Goal: Task Accomplishment & Management: Manage account settings

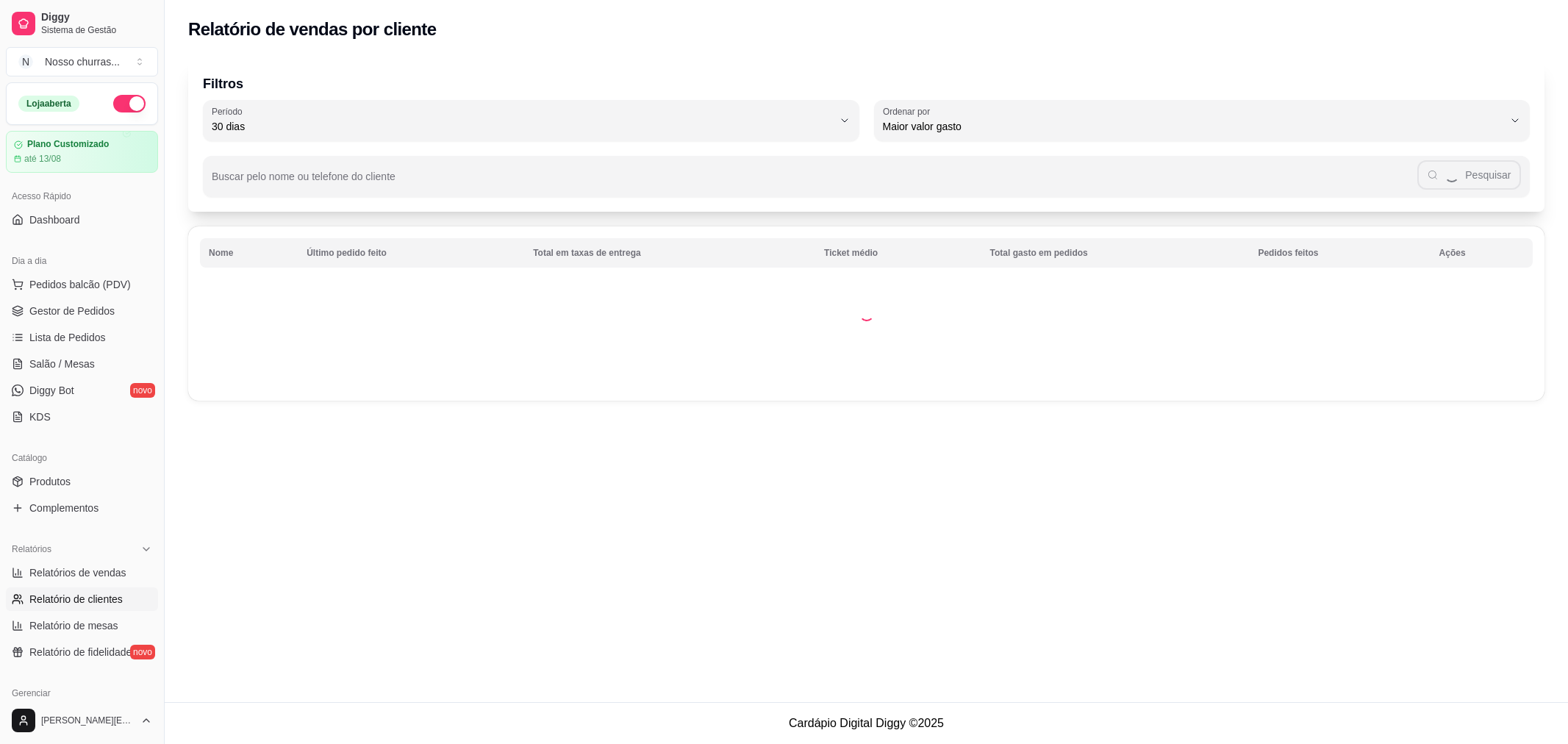
select select "30"
select select "HIGHEST_TOTAL_SPENT_WITH_ORDERS"
click at [54, 562] on link "Relatórios de vendas" at bounding box center [82, 572] width 152 height 23
select select "ALL"
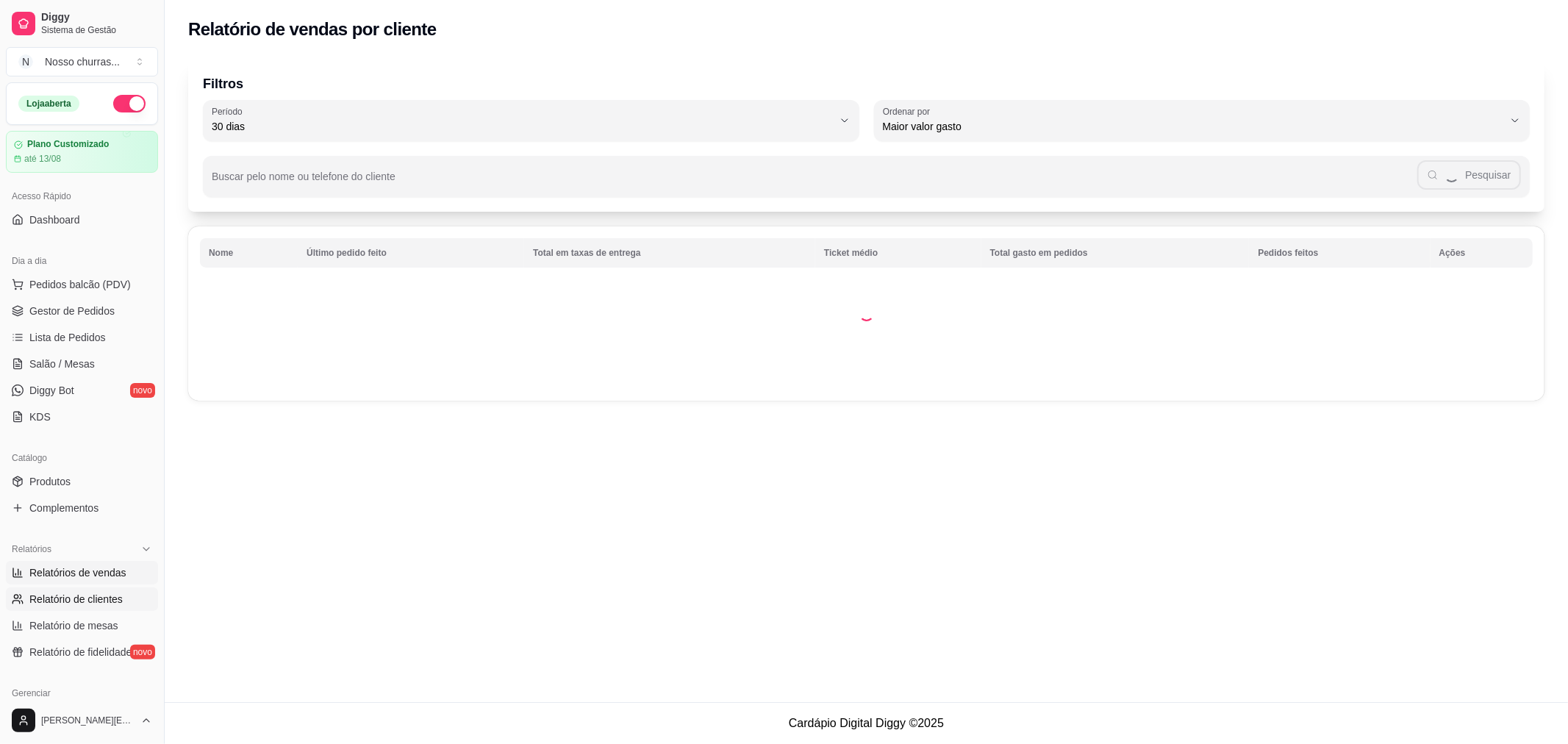
select select "0"
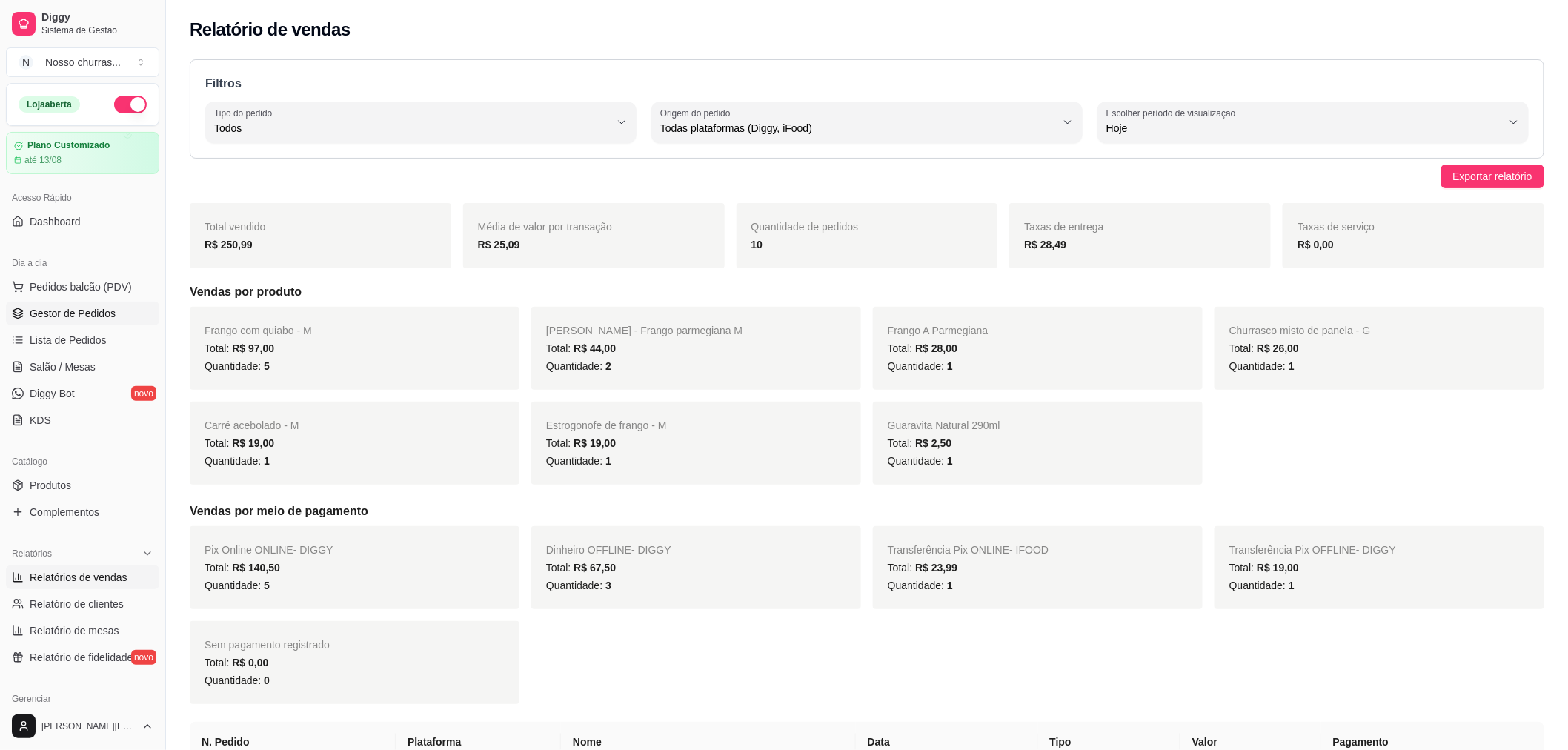
click at [44, 322] on link "Gestor de Pedidos" at bounding box center [83, 312] width 154 height 23
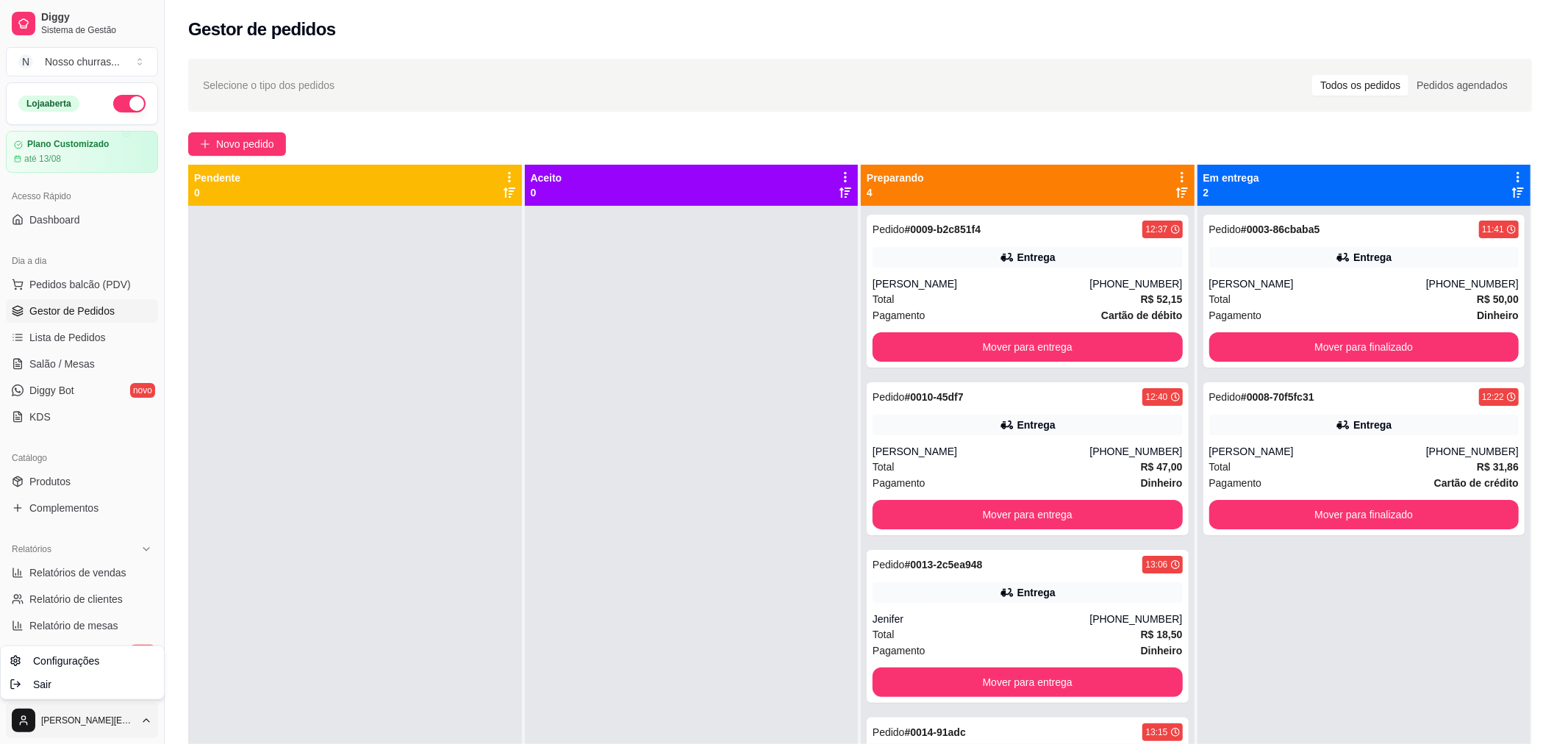
click at [149, 717] on html "Diggy Sistema de Gestão N Nosso churras ... Loja aberta Plano Customizado até 1…" at bounding box center [784, 372] width 1568 height 744
click at [108, 660] on link "Configurações" at bounding box center [82, 660] width 158 height 23
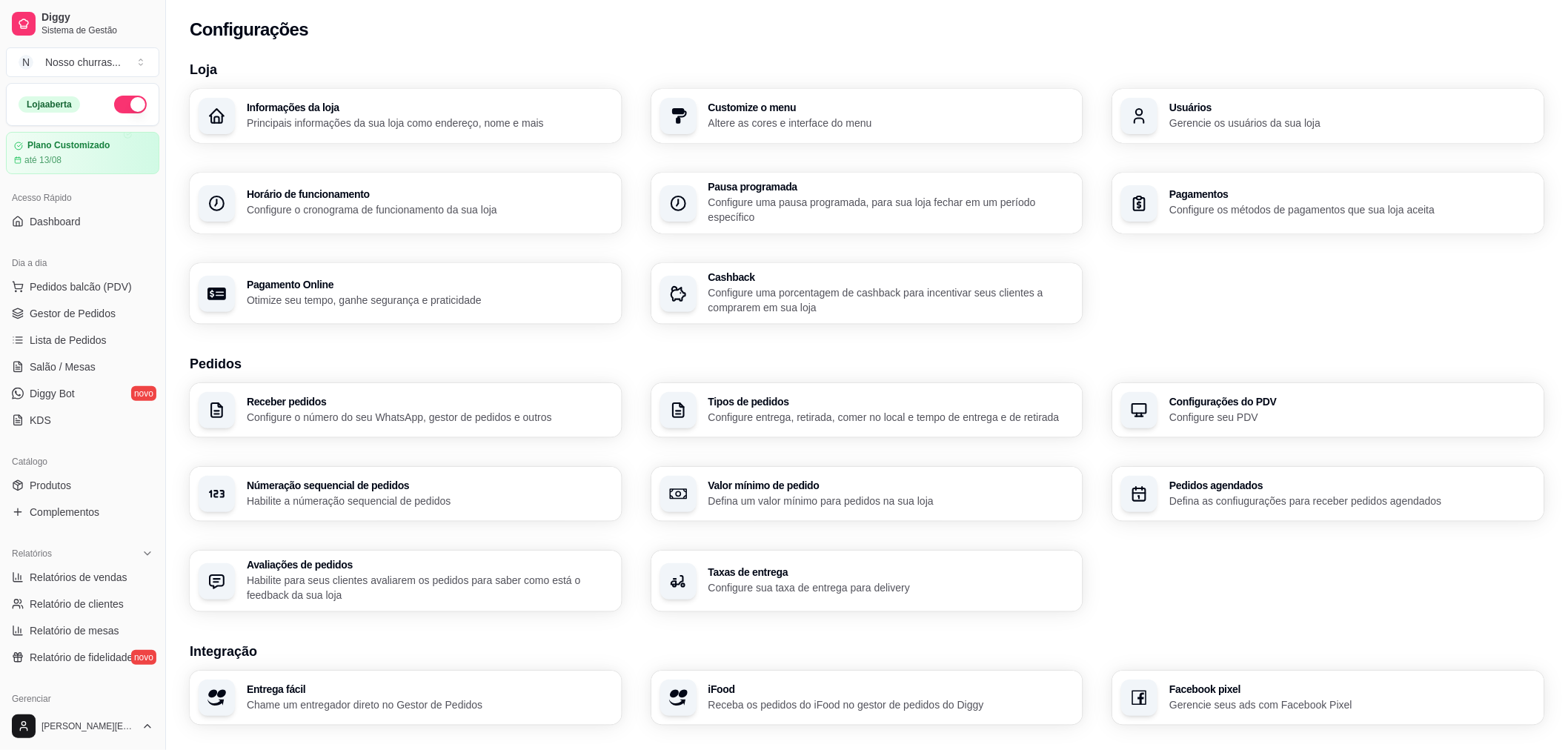
click at [504, 284] on h3 "Pagamento Online" at bounding box center [430, 285] width 366 height 11
select select "4.98"
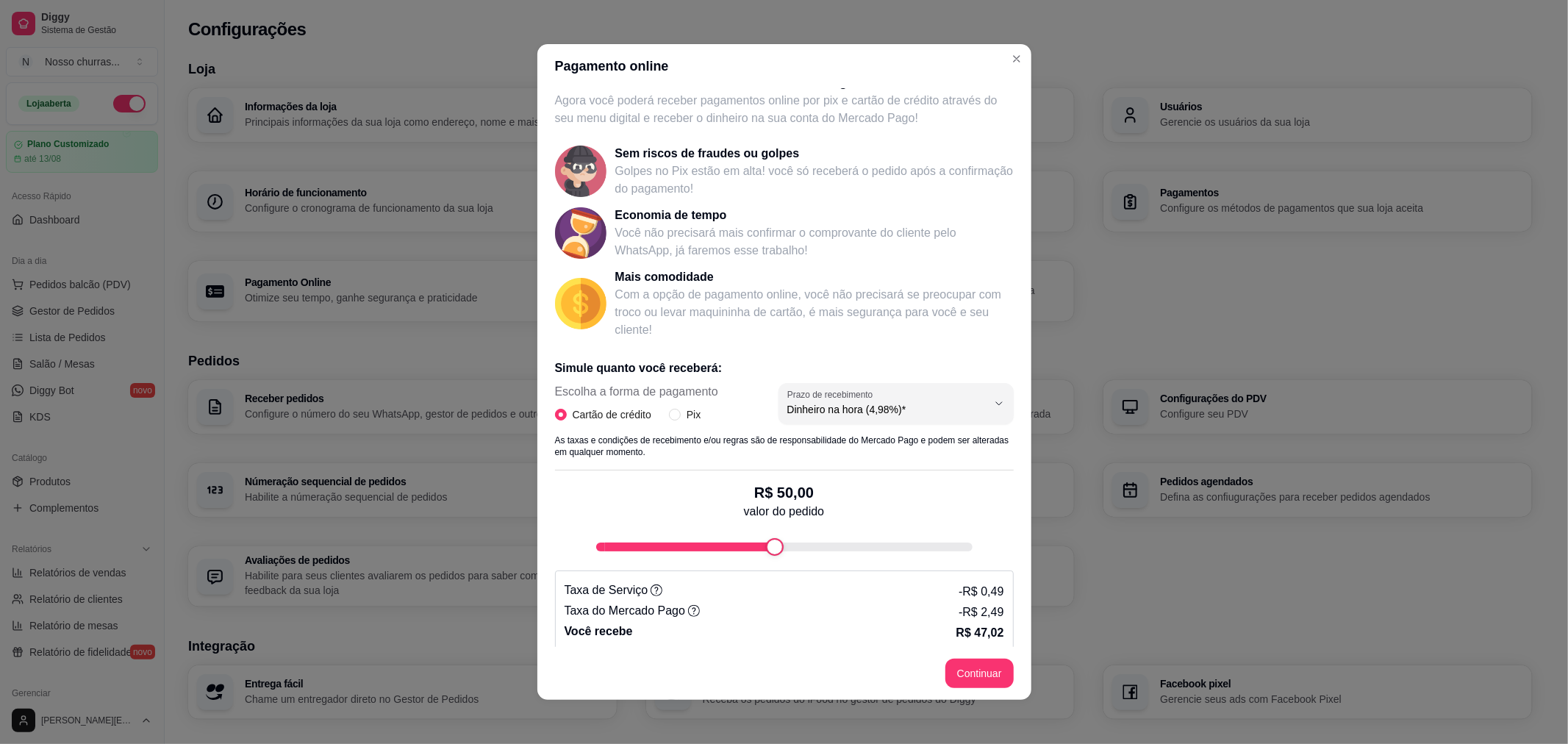
scroll to position [33, 0]
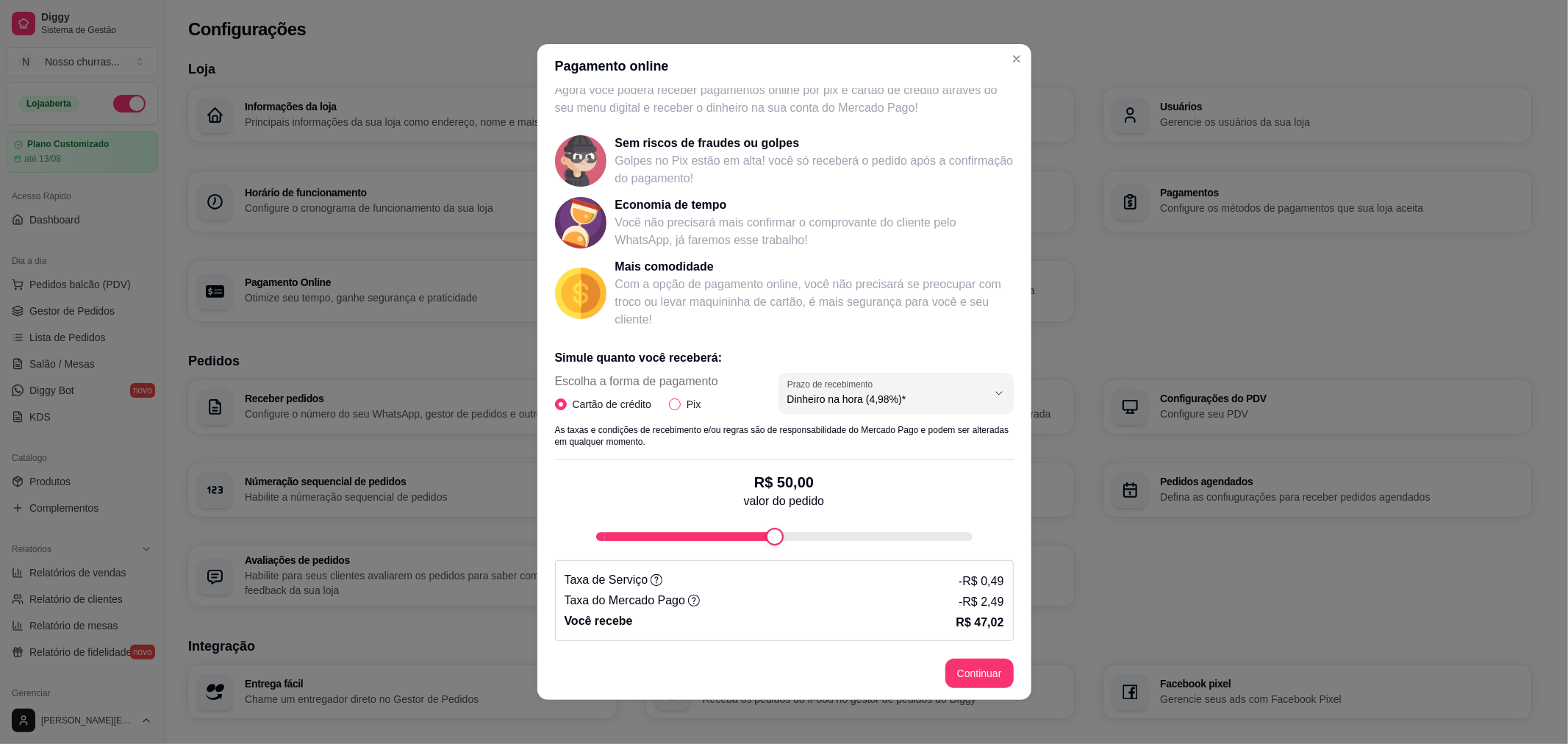
click at [681, 406] on span "Pix" at bounding box center [693, 404] width 25 height 16
click at [676, 406] on input "Pix" at bounding box center [675, 404] width 12 height 12
radio input "true"
radio input "false"
click at [943, 538] on div "fee-calculator" at bounding box center [784, 536] width 376 height 9
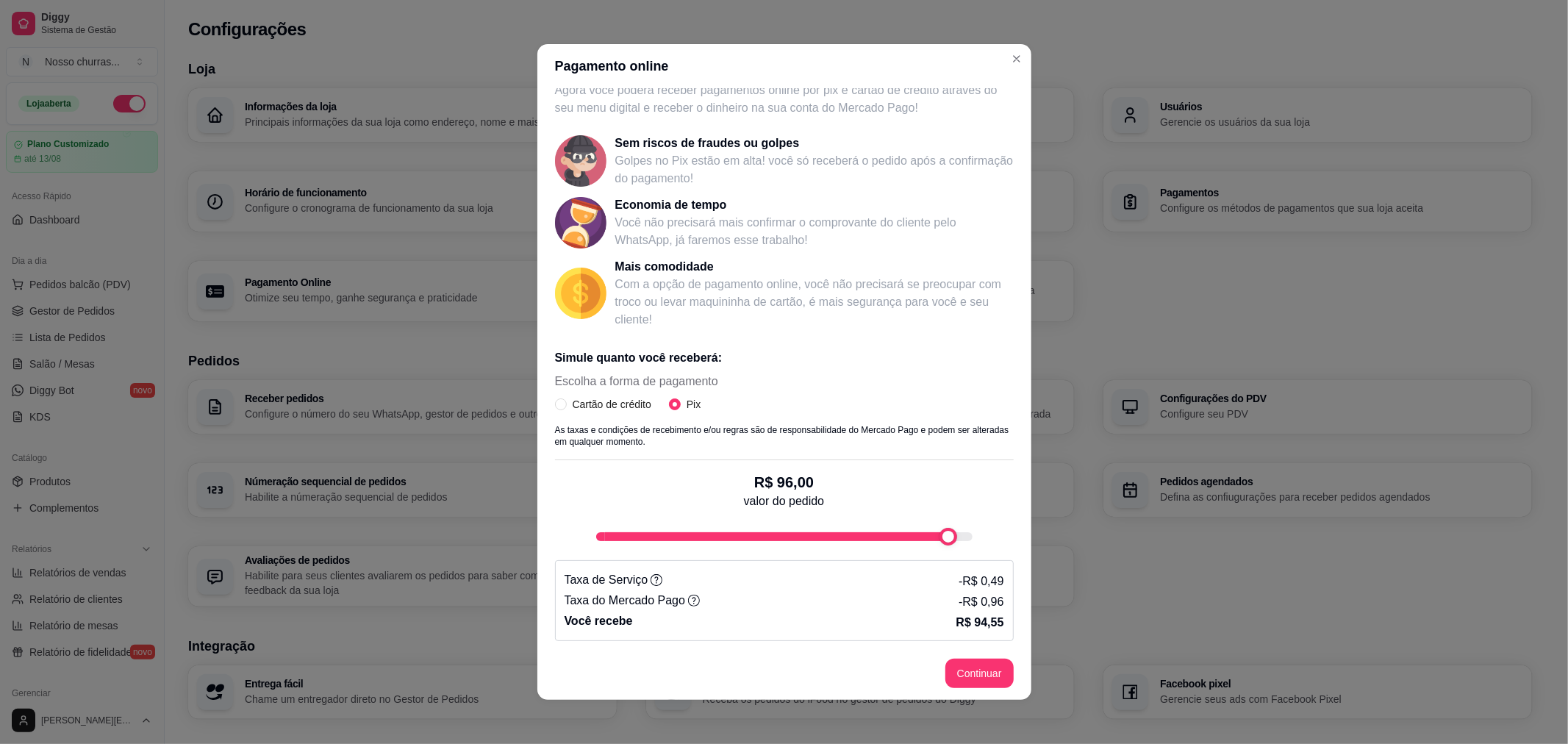
click at [952, 538] on div "fee-calculator" at bounding box center [948, 536] width 18 height 18
click at [955, 536] on div "fee-calculator" at bounding box center [784, 536] width 376 height 18
click at [955, 536] on div "fee-calculator" at bounding box center [784, 536] width 376 height 9
click at [955, 536] on div "fee-calculator" at bounding box center [959, 536] width 18 height 18
click at [1000, 544] on div "Receba na hora em sua conta do Mercado Pago! Agora você poderá receber pagament…" at bounding box center [784, 368] width 494 height 559
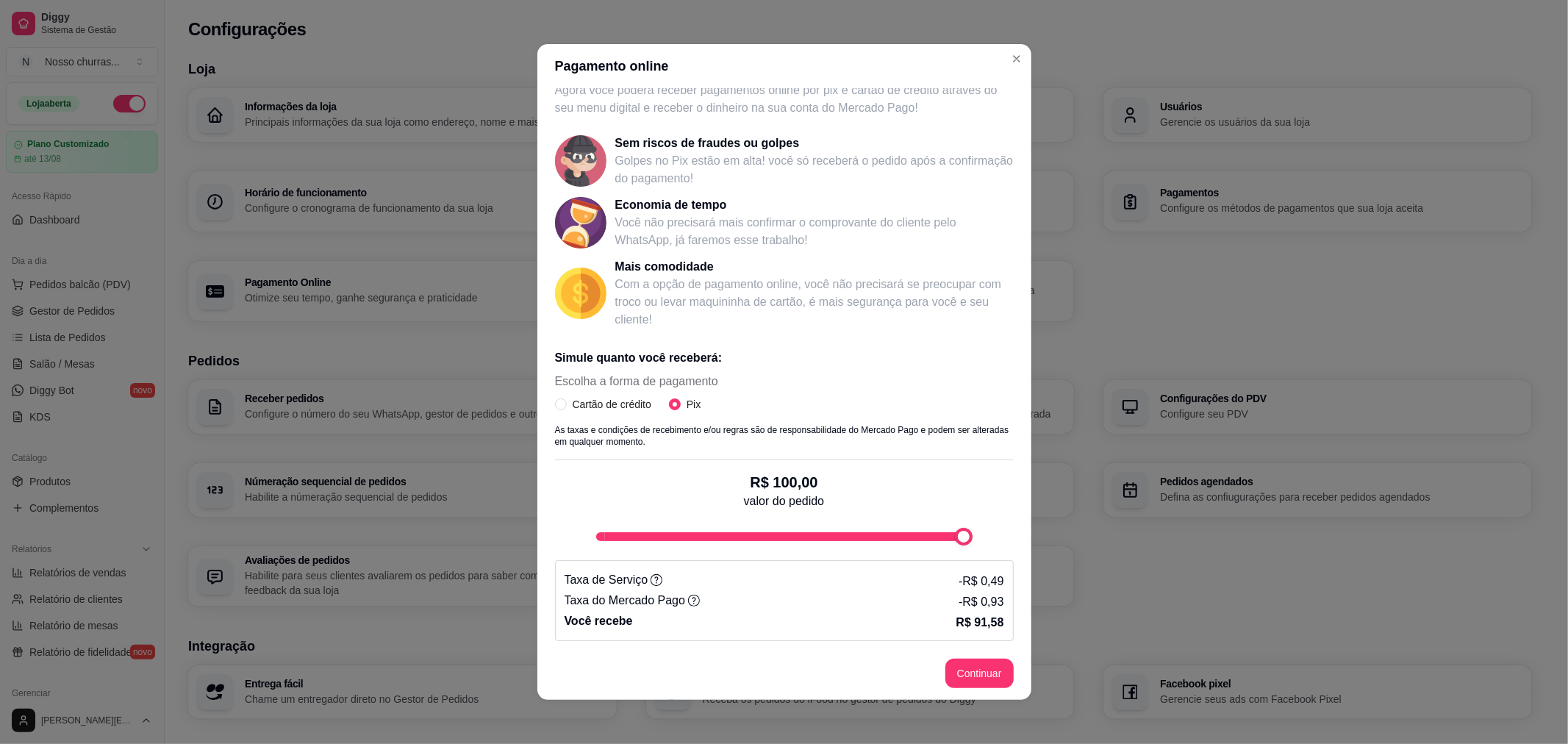
type input "100"
click at [1041, 431] on div "Pagamento online Receba na hora em sua conta do Mercado Pago! Agora você poderá…" at bounding box center [784, 372] width 1568 height 744
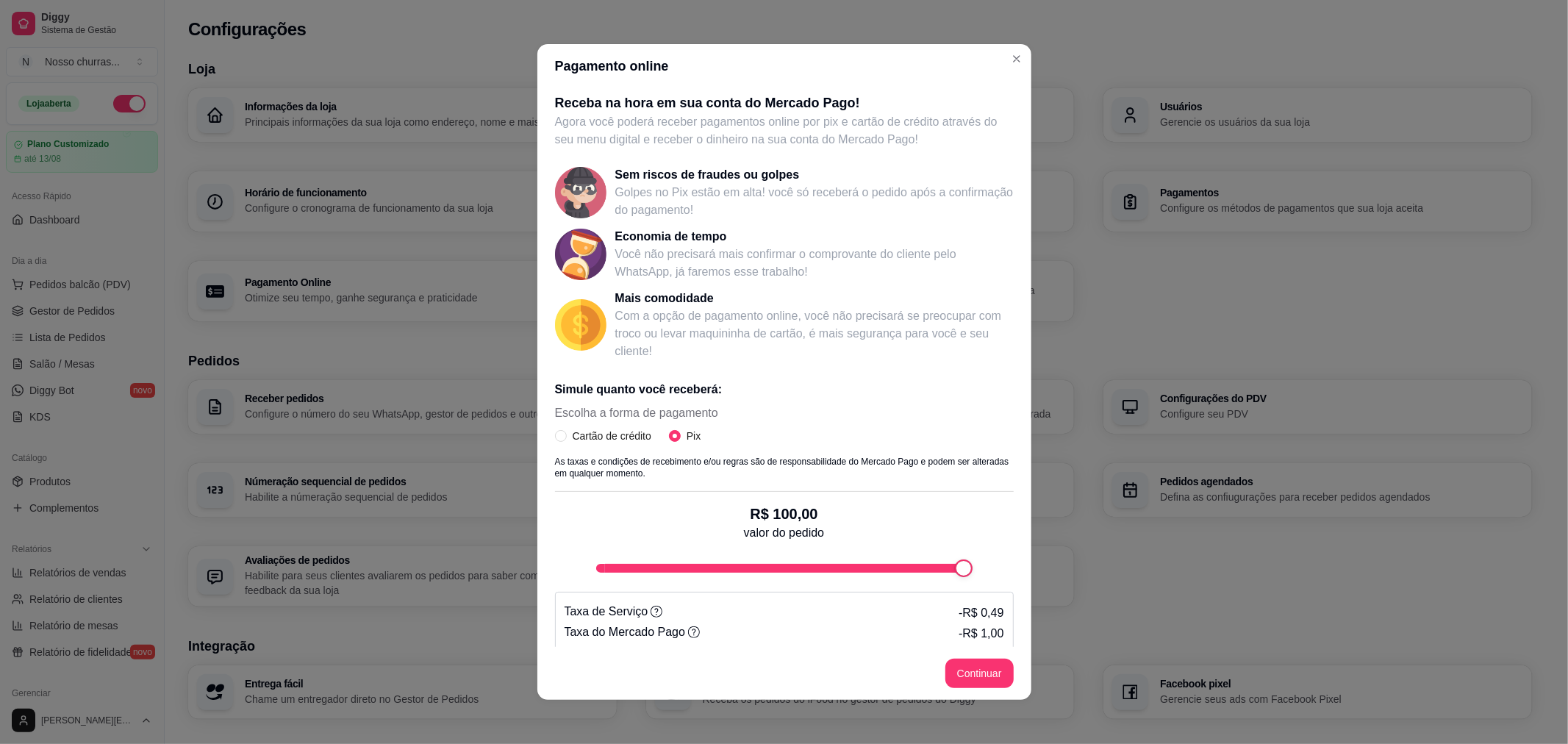
click at [651, 407] on span "Escolha a forma de pagamento" at bounding box center [636, 413] width 163 height 18
click at [591, 302] on img at bounding box center [580, 324] width 52 height 52
click at [570, 244] on img at bounding box center [580, 254] width 52 height 52
click at [567, 435] on span "Cartão de crédito" at bounding box center [612, 436] width 90 height 16
click at [562, 435] on input "Cartão de crédito" at bounding box center [561, 436] width 12 height 12
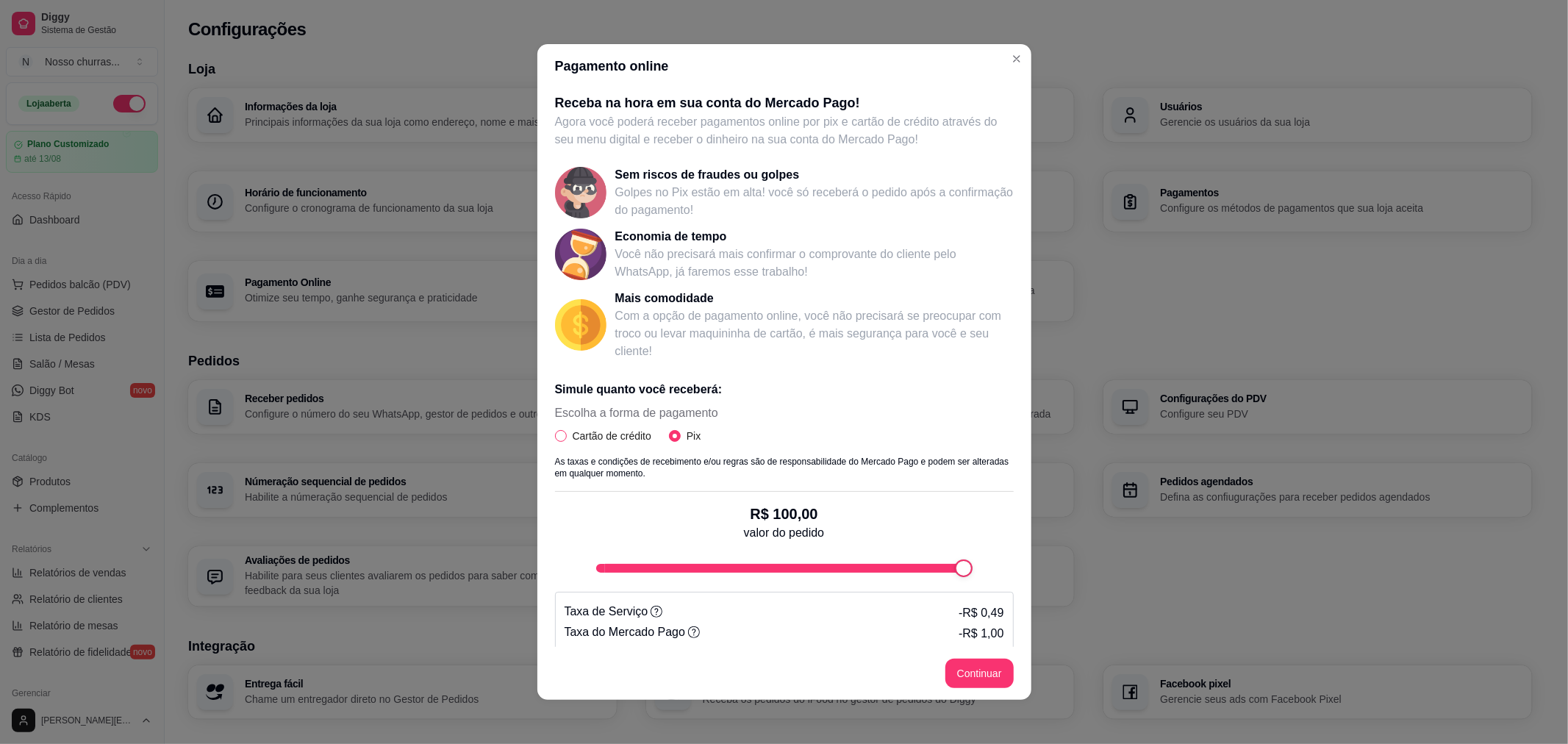
radio input "true"
radio input "false"
select select "4.98"
click at [810, 421] on label "Prazo de recebimento" at bounding box center [832, 415] width 90 height 13
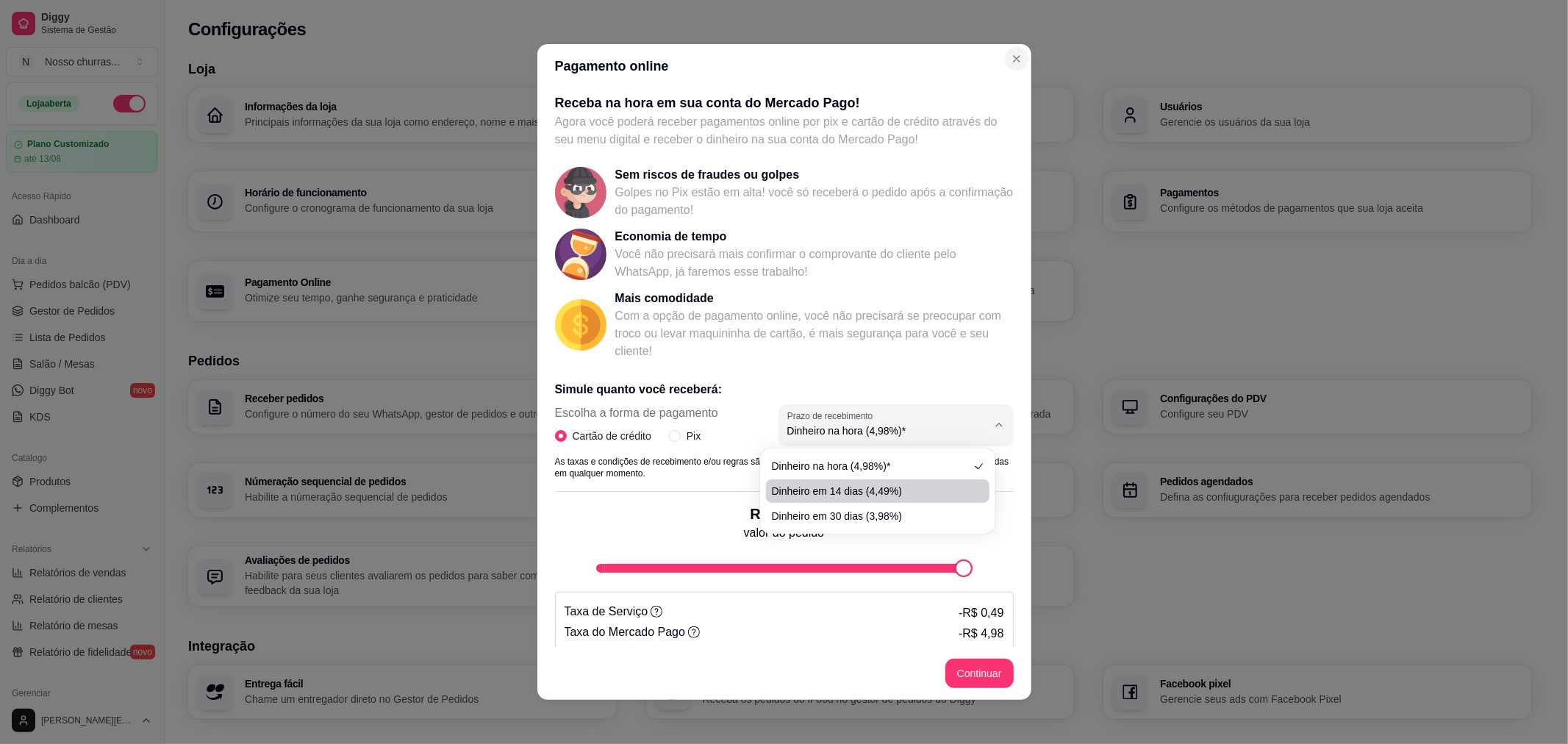
click at [1011, 62] on icon "Close" at bounding box center [1017, 59] width 12 height 12
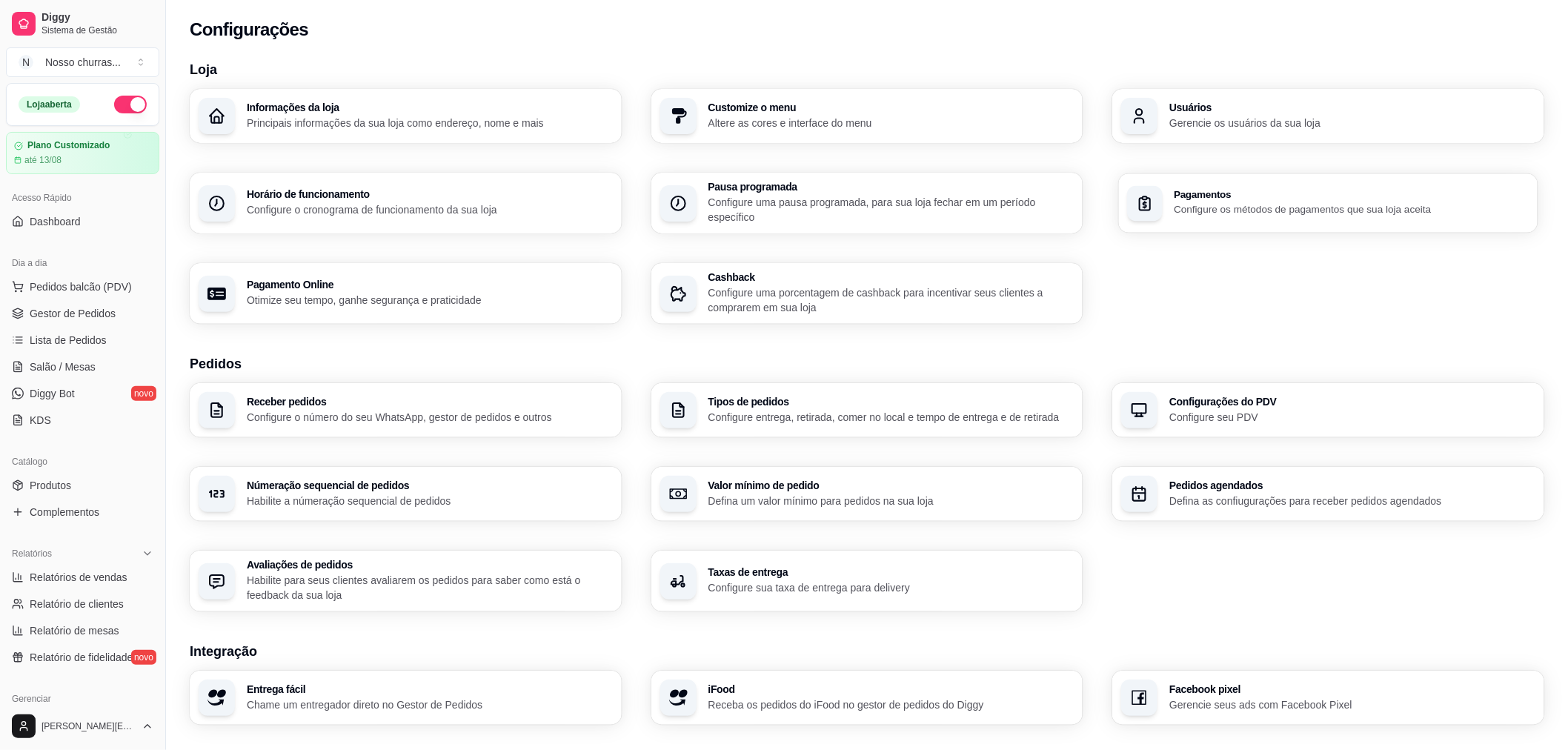
click at [1201, 212] on p "Configure os métodos de pagamentos que sua loja aceita" at bounding box center [1352, 209] width 355 height 14
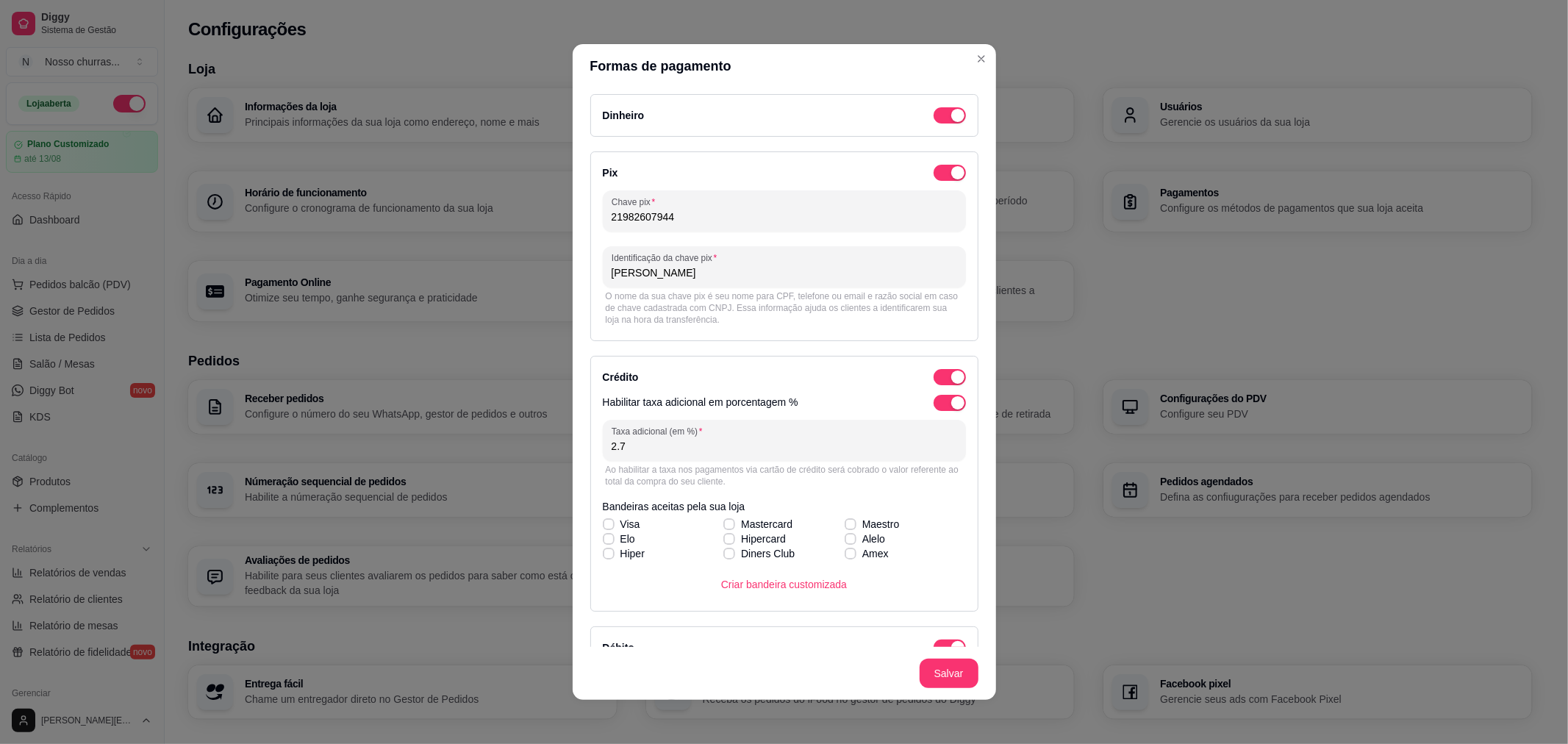
scroll to position [356, 0]
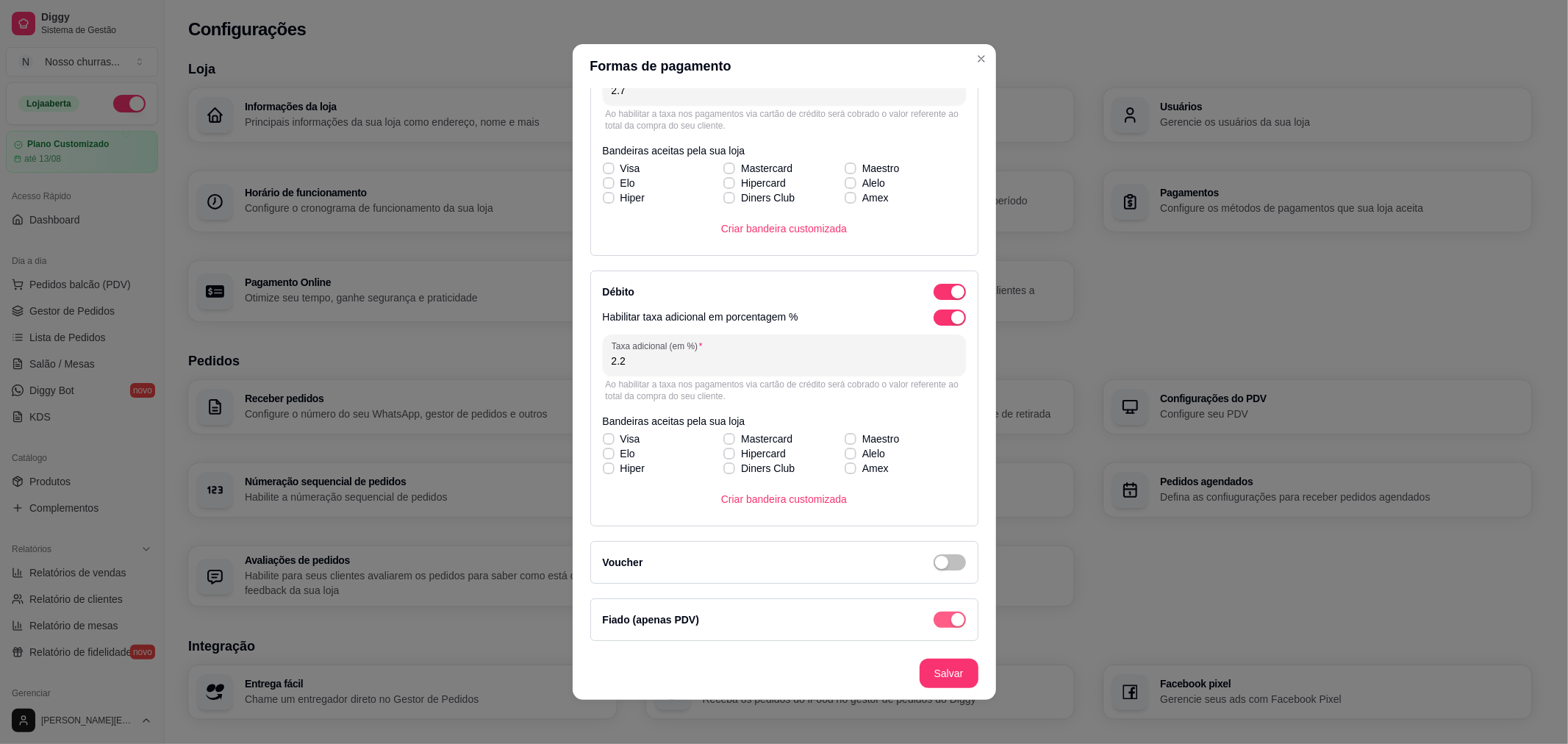
click at [976, 128] on div "Formas de pagamento Dinheiro Pix Chave pix 21982607944 Identificação da chave p…" at bounding box center [784, 372] width 1568 height 744
click at [976, 128] on div "Dinheiro Pix Chave pix 21982607944 Identificação da chave pix [PERSON_NAME] C S…" at bounding box center [784, 368] width 424 height 559
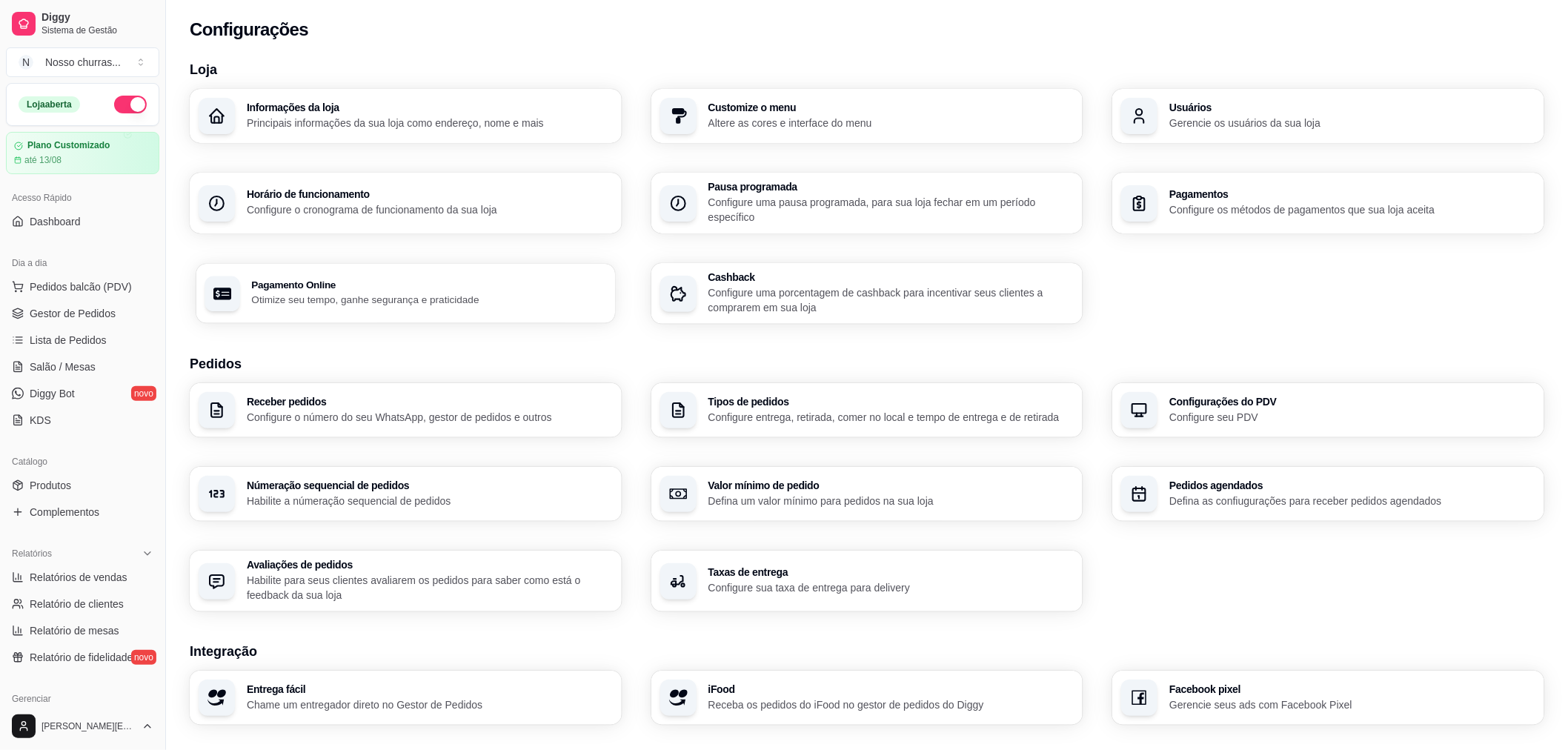
click at [389, 300] on p "Otimize seu tempo, ganhe segurança e praticidade" at bounding box center [429, 300] width 355 height 14
select select "4.98"
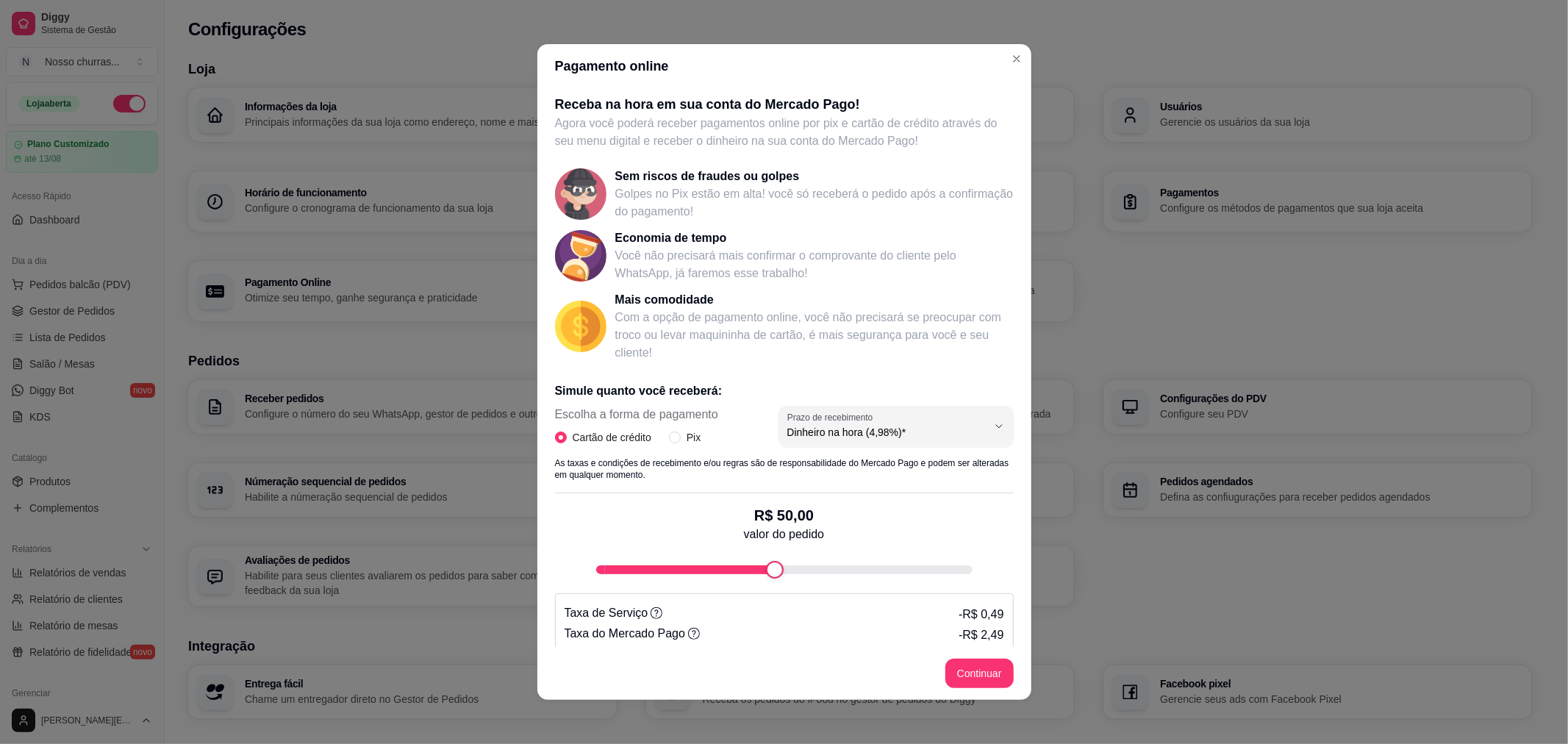
click at [1010, 610] on div "Receba na hora em sua conta do Mercado Pago! Agora você poderá receber pagament…" at bounding box center [784, 368] width 494 height 559
drag, startPoint x: 893, startPoint y: 404, endPoint x: 879, endPoint y: 462, distance: 59.7
click at [879, 462] on div "Simule quanto você receberá: Escolha a forma de pagamento Cartão de crédito Pix…" at bounding box center [784, 522] width 459 height 303
click at [681, 438] on span "Pix" at bounding box center [693, 438] width 25 height 16
click at [680, 438] on input "Pix" at bounding box center [675, 438] width 12 height 12
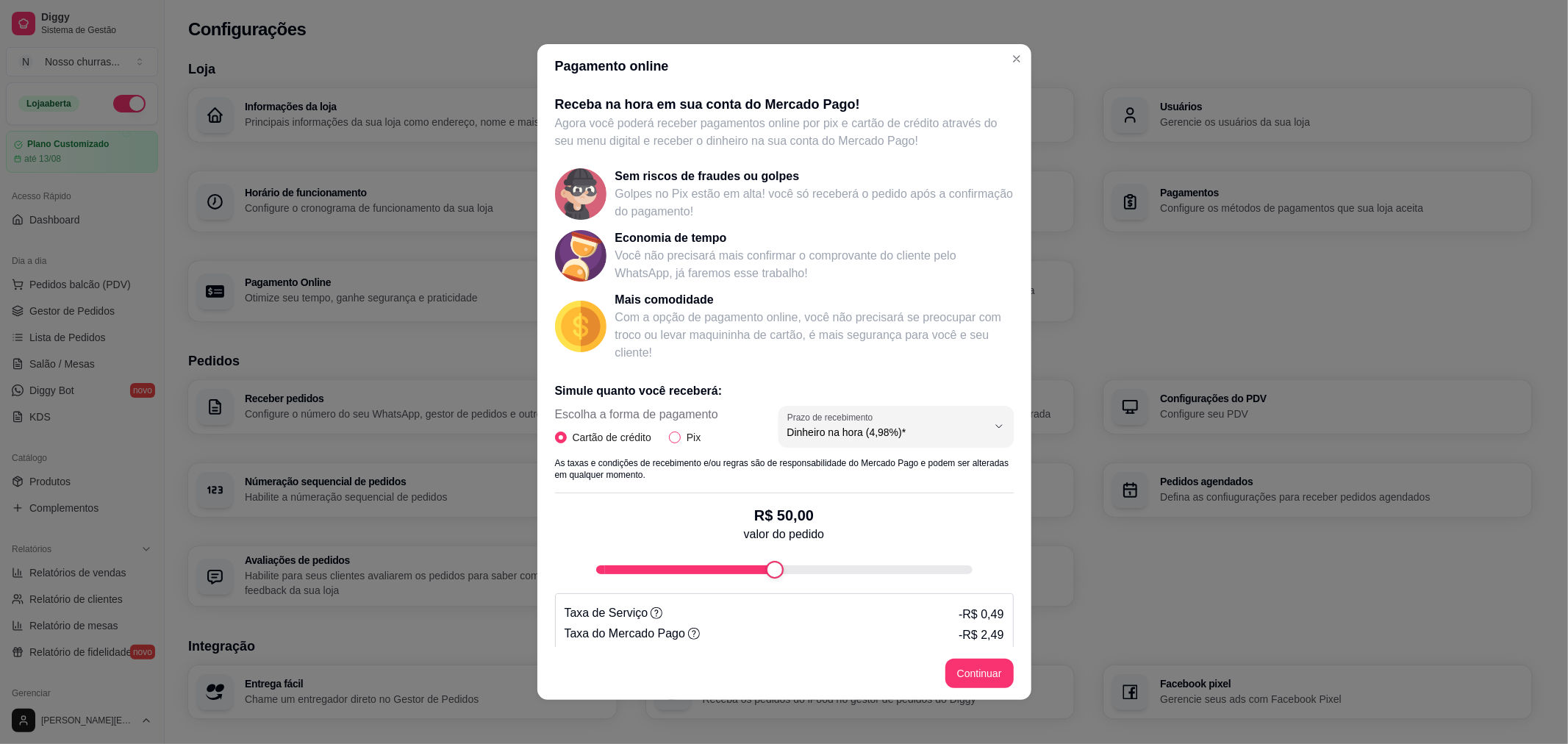
radio input "true"
radio input "false"
click at [865, 412] on div "Escolha a forma de pagamento Cartão de crédito Pix" at bounding box center [784, 431] width 459 height 52
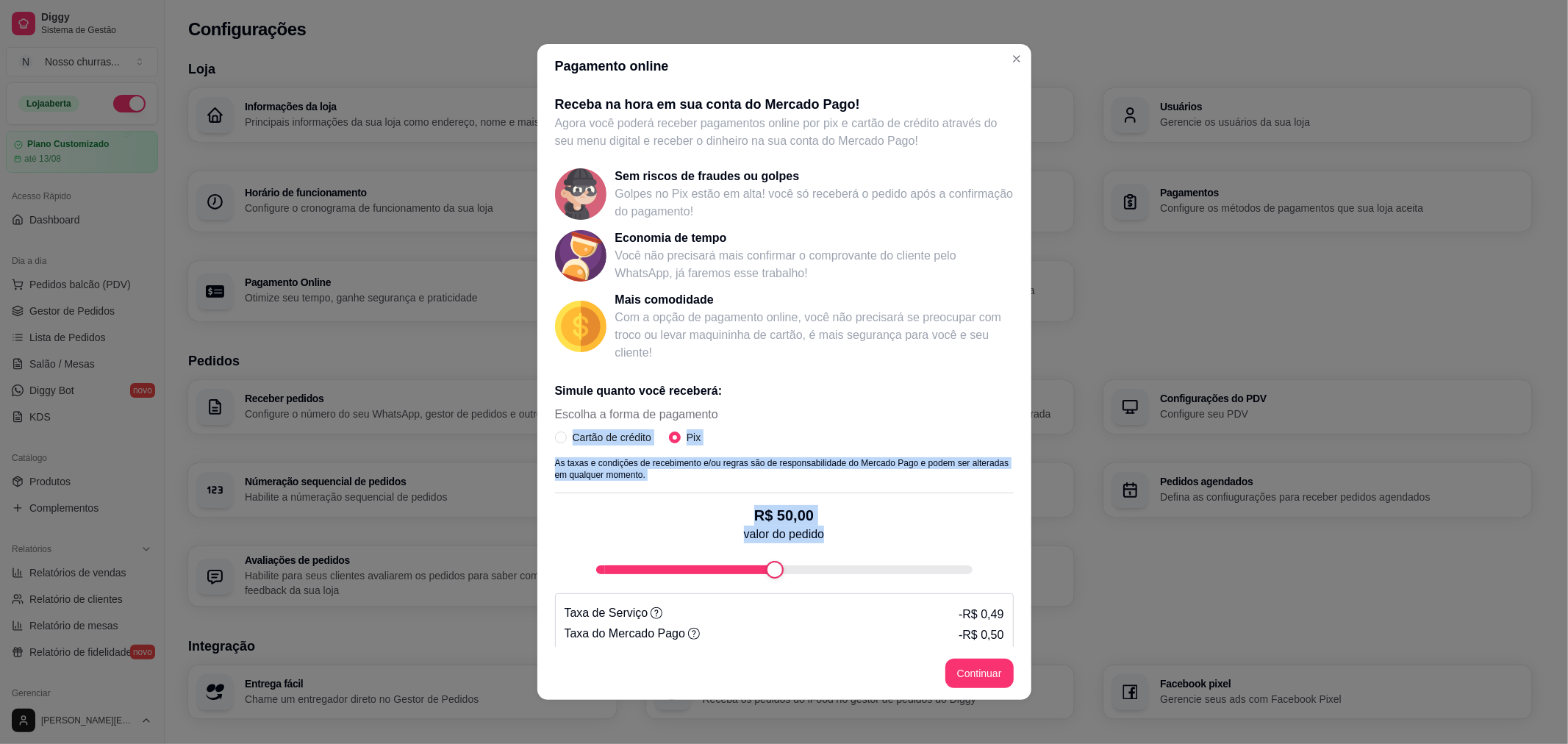
drag, startPoint x: 865, startPoint y: 412, endPoint x: 891, endPoint y: 642, distance: 231.5
click at [891, 642] on div "Simule quanto você receberá: Escolha a forma de pagamento Cartão de crédito Pix…" at bounding box center [784, 522] width 459 height 303
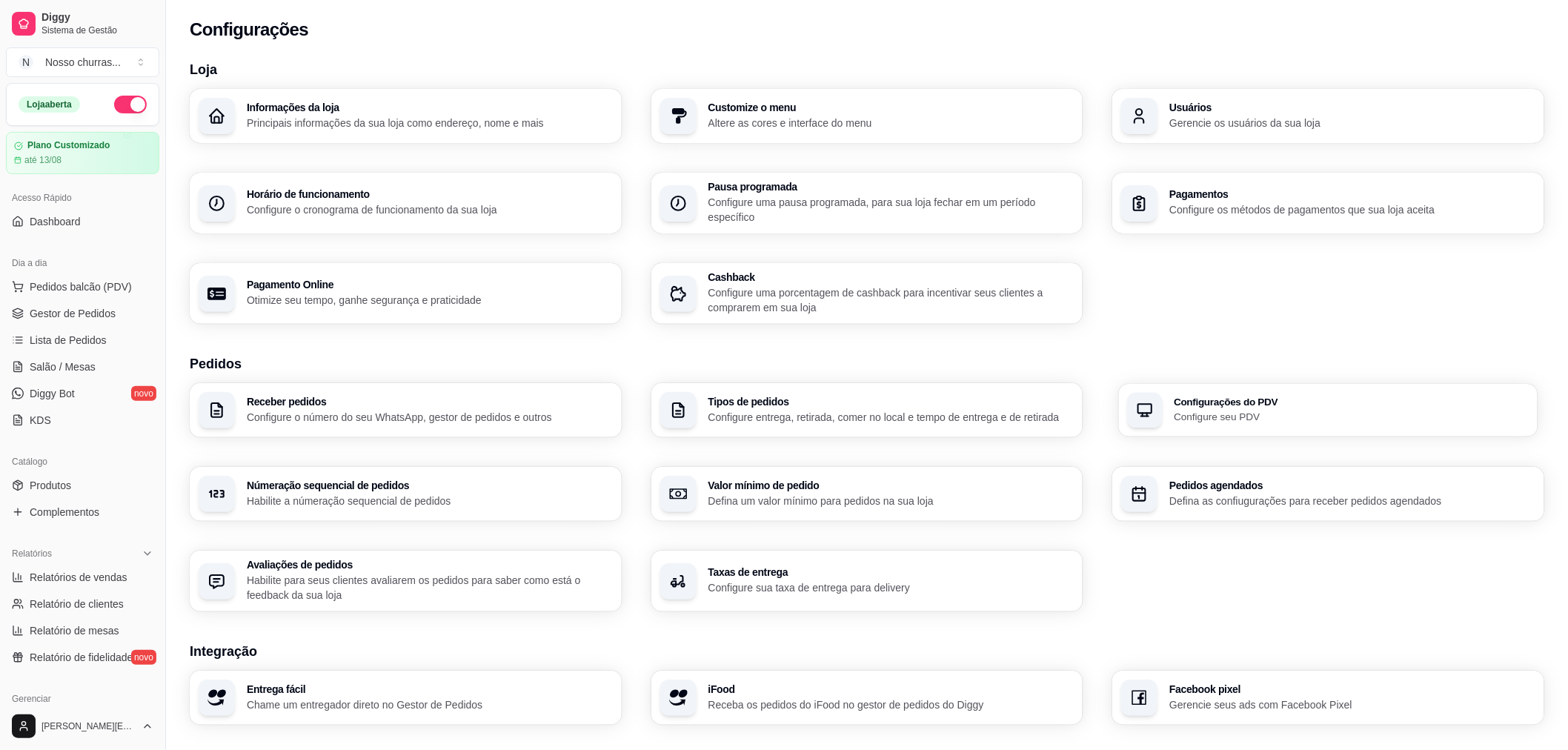
click at [1301, 407] on div "Configurações do PDV Configure seu PDV" at bounding box center [1352, 410] width 355 height 27
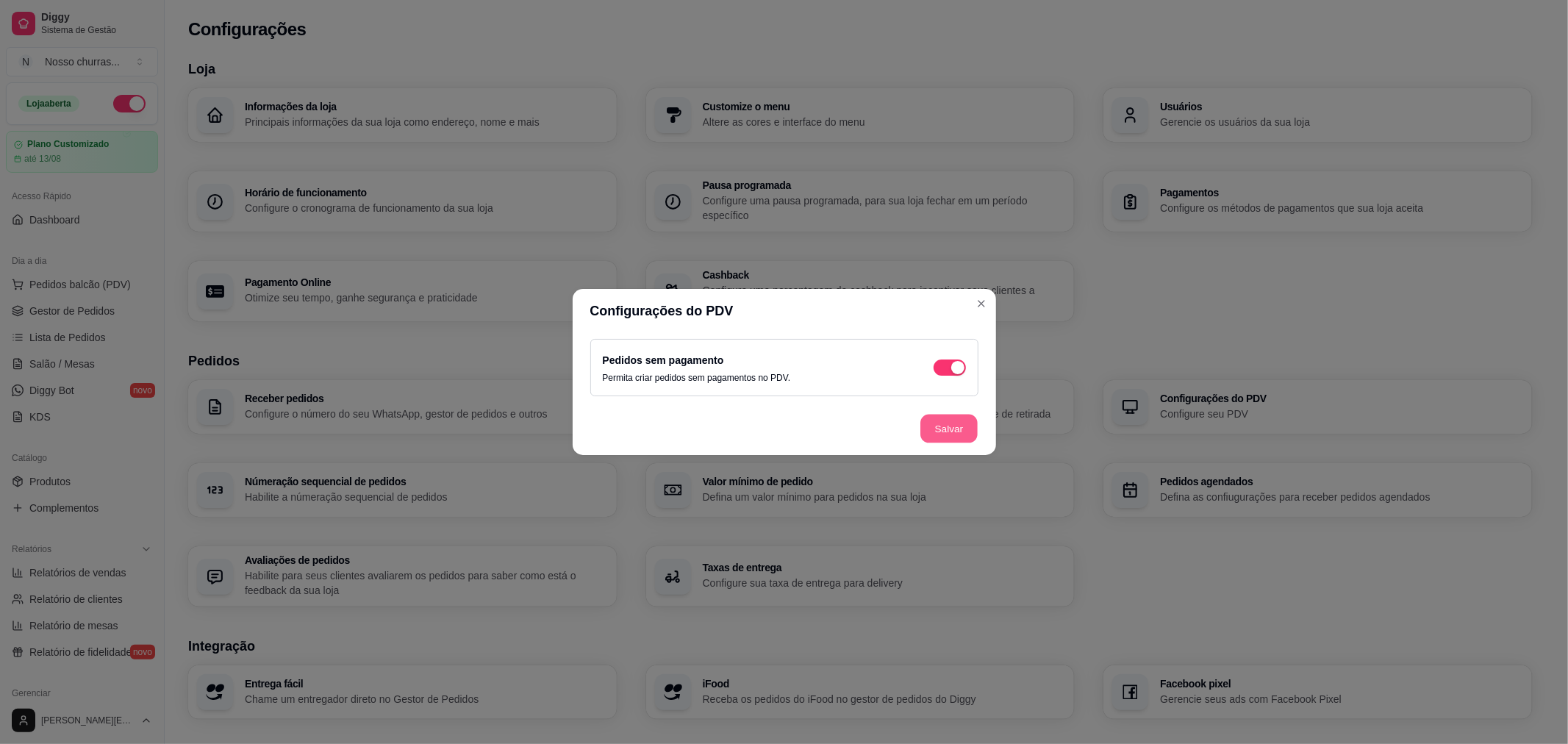
click at [952, 436] on button "Salvar" at bounding box center [949, 429] width 58 height 28
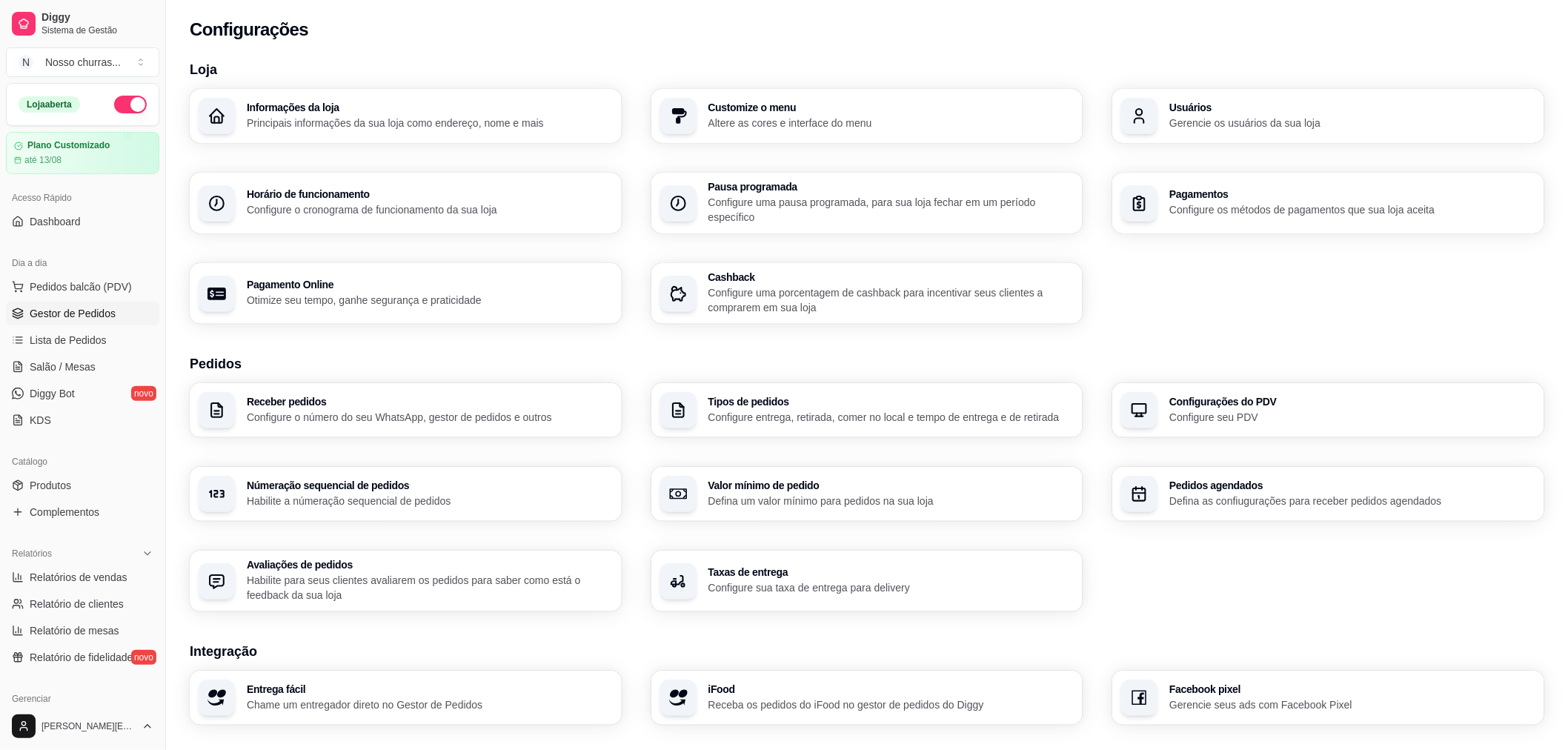
click at [84, 320] on span "Gestor de Pedidos" at bounding box center [72, 313] width 86 height 15
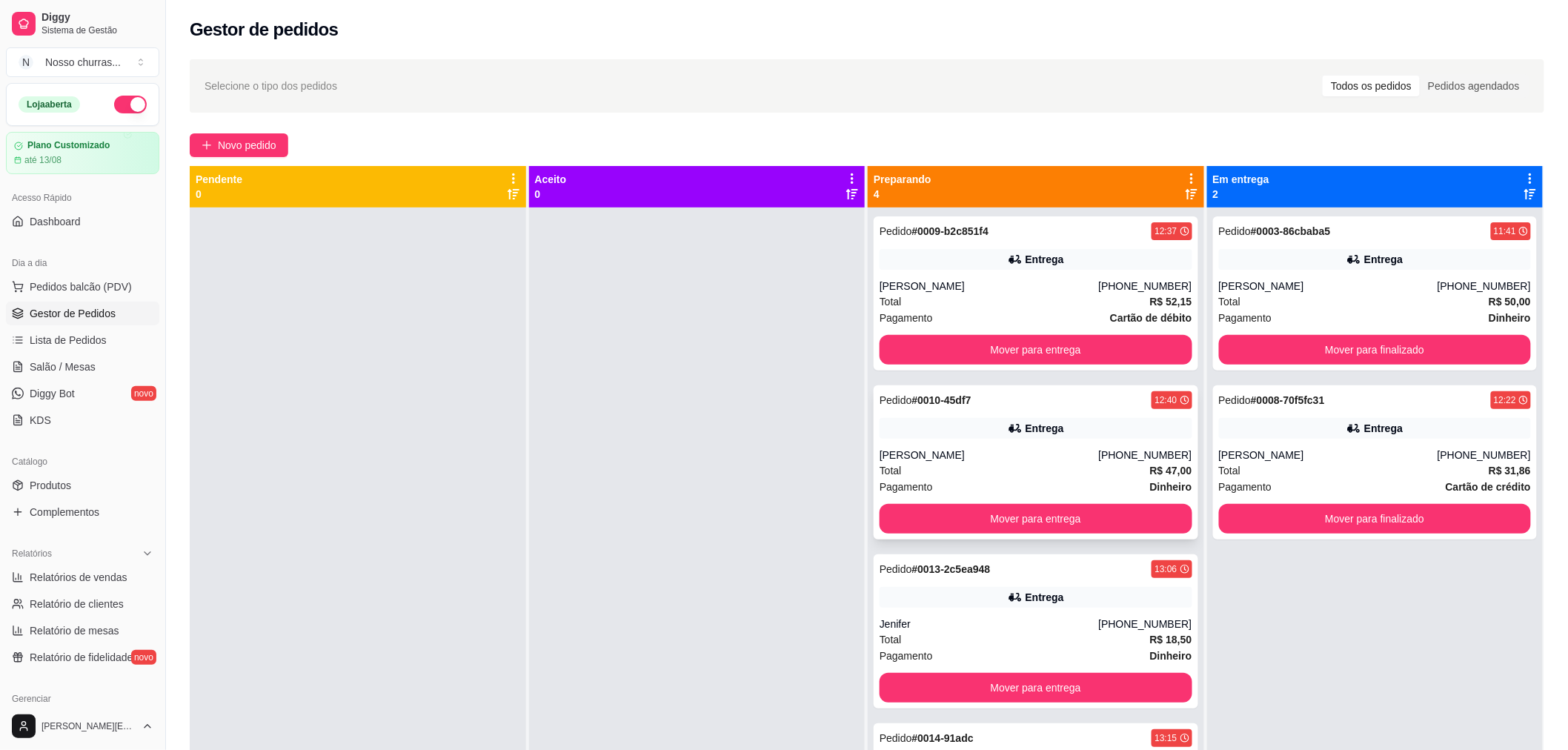
click at [926, 394] on strong "# 0010-45df7" at bounding box center [941, 400] width 59 height 12
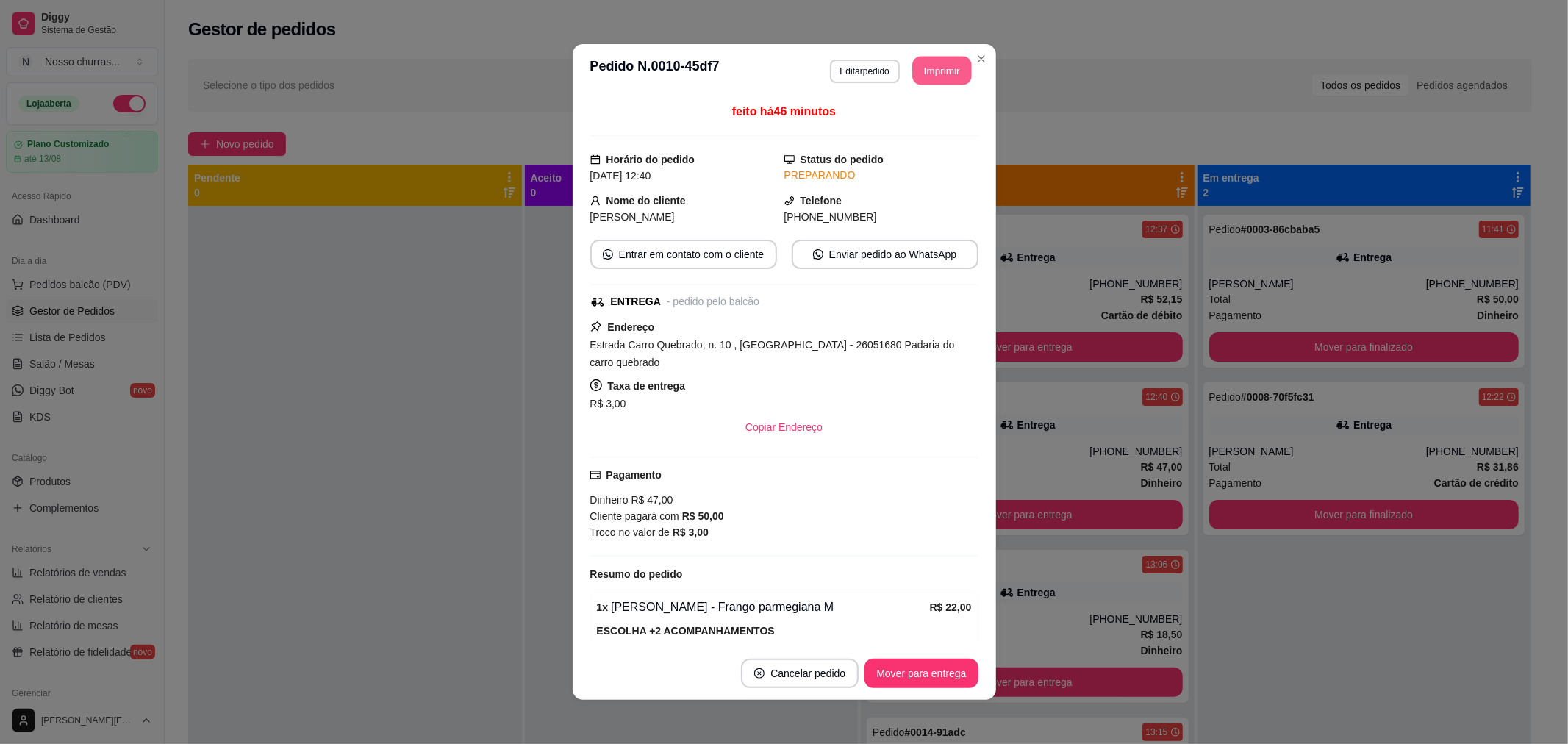
click at [942, 69] on button "Imprimir" at bounding box center [941, 71] width 59 height 28
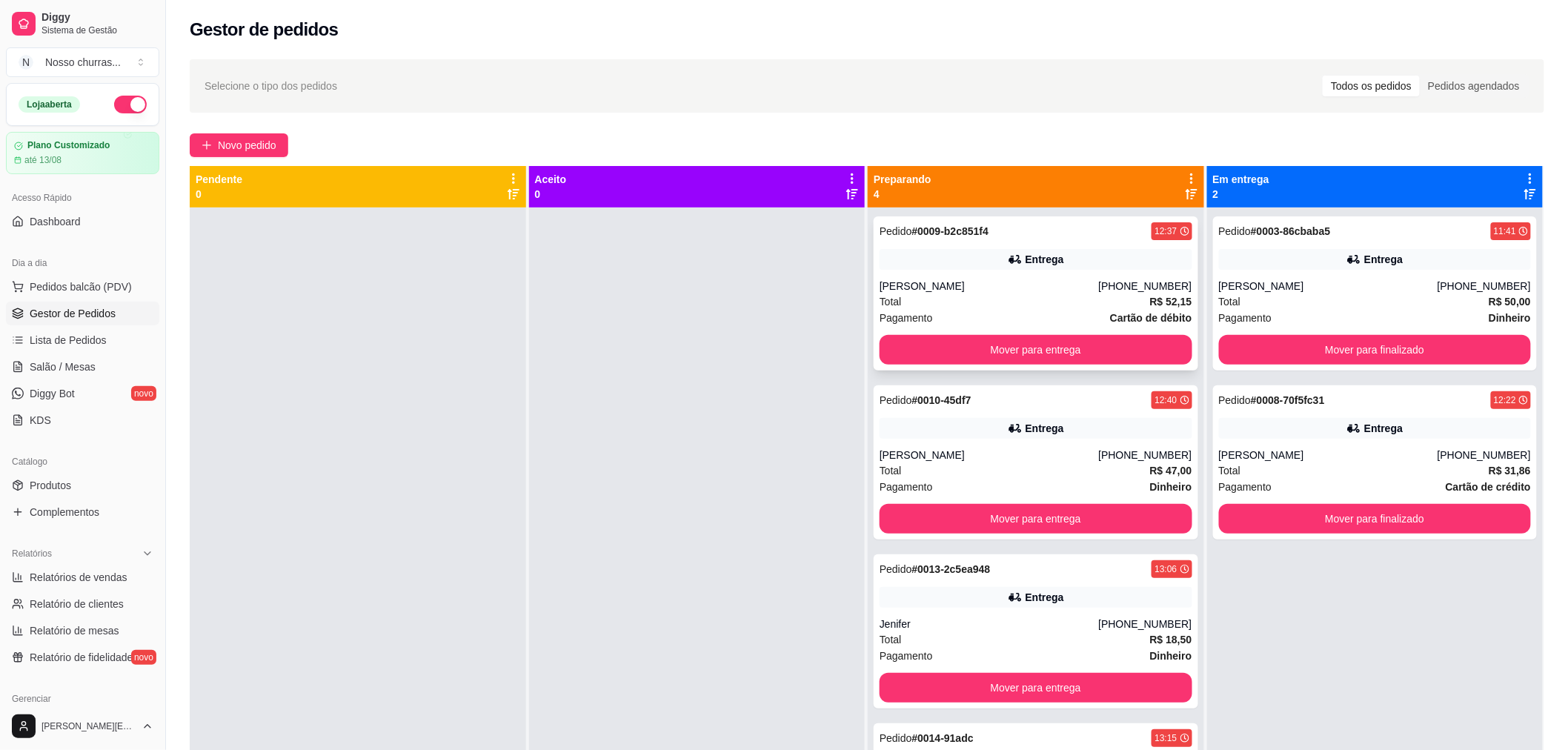
click at [1081, 250] on div "Entrega" at bounding box center [1036, 260] width 313 height 21
click at [1380, 350] on button "Mover para finalizado" at bounding box center [1374, 350] width 303 height 29
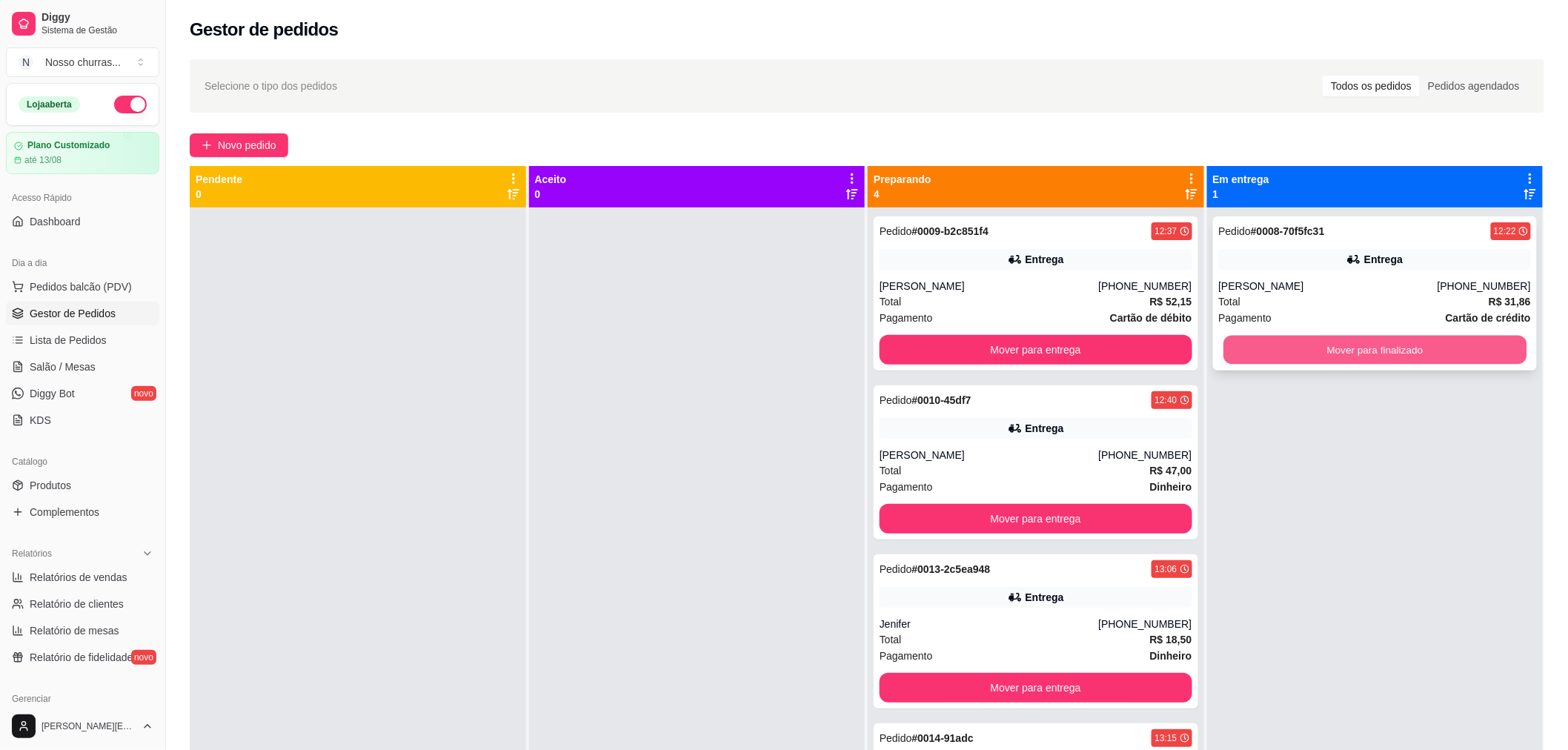
click at [1378, 349] on button "Mover para finalizado" at bounding box center [1374, 350] width 303 height 29
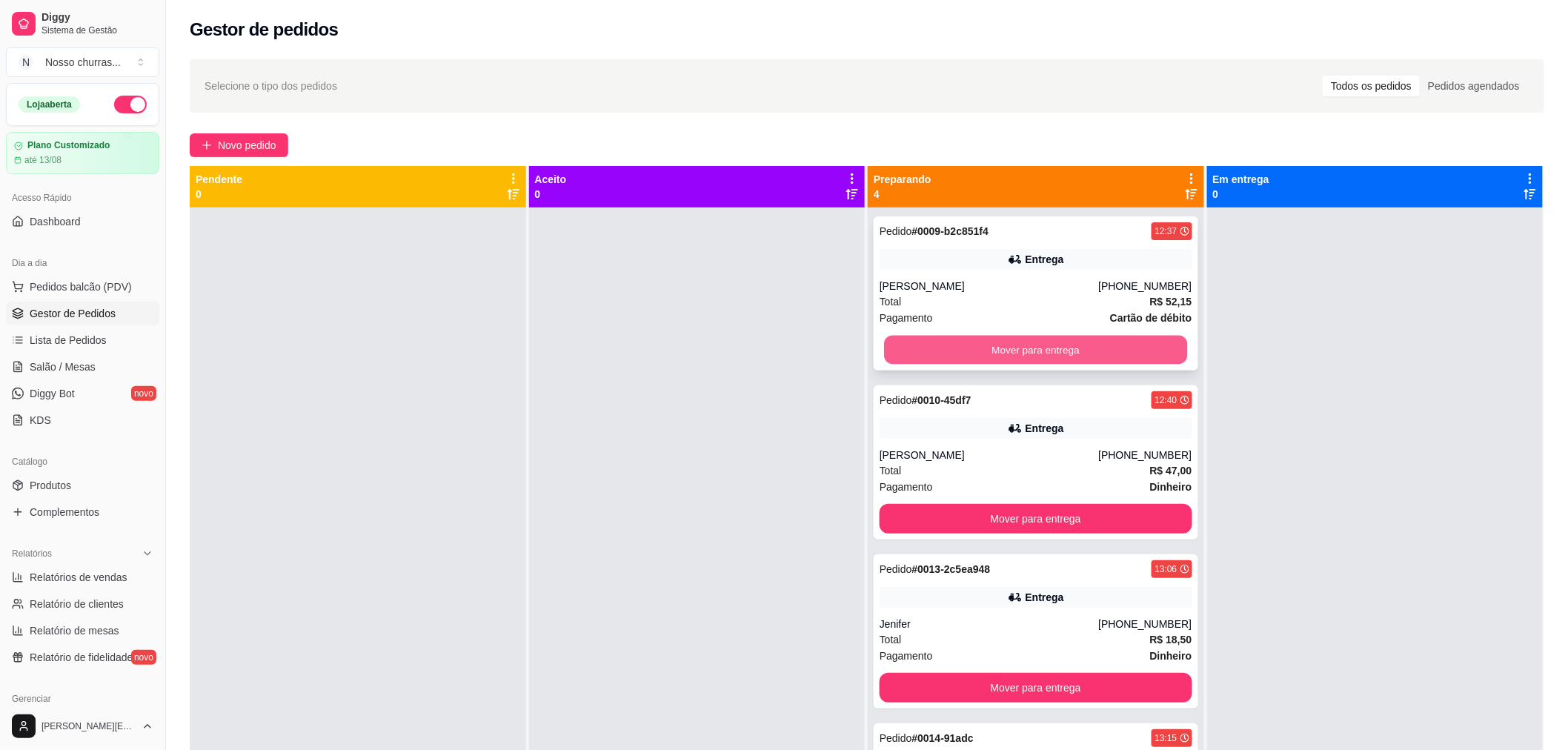
click at [1139, 349] on button "Mover para entrega" at bounding box center [1036, 350] width 303 height 29
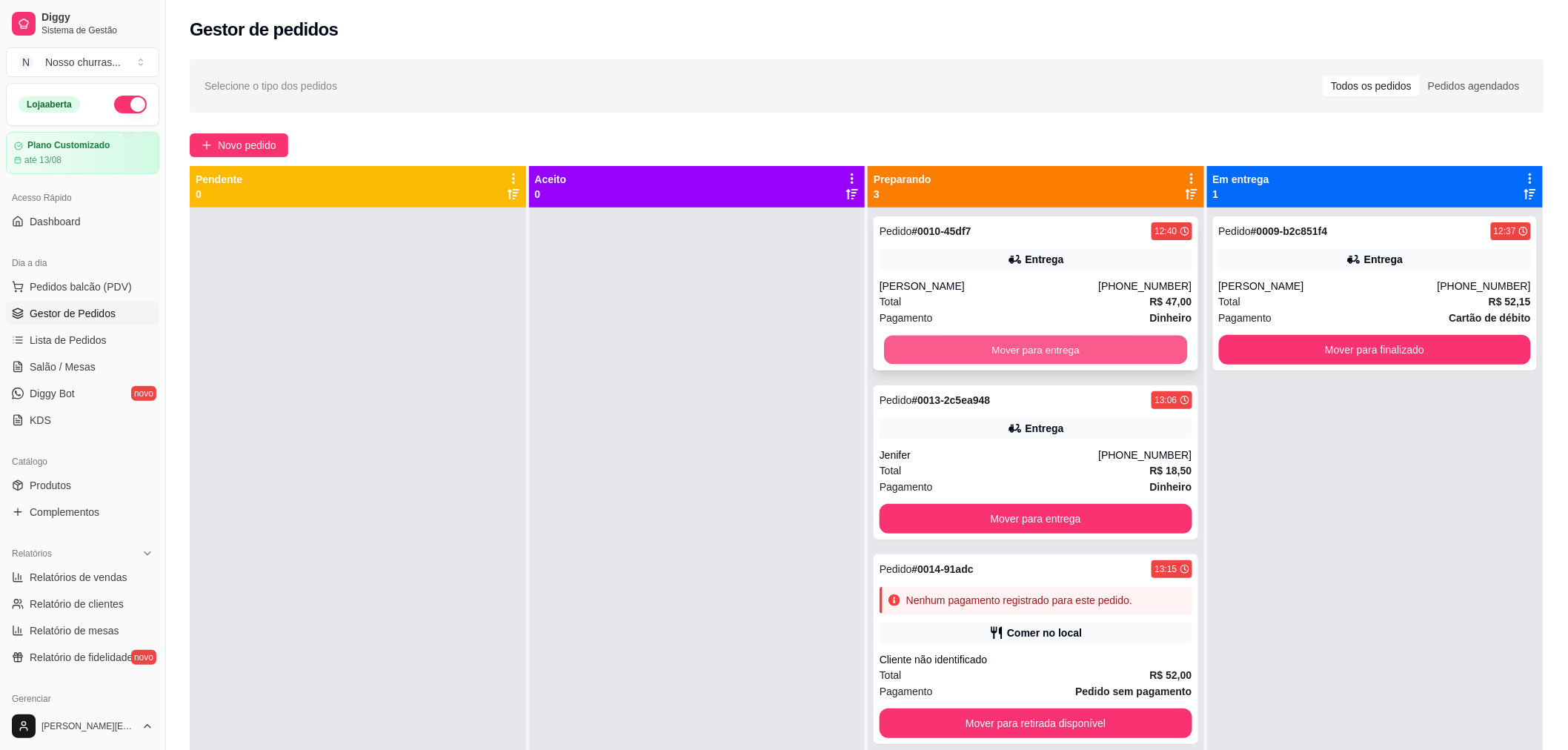
click at [1109, 338] on button "Mover para entrega" at bounding box center [1036, 350] width 303 height 29
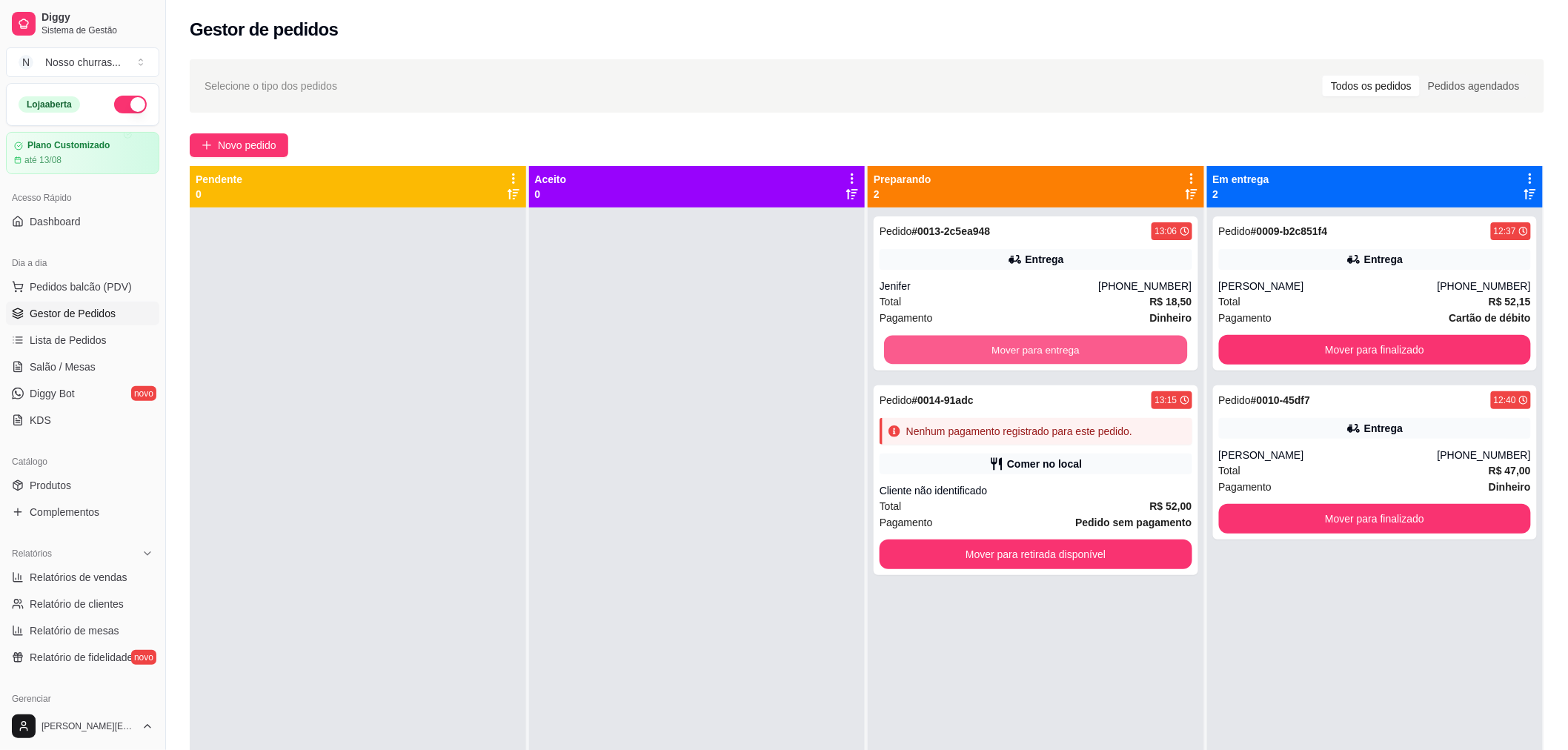
click at [1109, 338] on button "Mover para entrega" at bounding box center [1036, 350] width 303 height 29
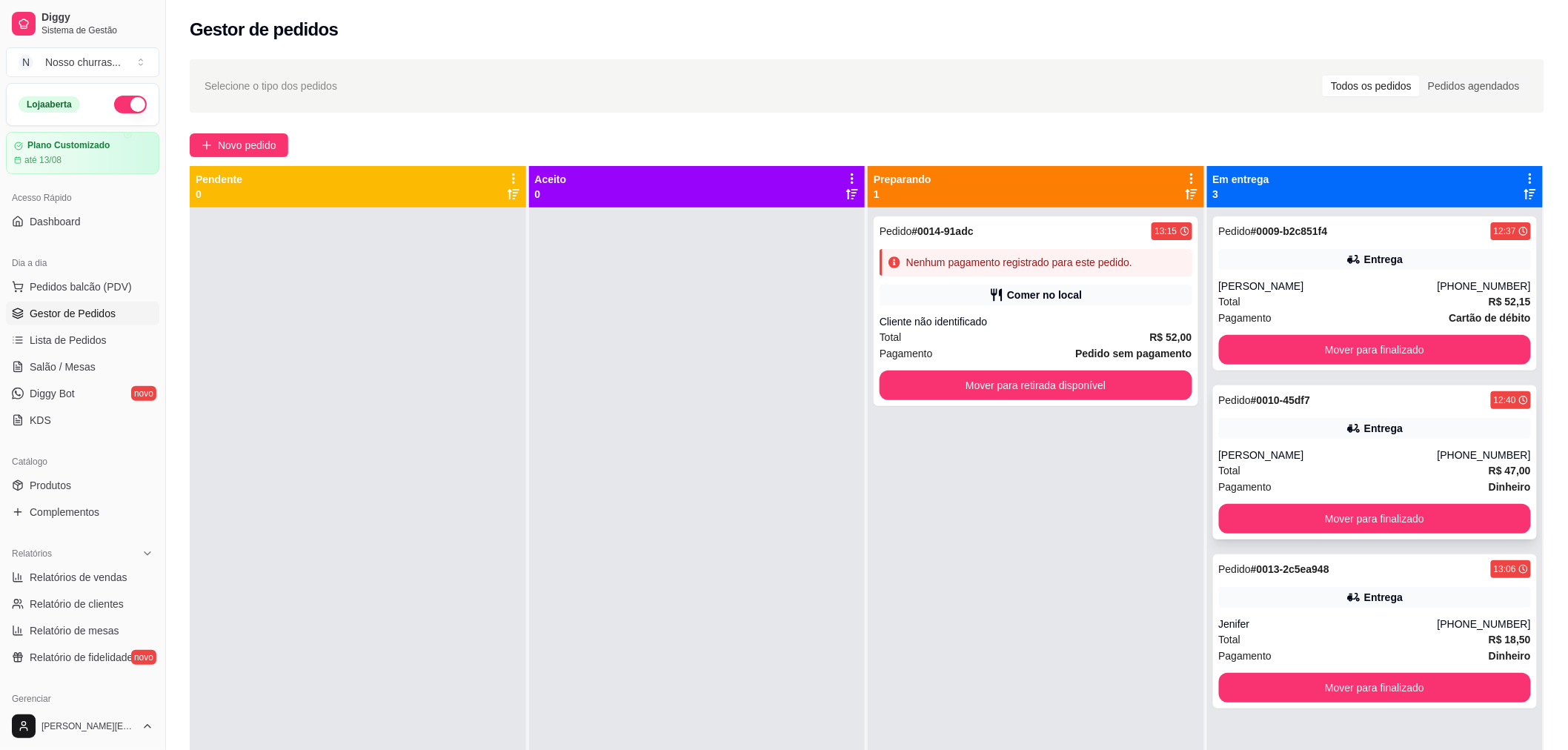
click at [1283, 427] on div "Entrega" at bounding box center [1375, 428] width 313 height 21
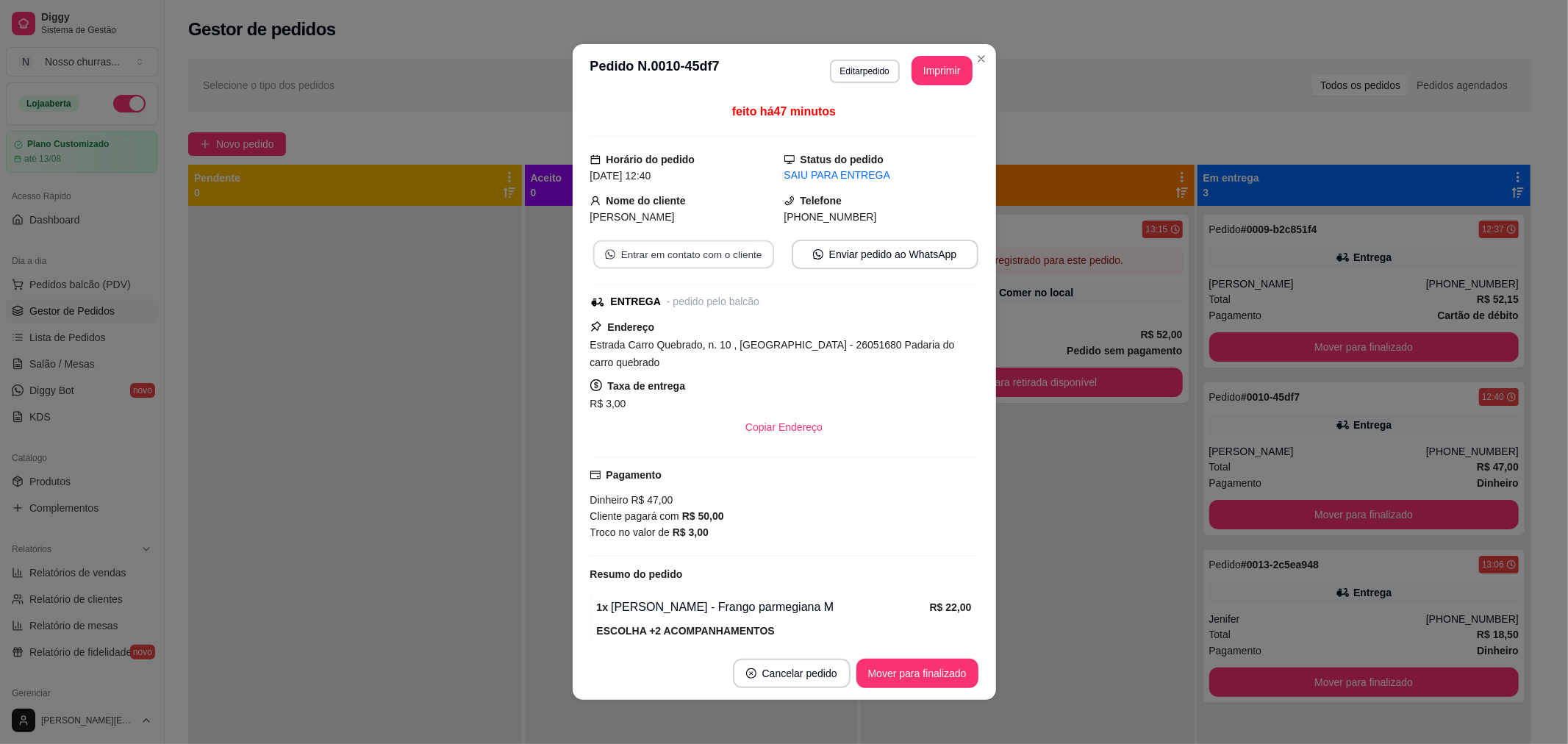
click at [607, 252] on button "Entrar em contato com o cliente" at bounding box center [683, 255] width 181 height 28
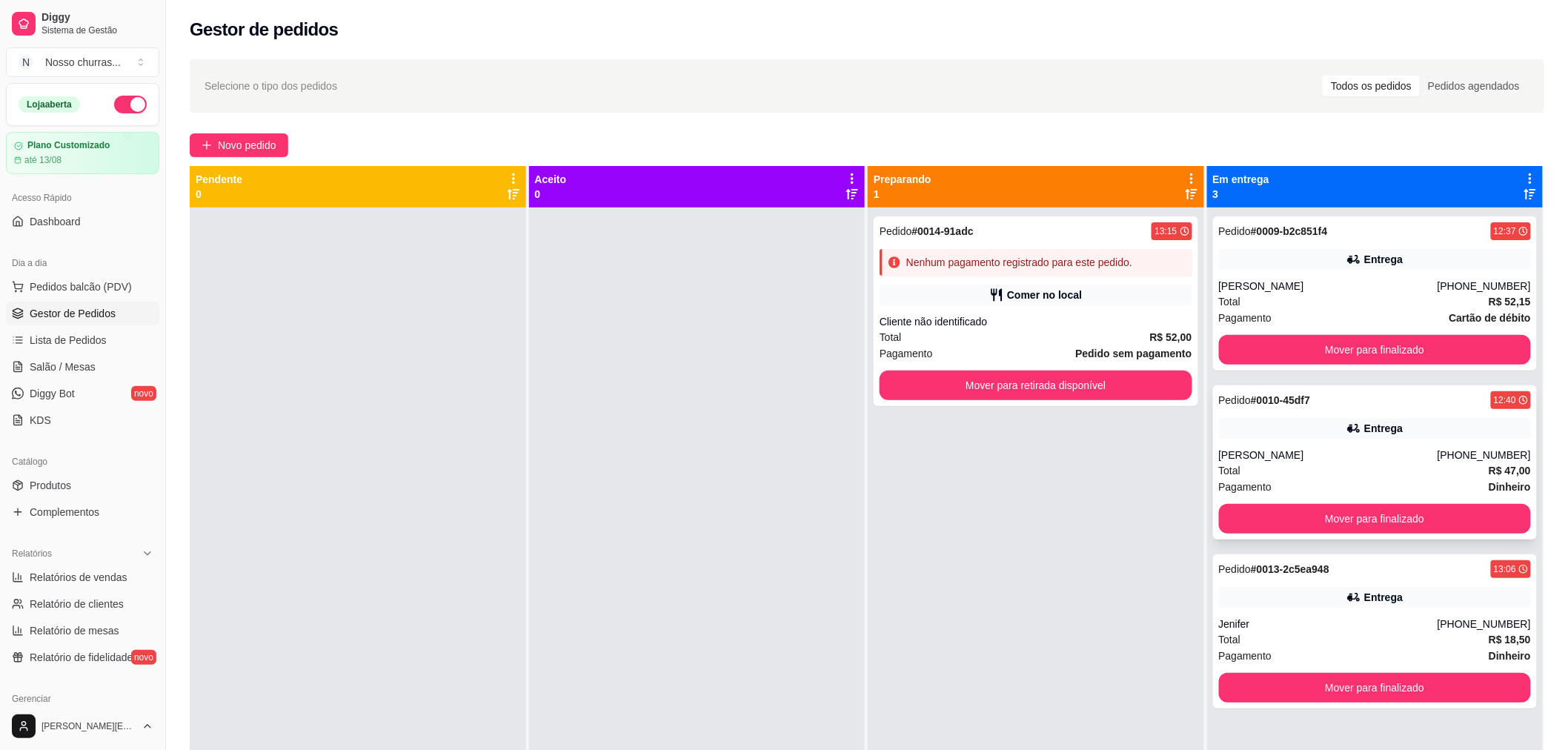
click at [1352, 450] on div "[PERSON_NAME]" at bounding box center [1329, 455] width 218 height 15
click at [1282, 611] on div "Pedido # 0013-2c5ea948 13:06 Entrega Jenifer [PHONE_NUMBER] Total R$ 18,50 Paga…" at bounding box center [1375, 631] width 325 height 154
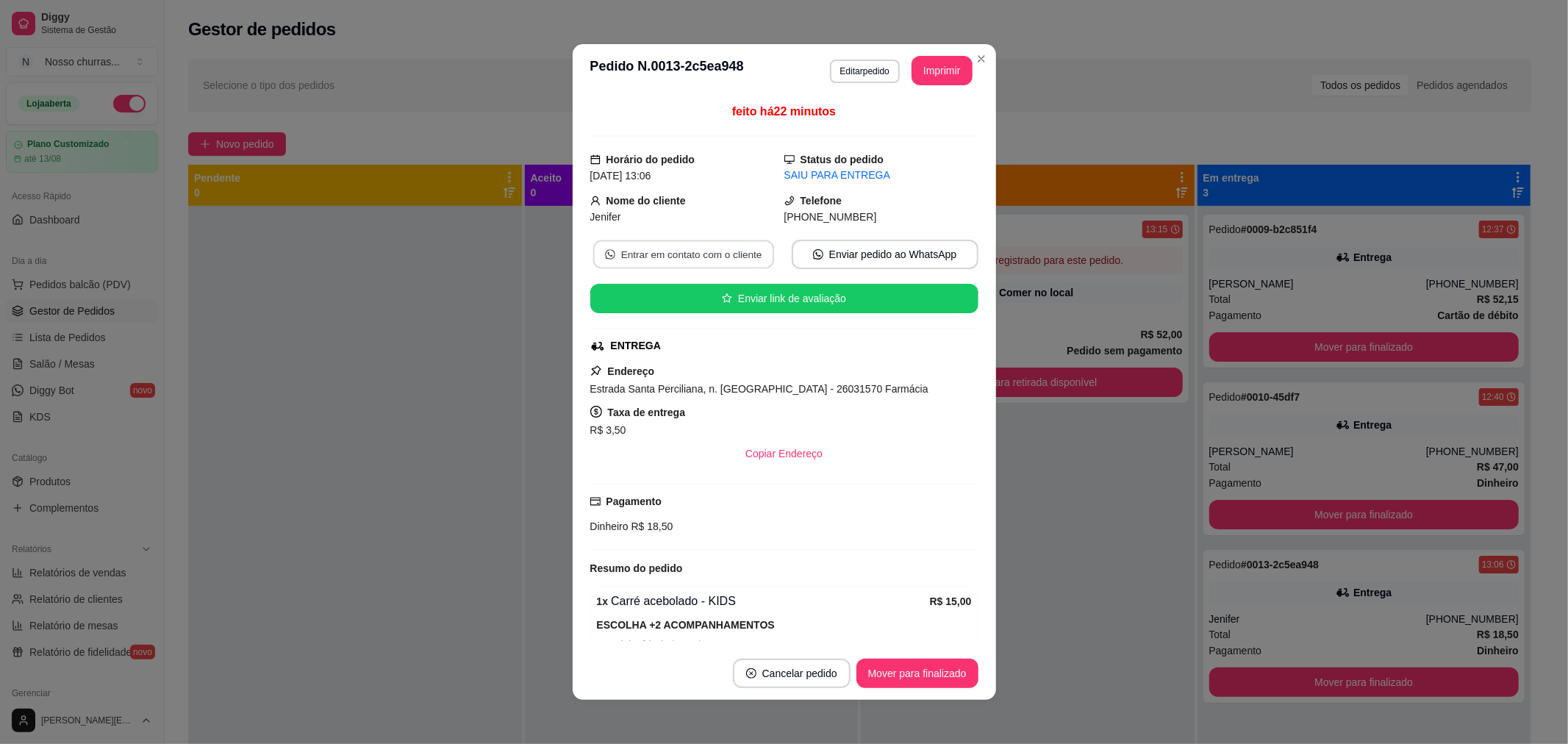
click at [636, 253] on button "Entrar em contato com o cliente" at bounding box center [683, 255] width 181 height 28
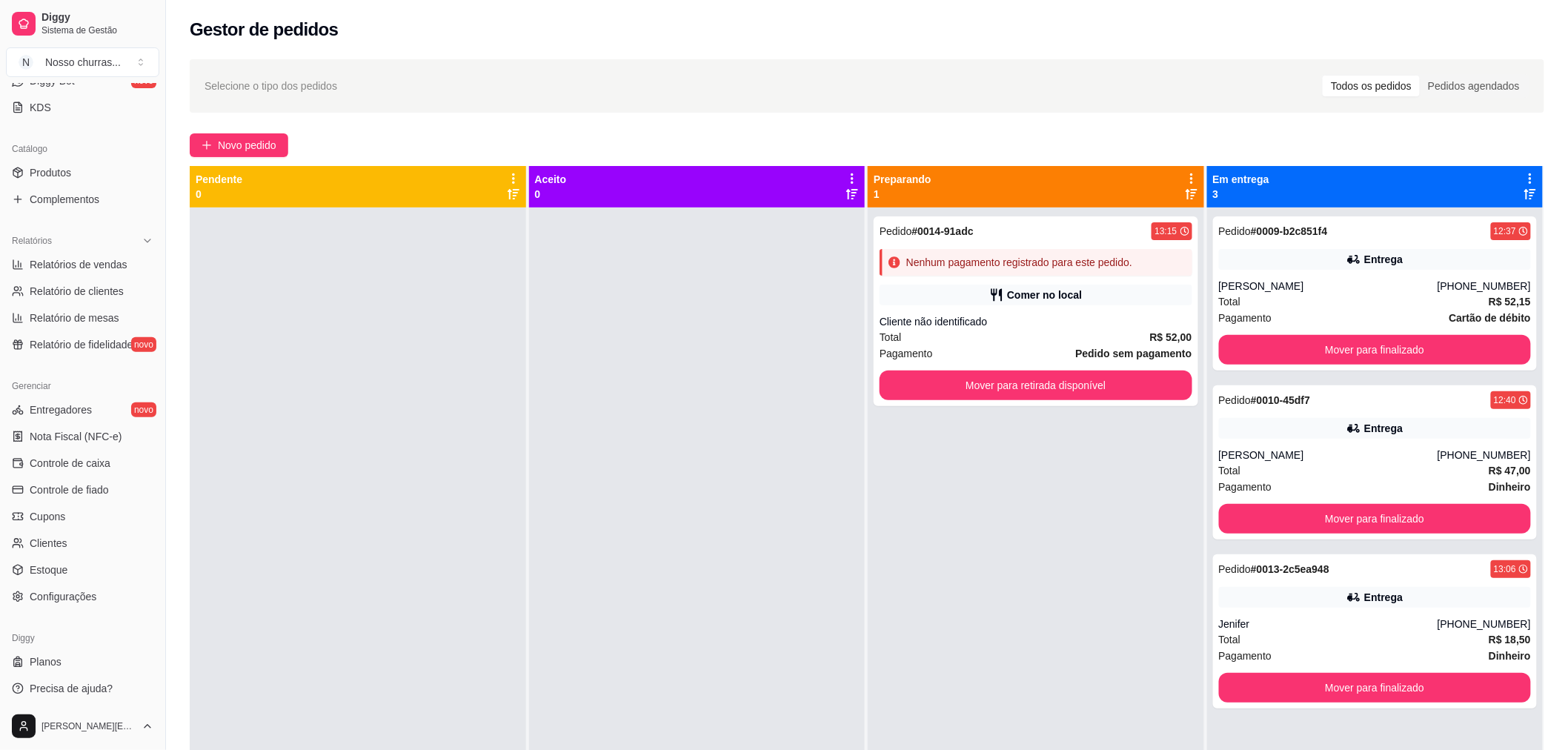
scroll to position [316, 0]
click at [83, 595] on span "Configurações" at bounding box center [63, 593] width 67 height 15
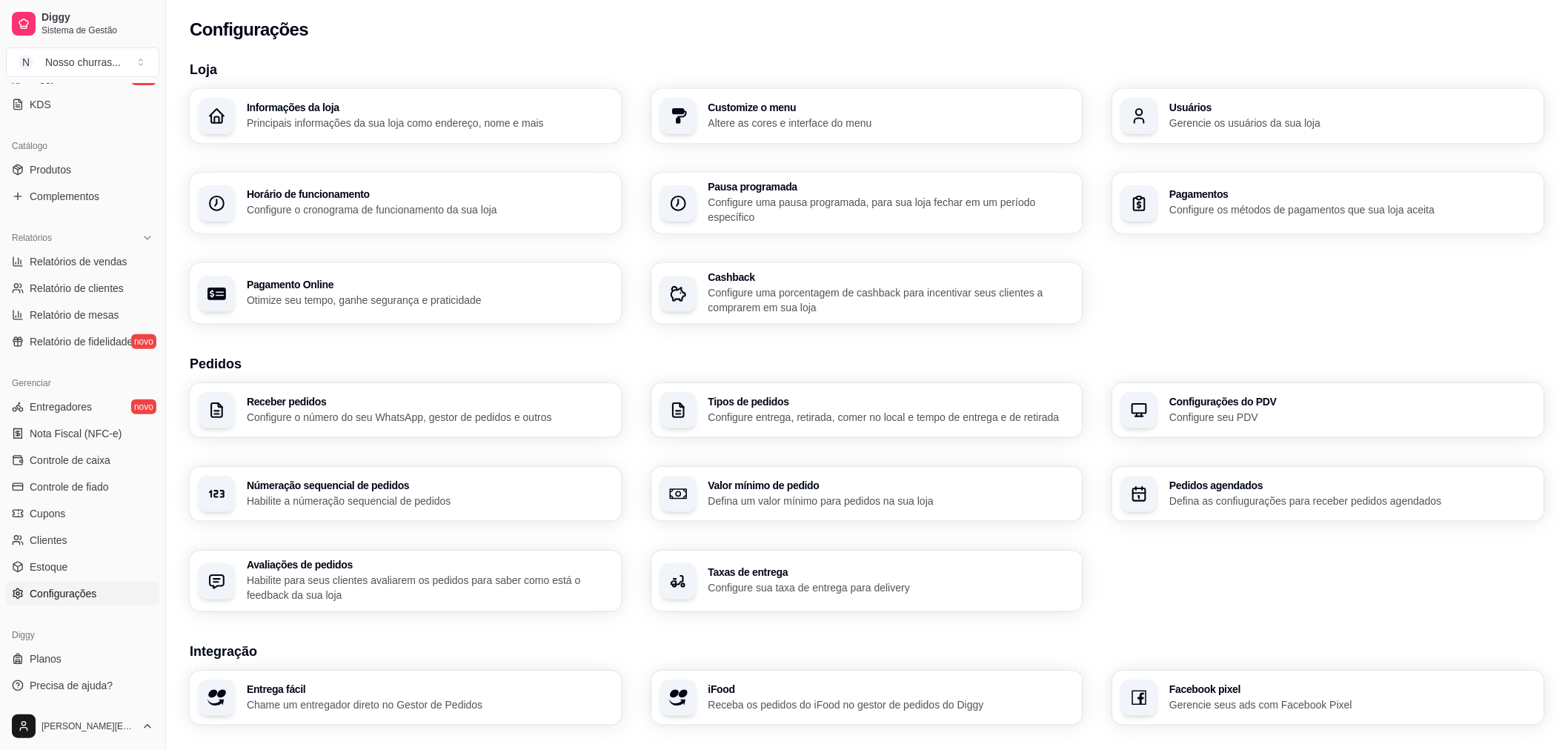
click at [1219, 593] on div "Receber pedidos Configure o número do seu WhatsApp, gestor de pedidos e outros …" at bounding box center [867, 497] width 1355 height 228
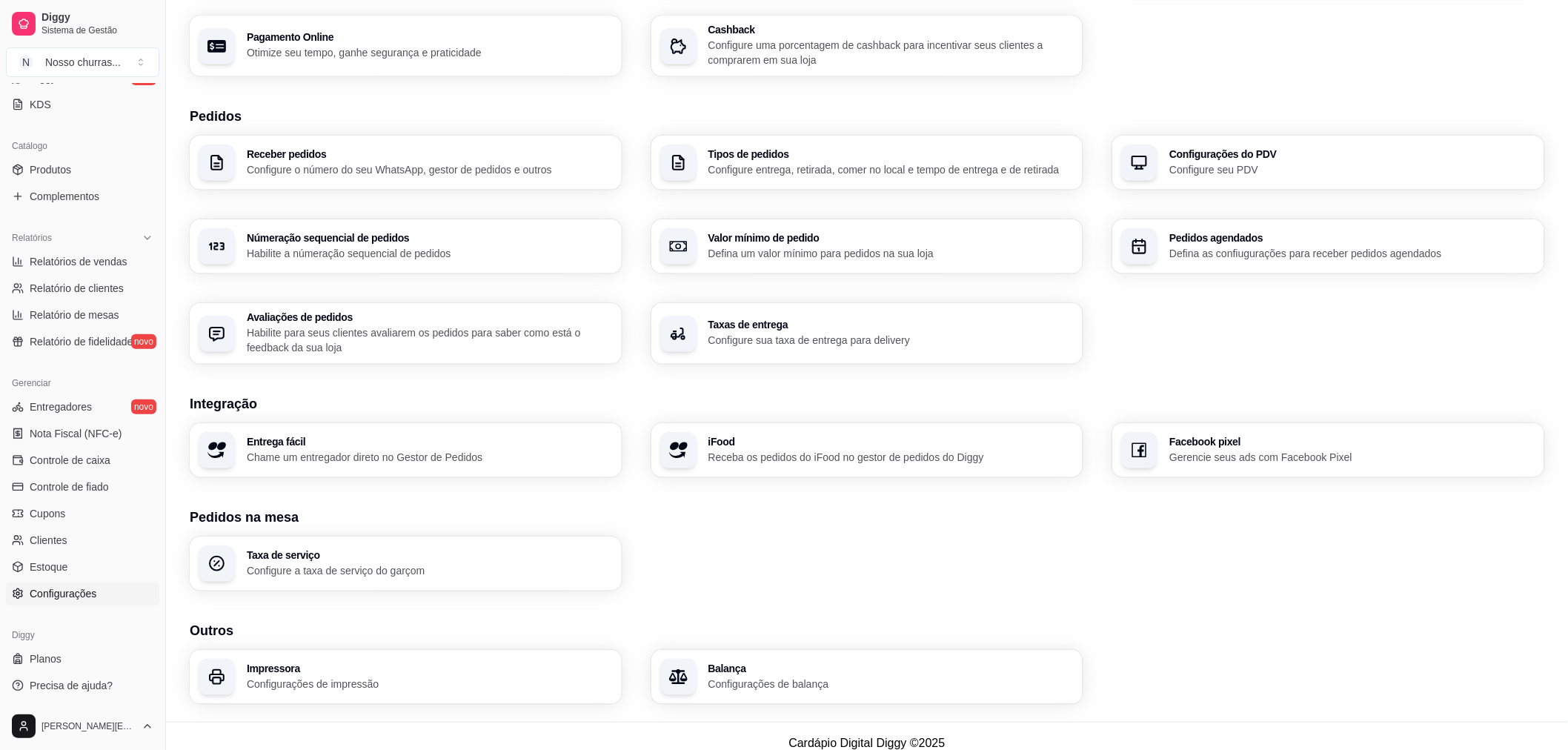
scroll to position [261, 0]
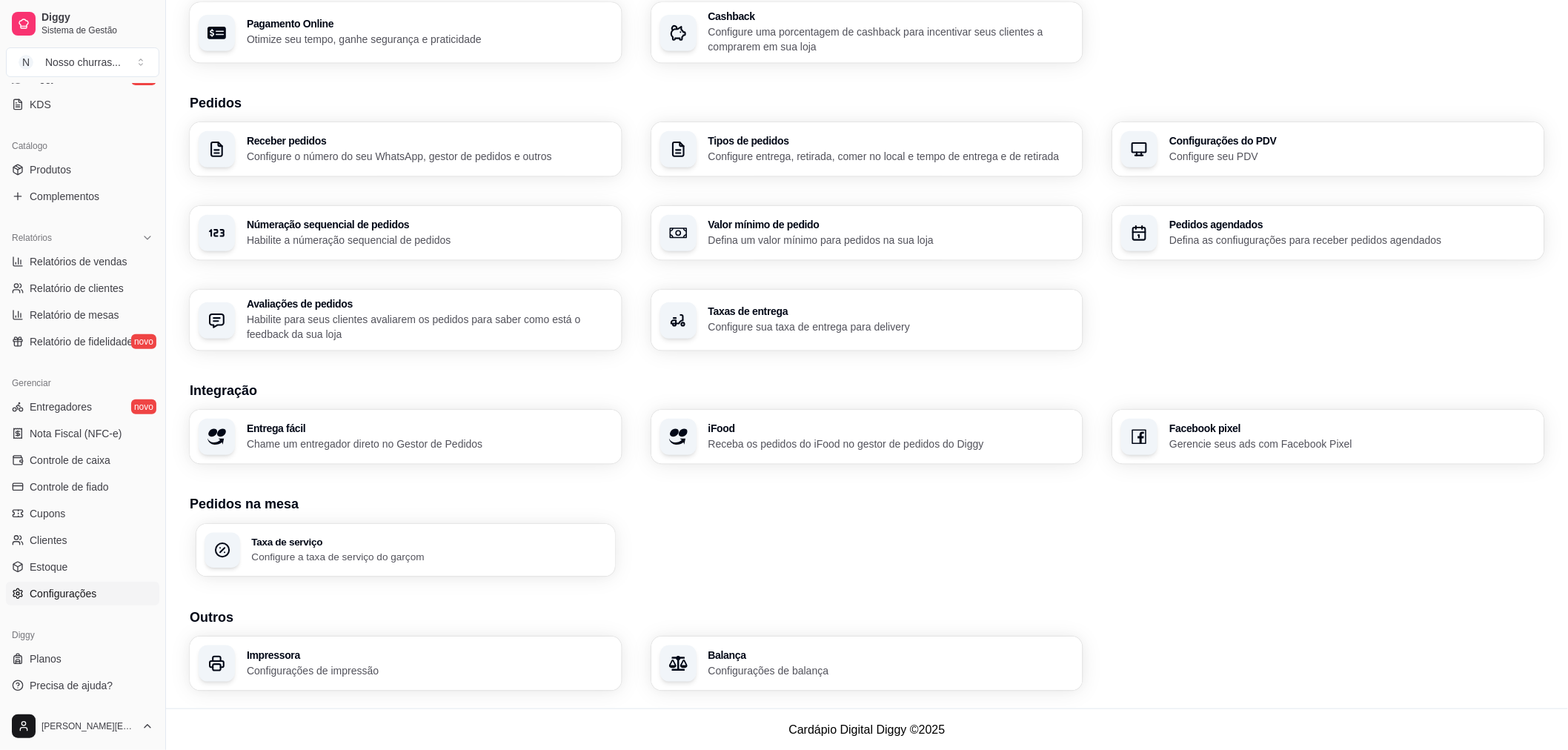
click at [450, 545] on h3 "Taxa de serviço" at bounding box center [429, 541] width 355 height 11
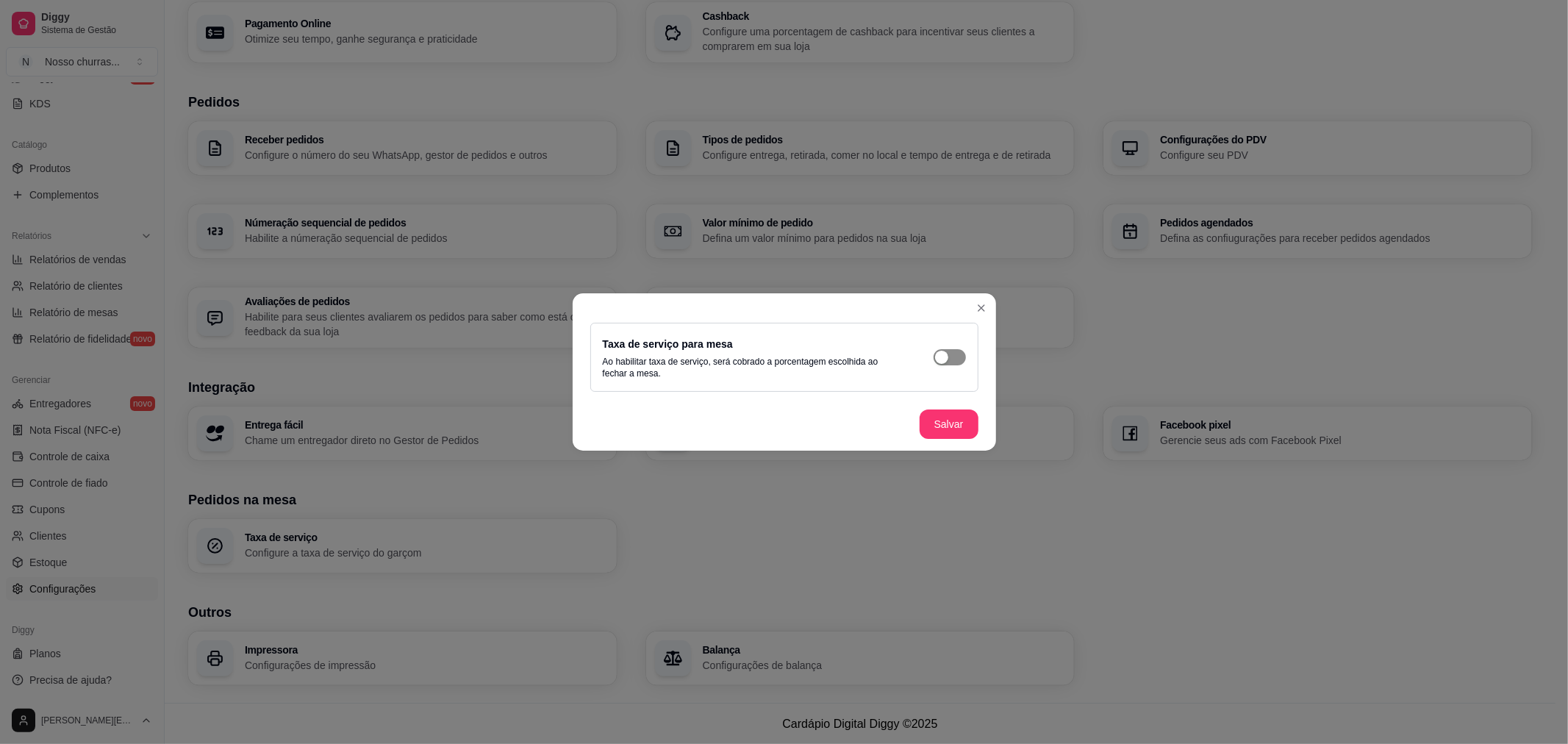
click at [951, 357] on span "button" at bounding box center [949, 357] width 32 height 16
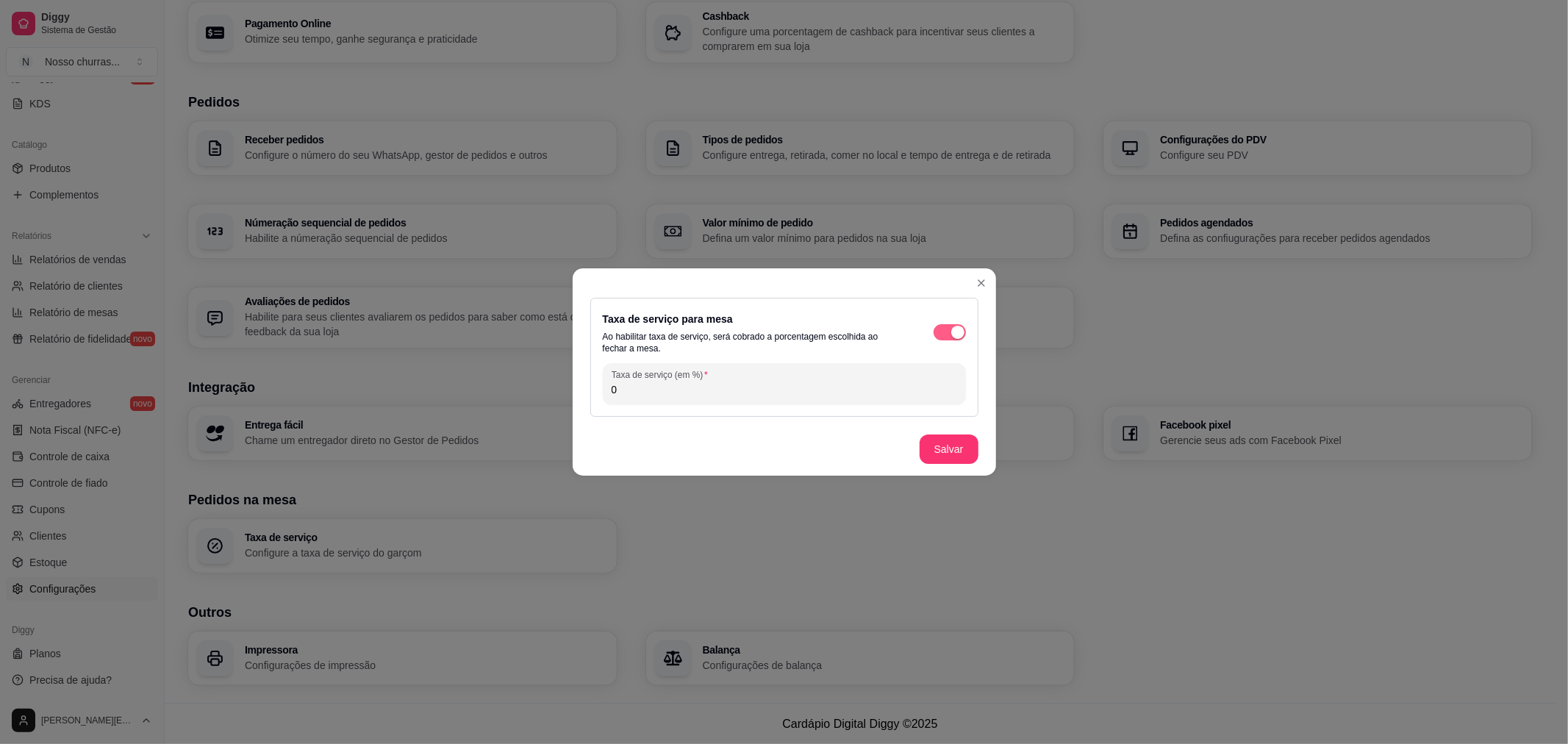
click at [946, 337] on span "button" at bounding box center [949, 332] width 32 height 16
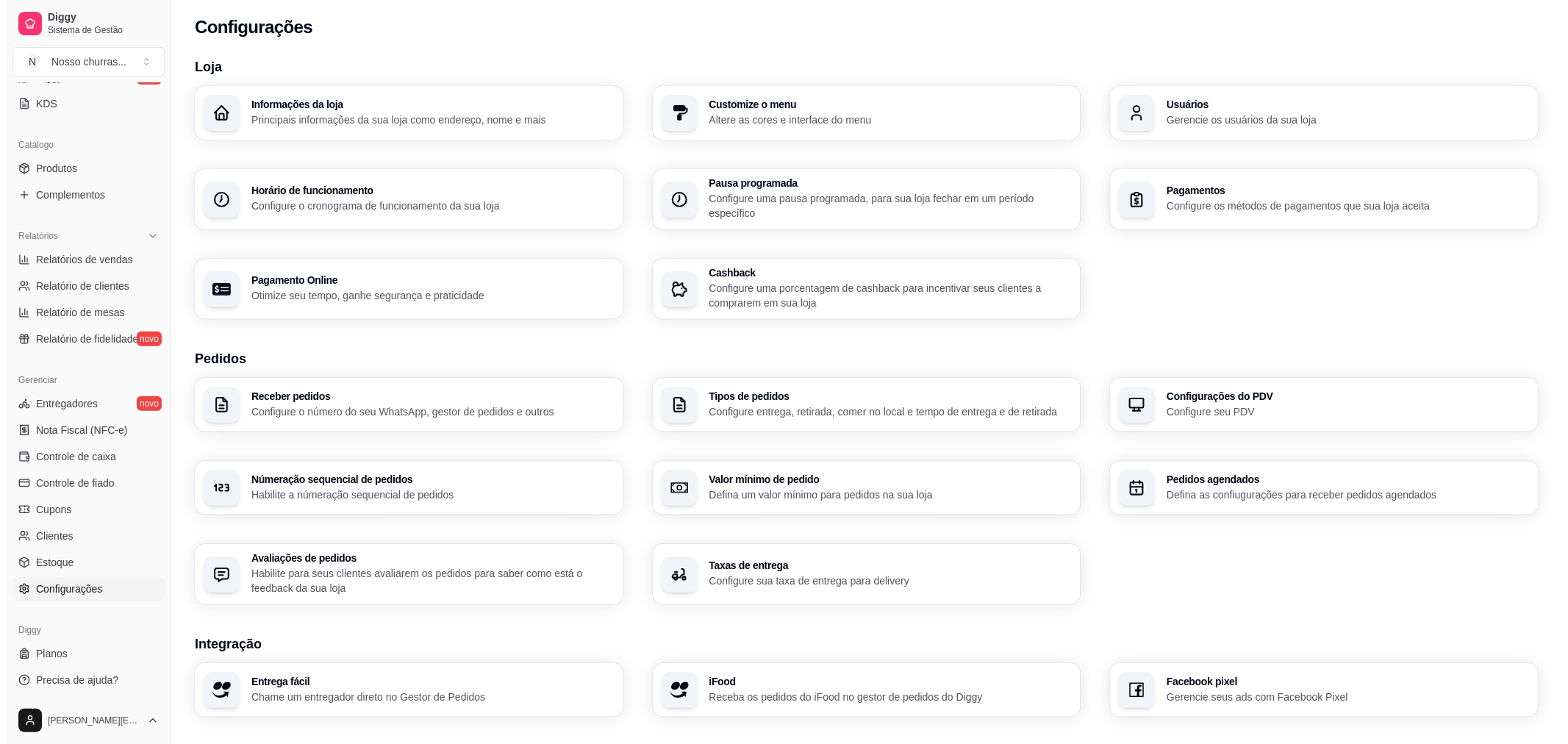
scroll to position [0, 0]
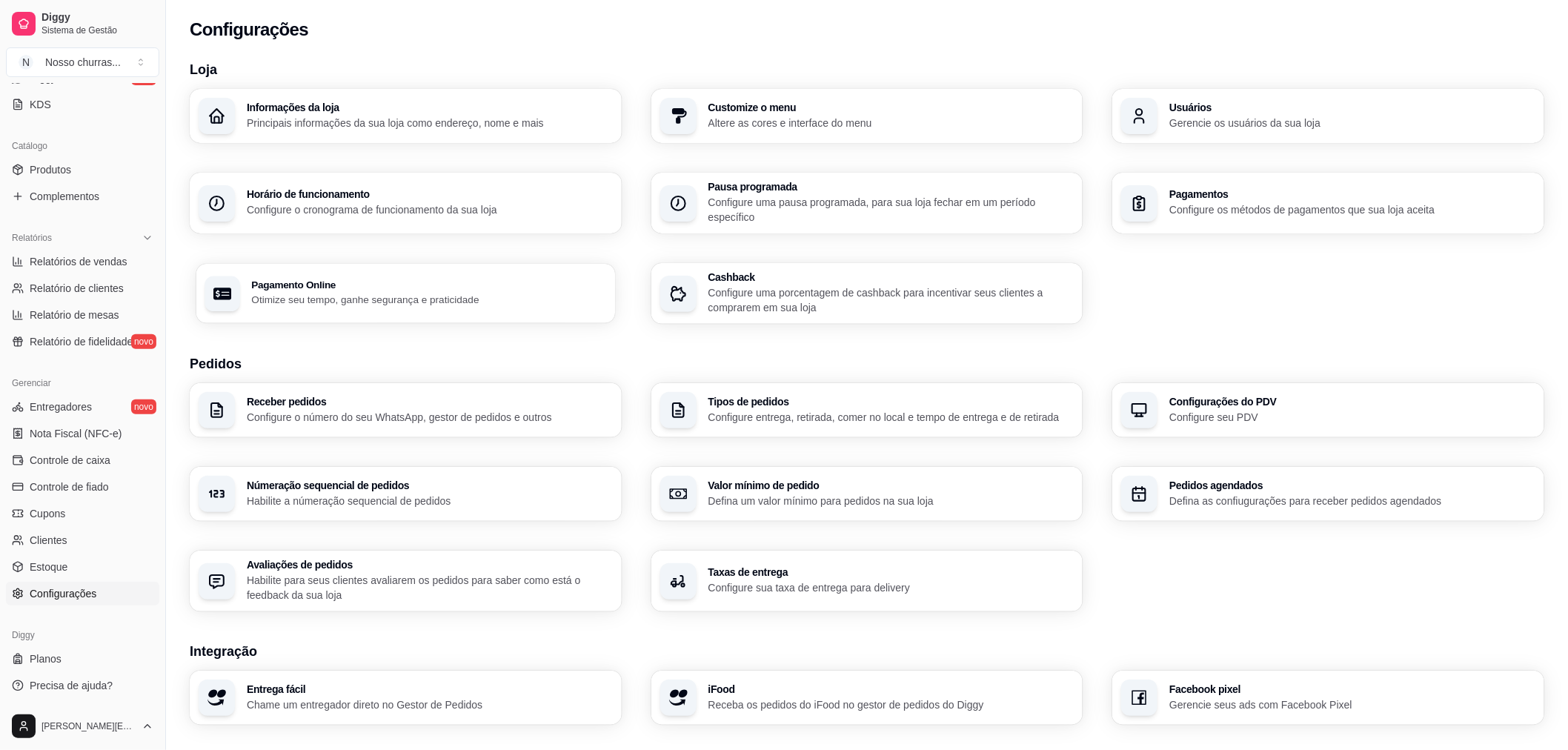
click at [279, 299] on p "Otimize seu tempo, ganhe segurança e praticidade" at bounding box center [429, 300] width 355 height 14
select select "4.98"
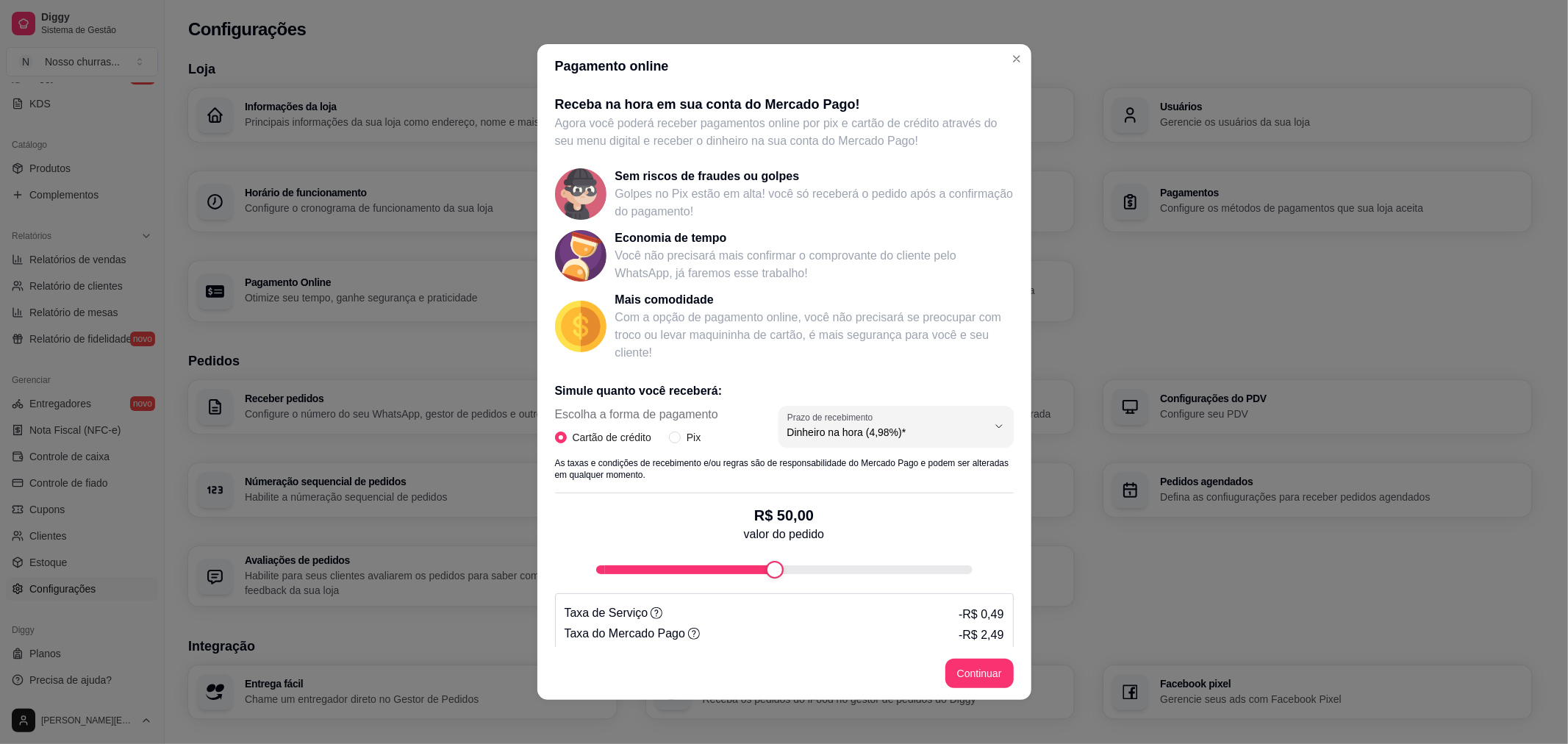
scroll to position [33, 0]
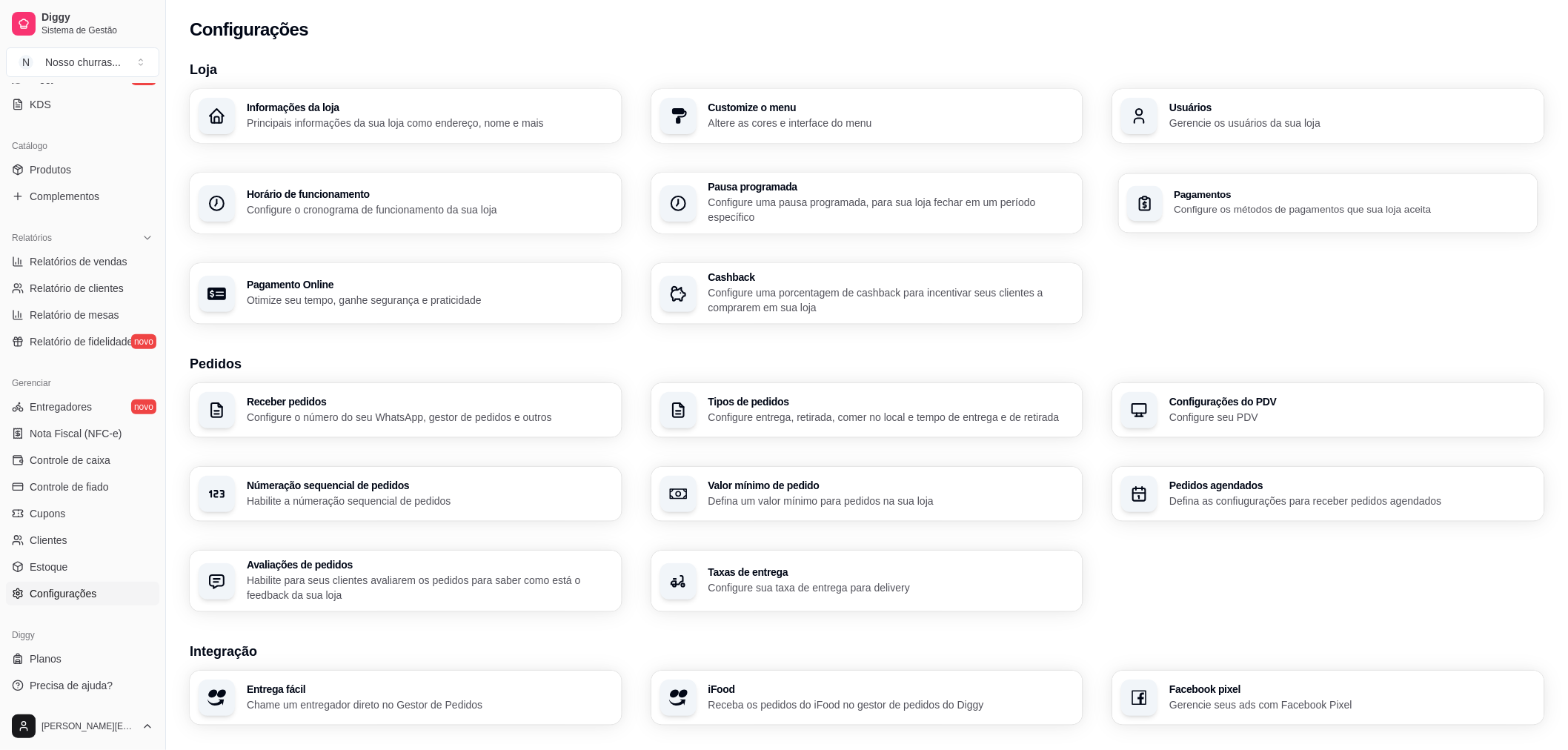
click at [1203, 202] on div "Pagamentos Configure os métodos de pagamentos que sua loja aceita" at bounding box center [1352, 203] width 355 height 27
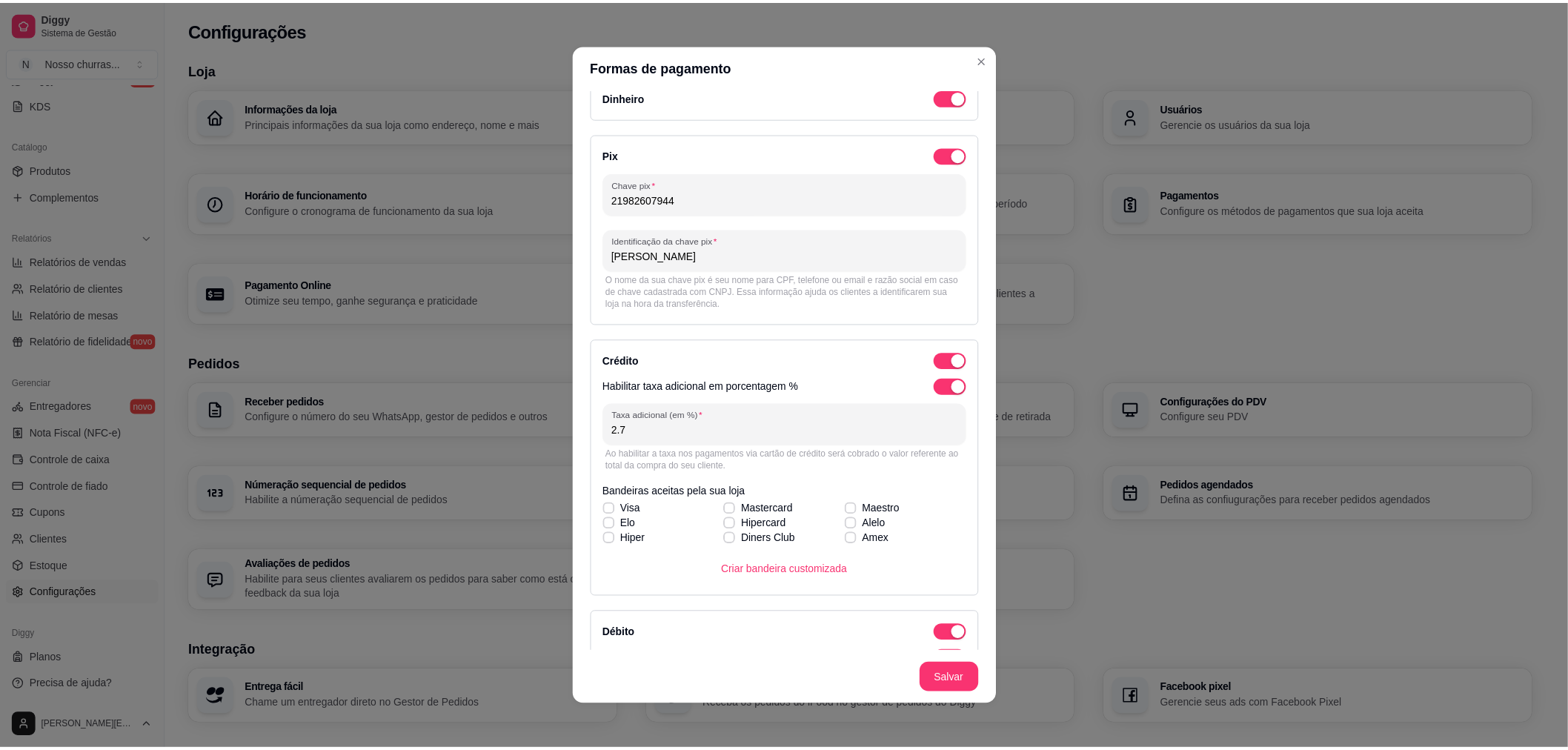
scroll to position [0, 0]
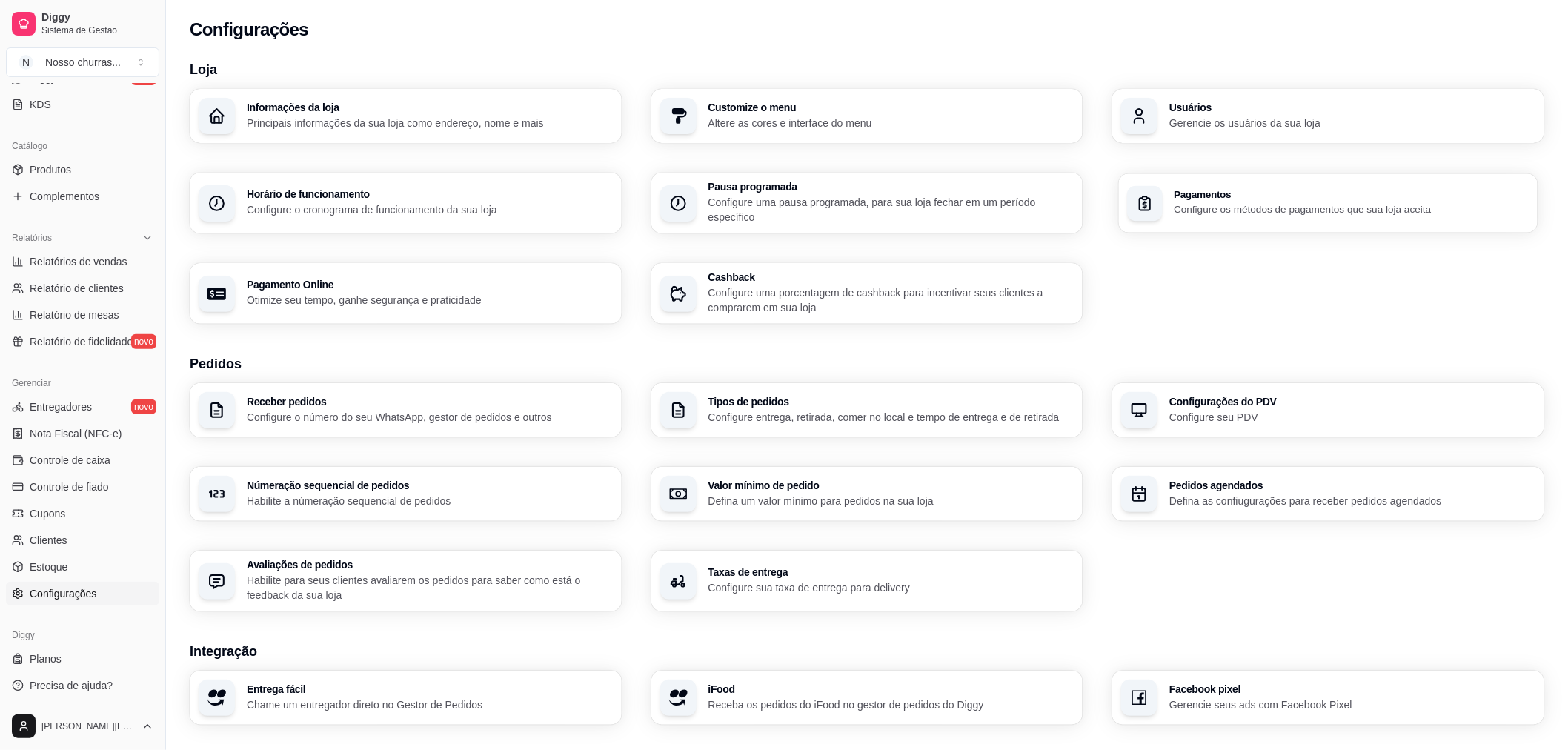
click at [1216, 202] on div "Pagamentos Configure os métodos de pagamentos que sua loja aceita" at bounding box center [1352, 203] width 355 height 27
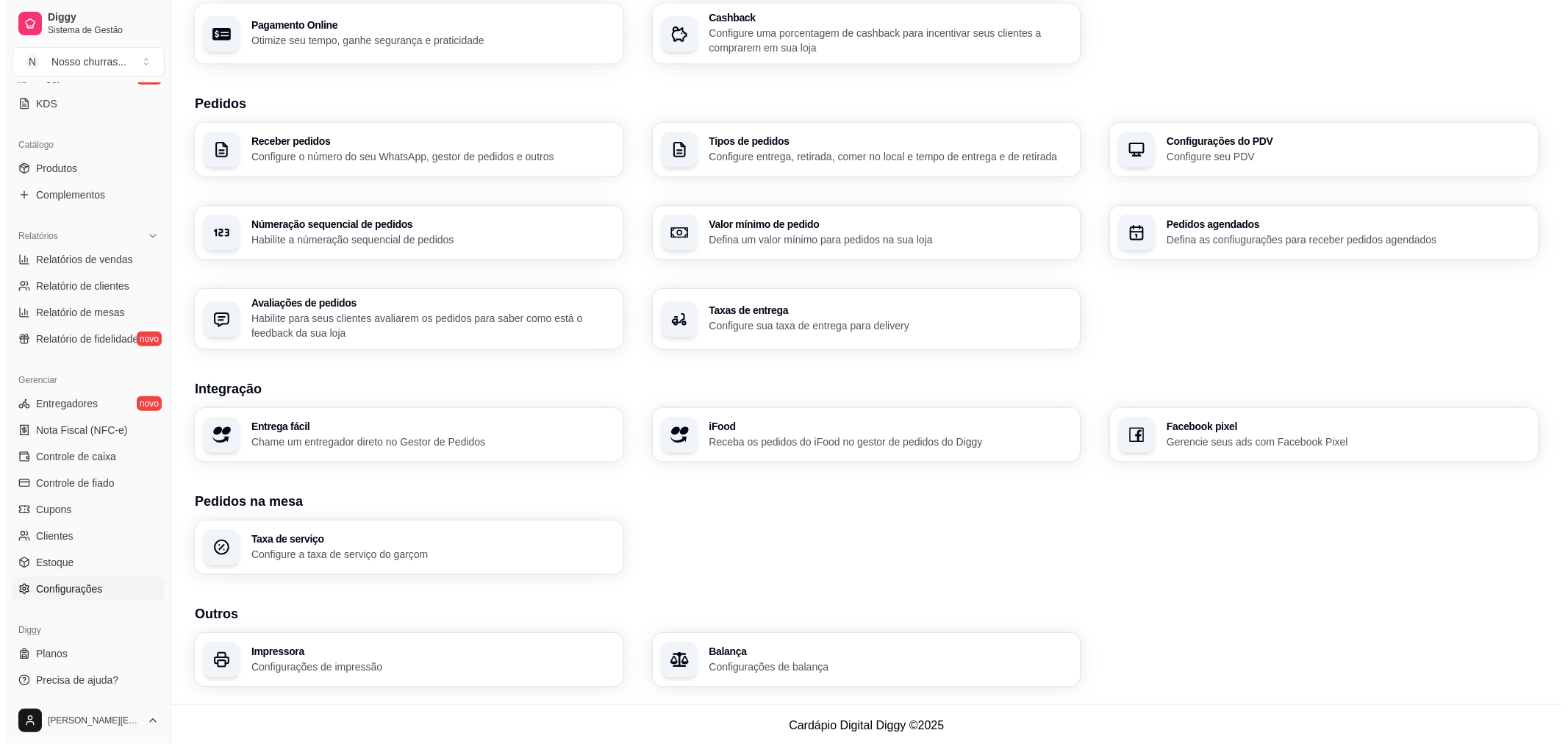
scroll to position [258, 0]
click at [382, 433] on p "Chame um entregador direto no Gestor de Pedidos" at bounding box center [425, 440] width 352 height 14
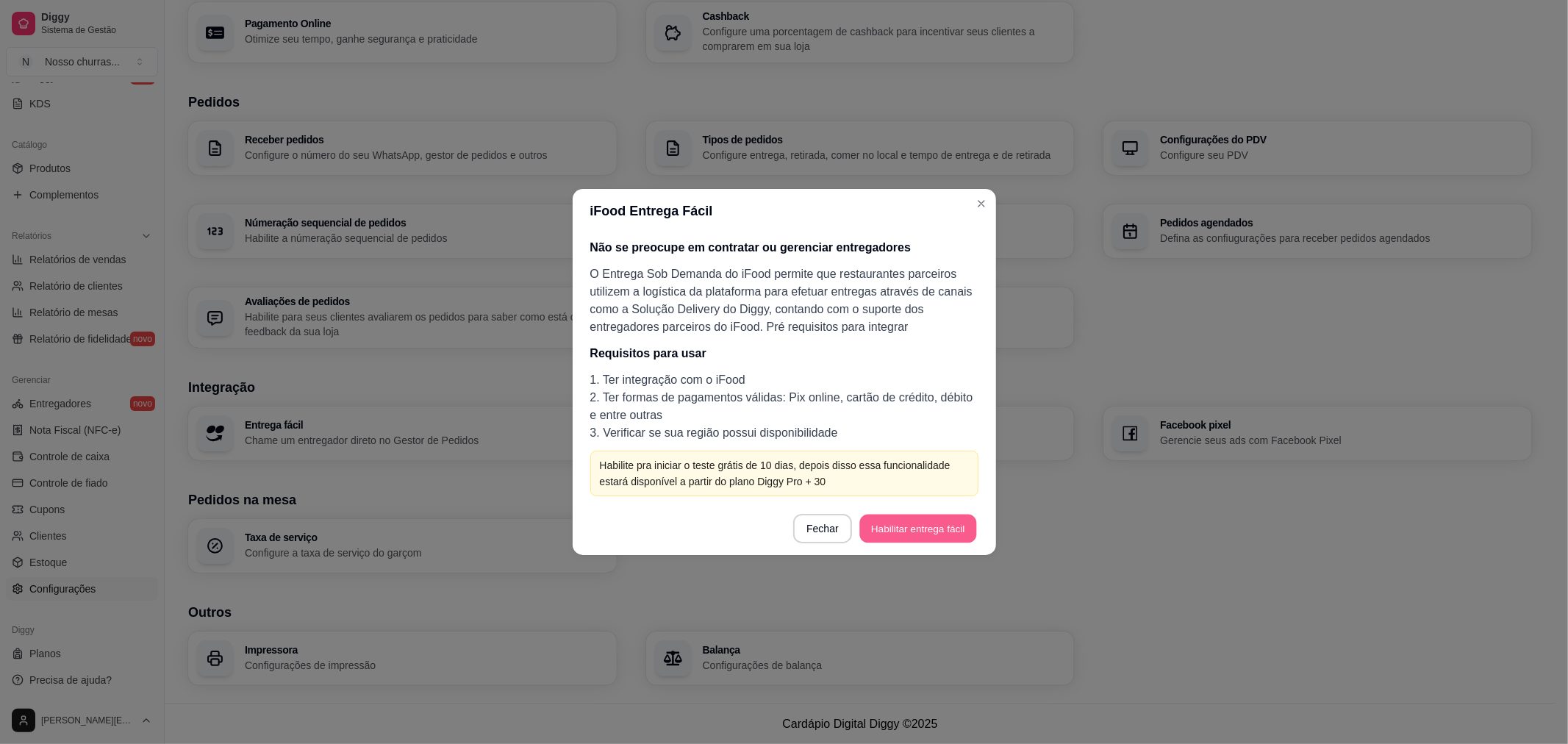
click at [902, 536] on button "Habilitar entrega fácil" at bounding box center [917, 529] width 117 height 28
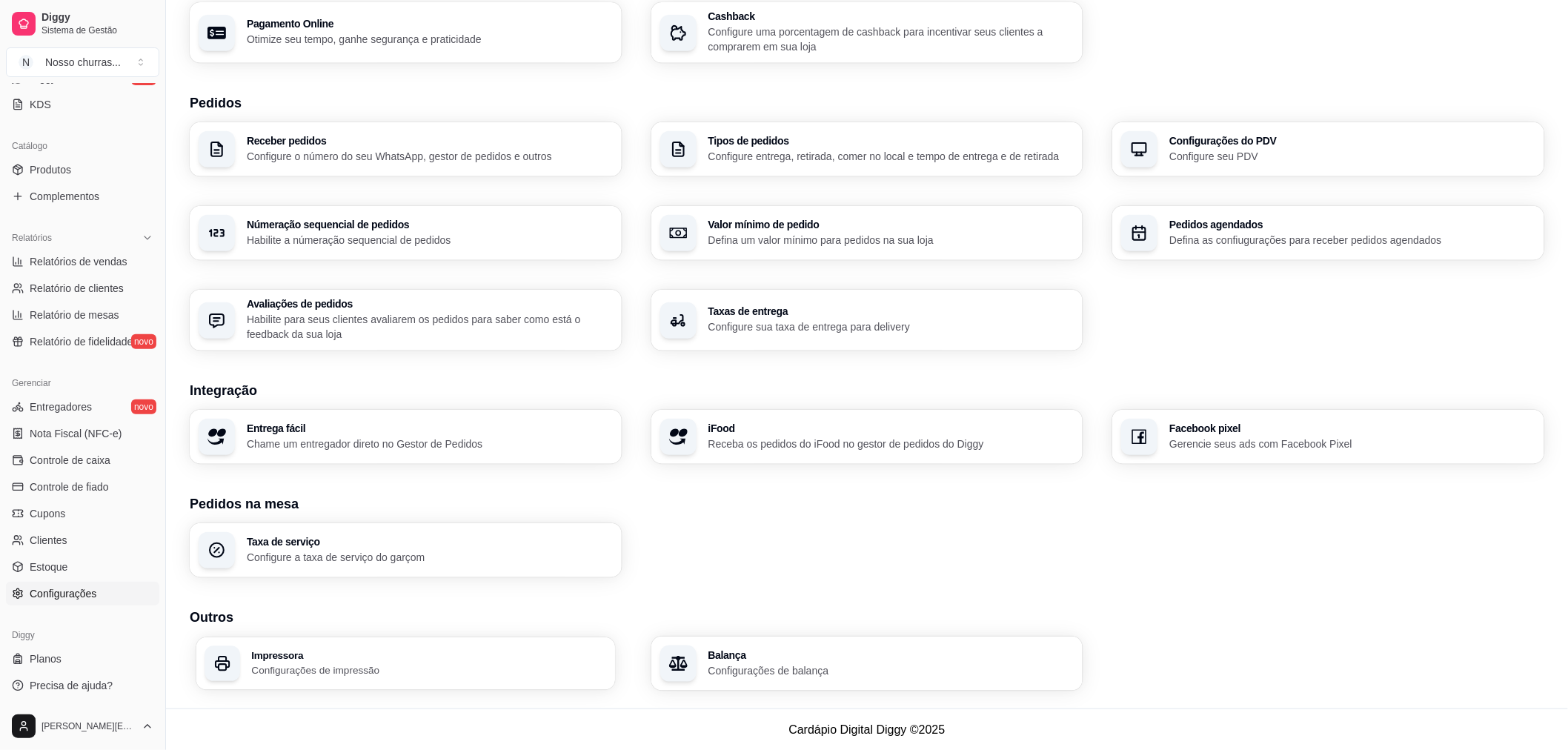
click at [320, 653] on h3 "Impressora" at bounding box center [429, 655] width 355 height 11
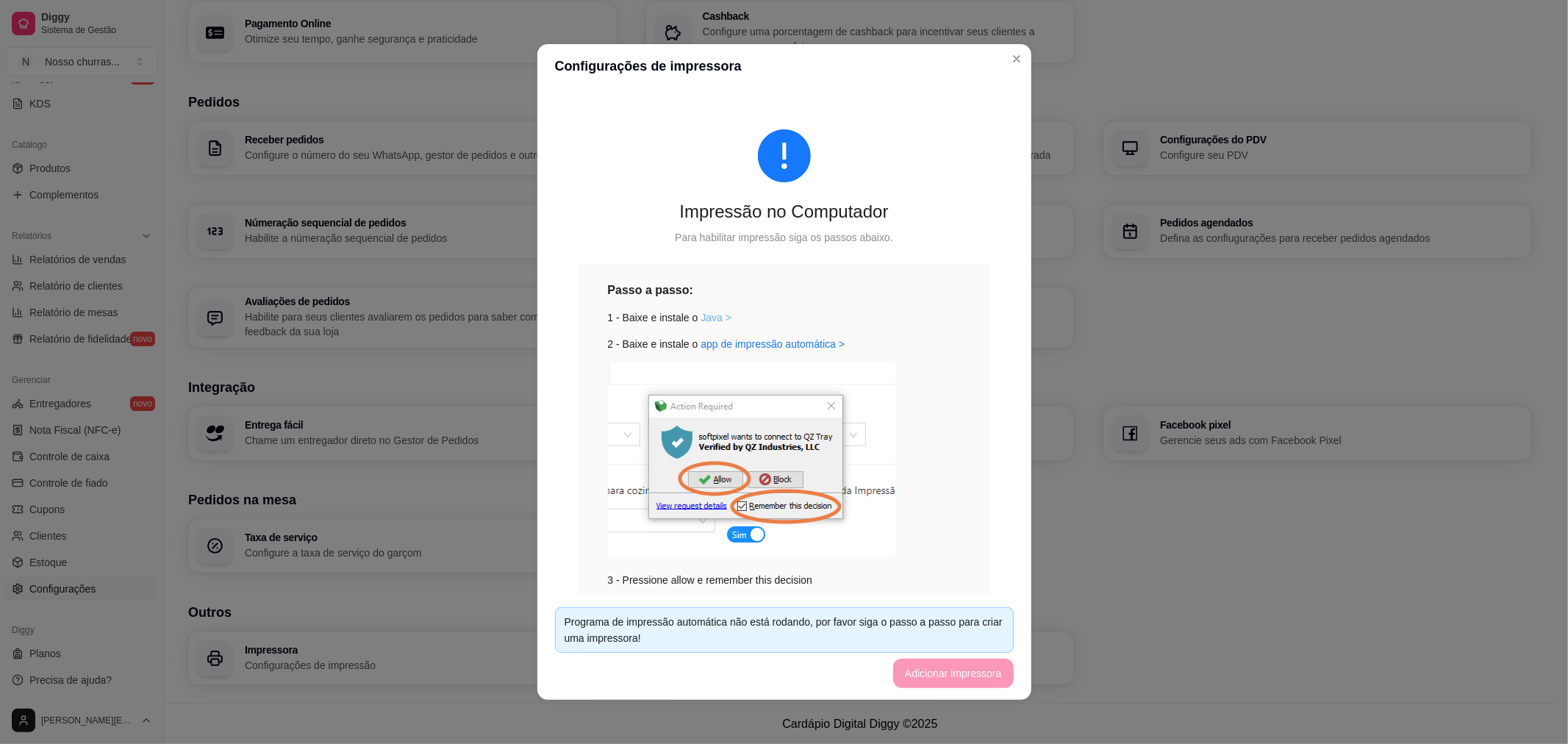
click at [708, 311] on link "Java >" at bounding box center [716, 317] width 31 height 12
click at [715, 344] on link "app de impressão automática >" at bounding box center [772, 344] width 144 height 12
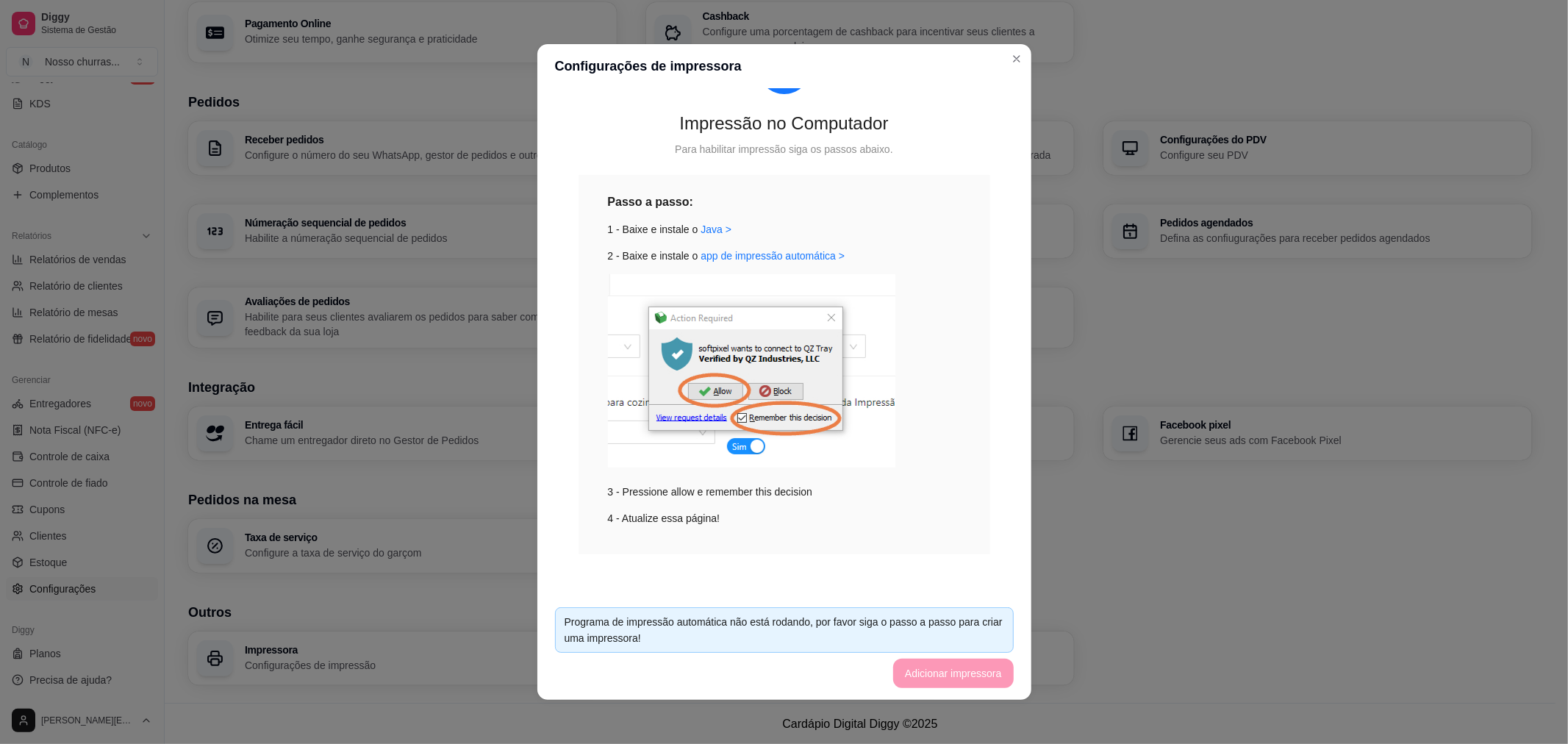
scroll to position [37, 0]
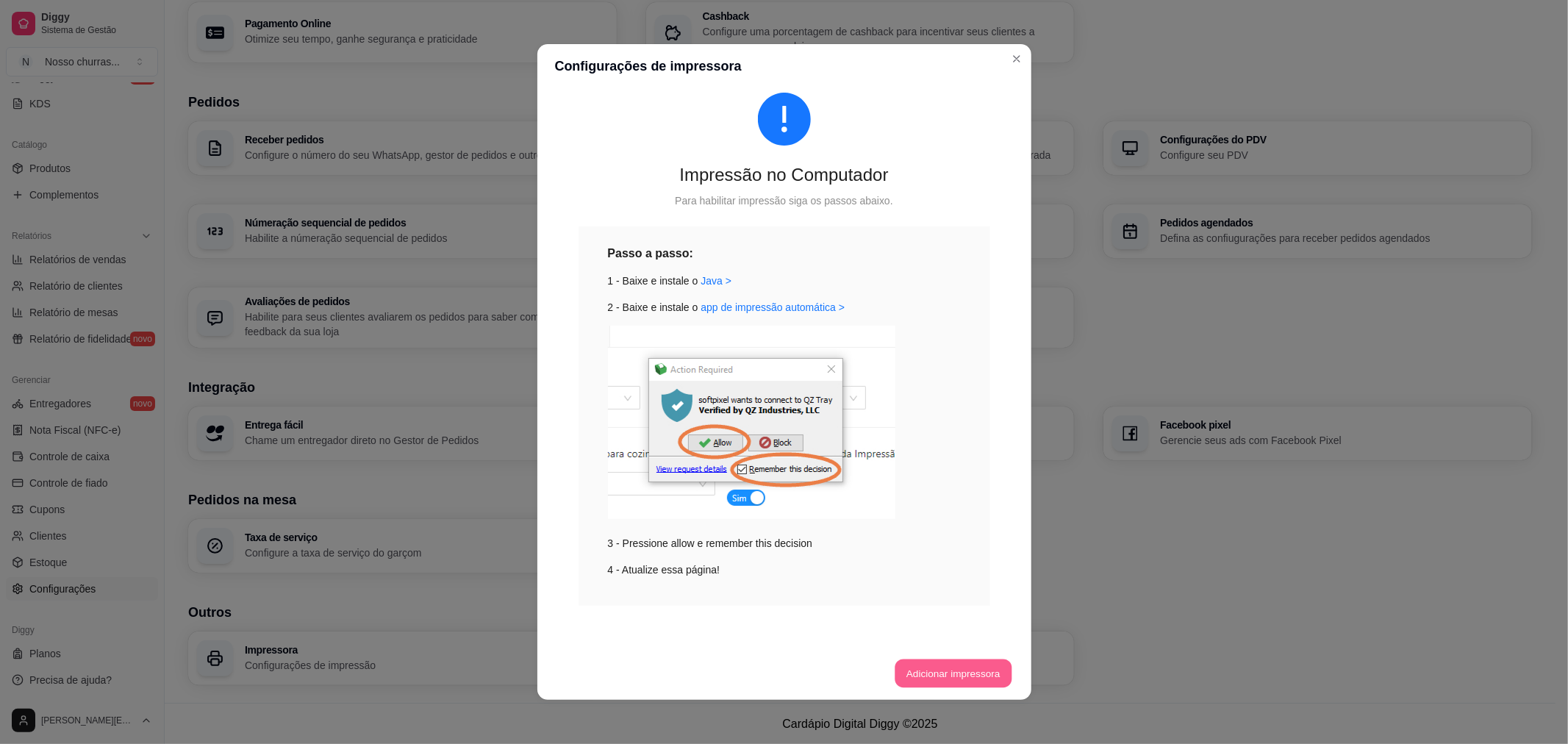
click at [908, 678] on button "Adicionar impressora" at bounding box center [952, 674] width 117 height 28
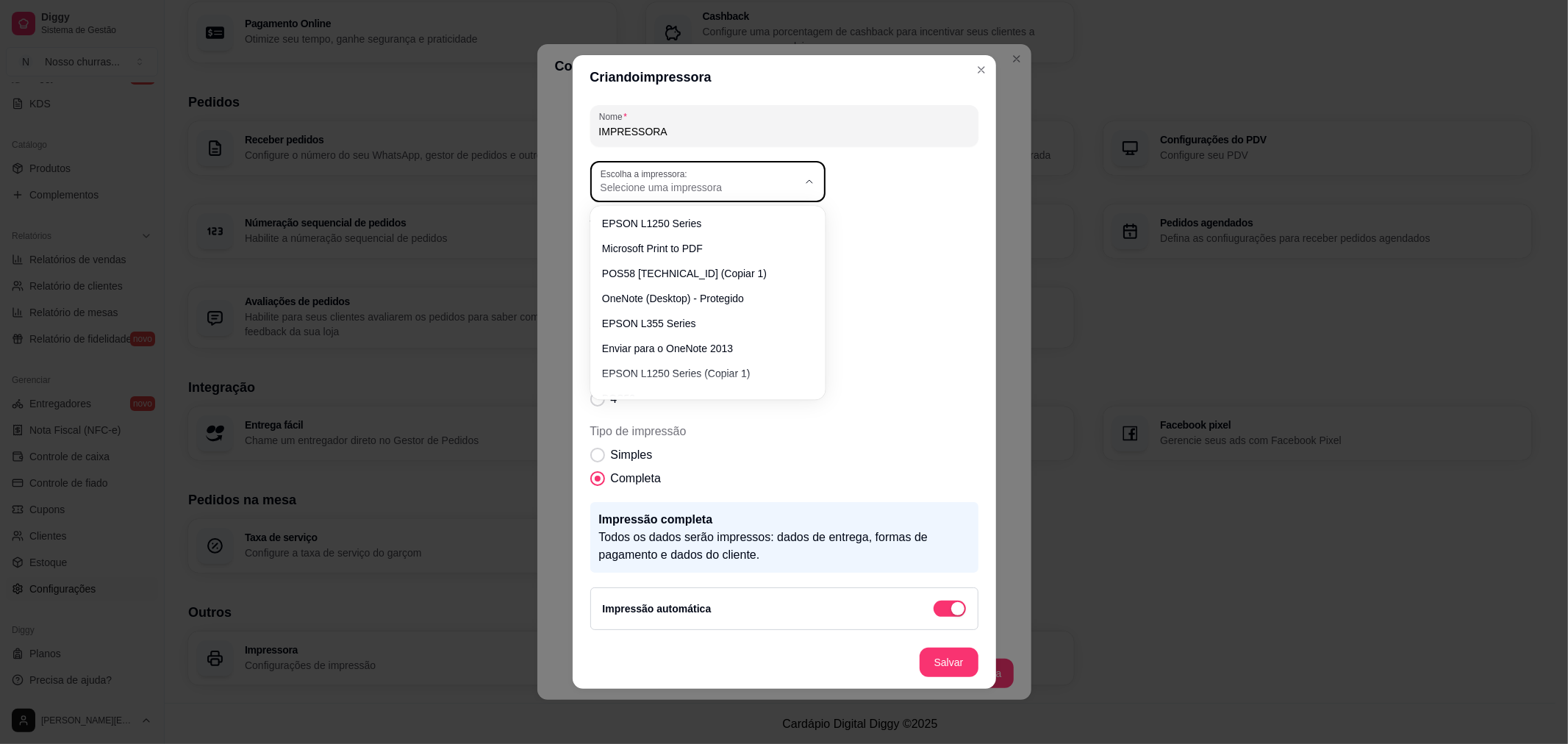
click at [802, 187] on button "Escolha a impressora: Selecione uma impressora" at bounding box center [707, 181] width 235 height 41
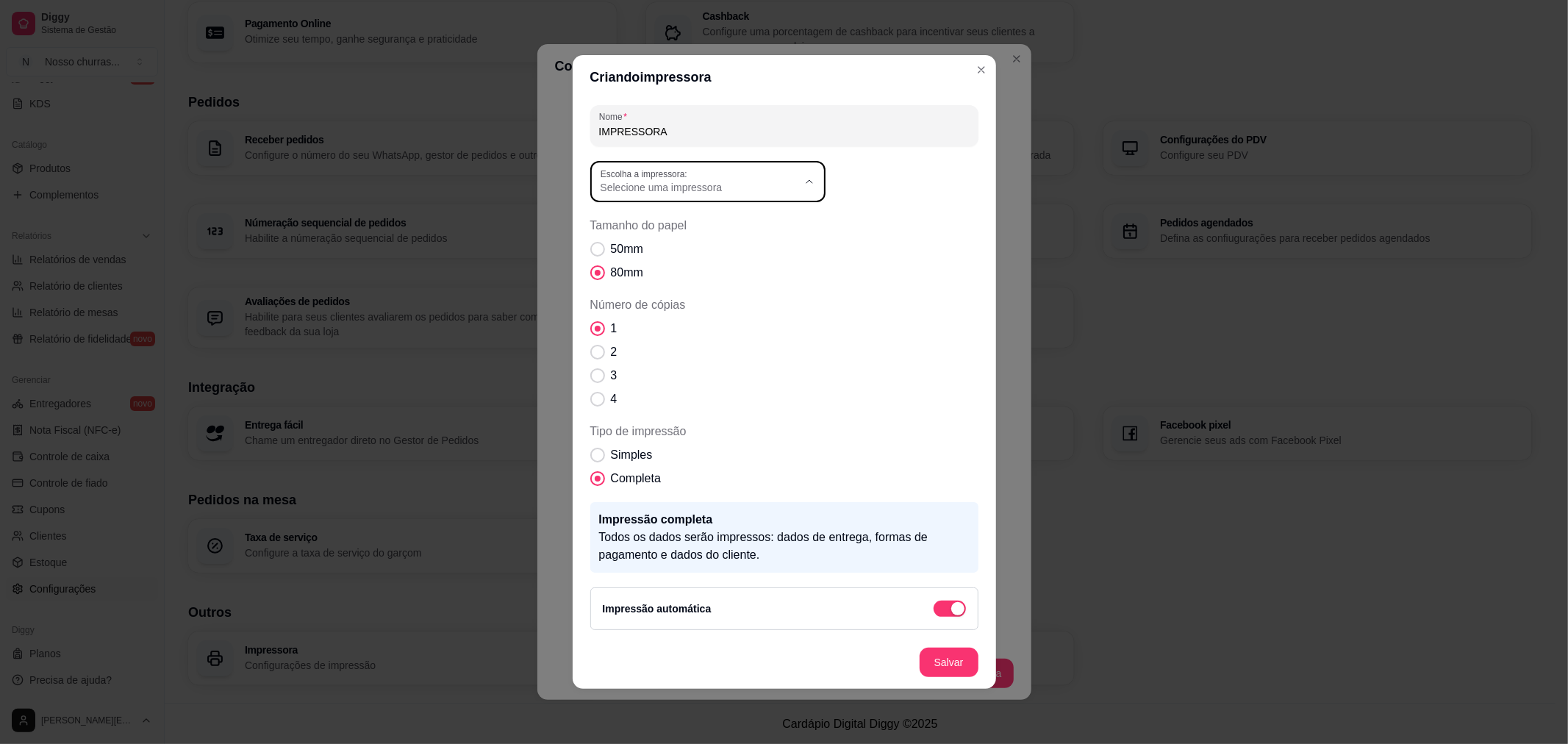
click at [707, 267] on span "POS58 [TECHNICAL_ID] (Copiar 1)" at bounding box center [700, 270] width 189 height 14
type input "POS58 [TECHNICAL_ID] (Copiar 1)"
select select "POS58 [TECHNICAL_ID] (Copiar 1)"
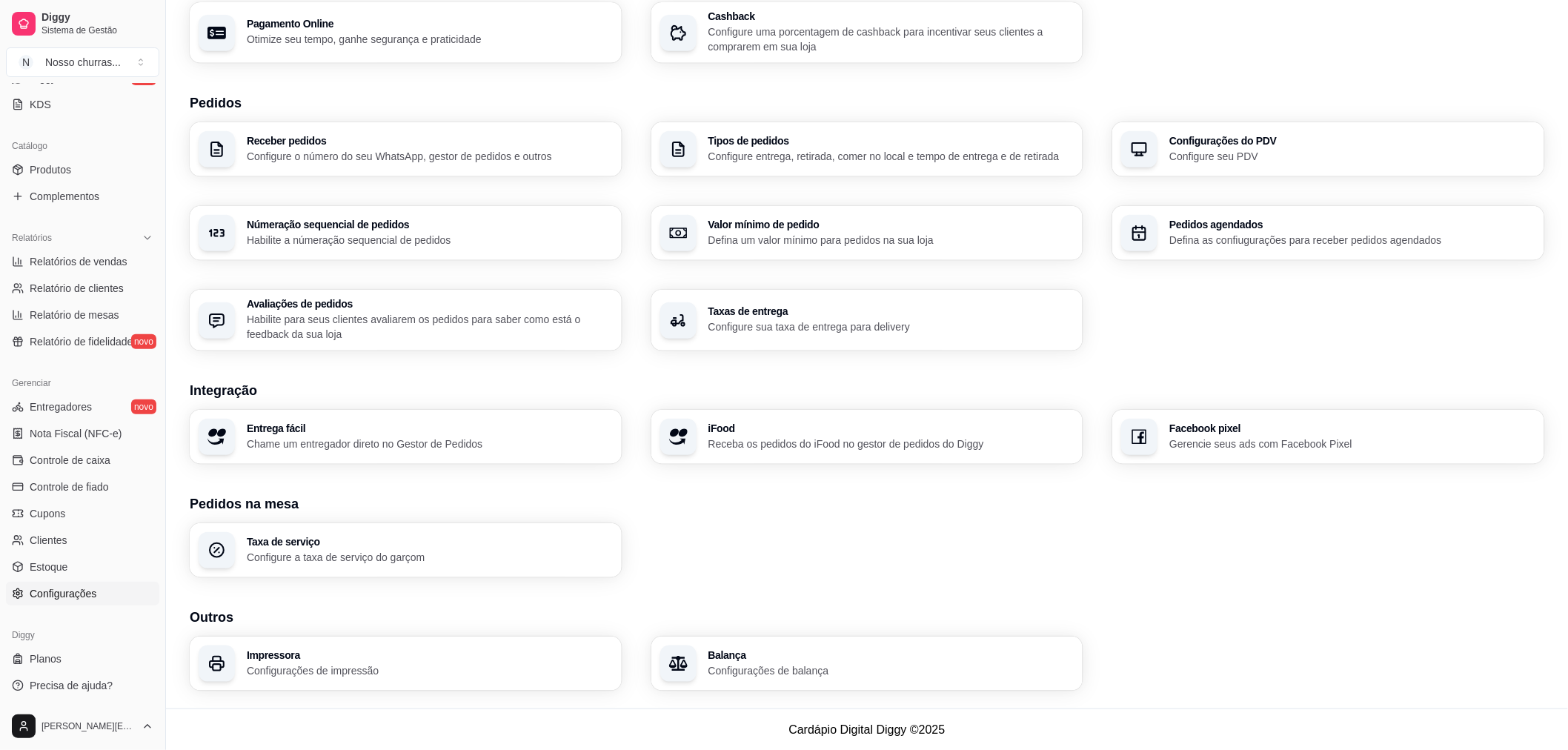
scroll to position [0, 0]
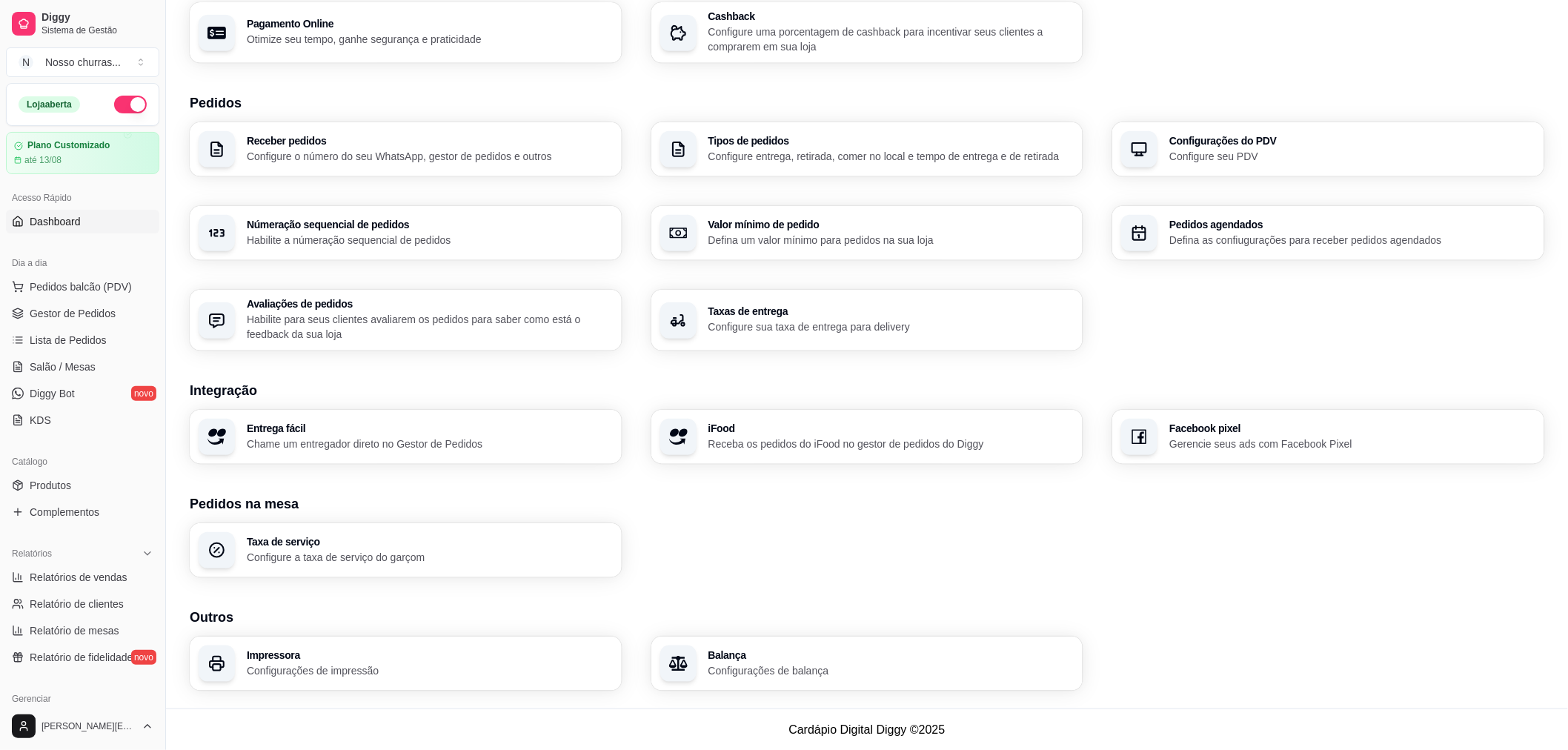
click at [43, 221] on span "Dashboard" at bounding box center [55, 221] width 51 height 15
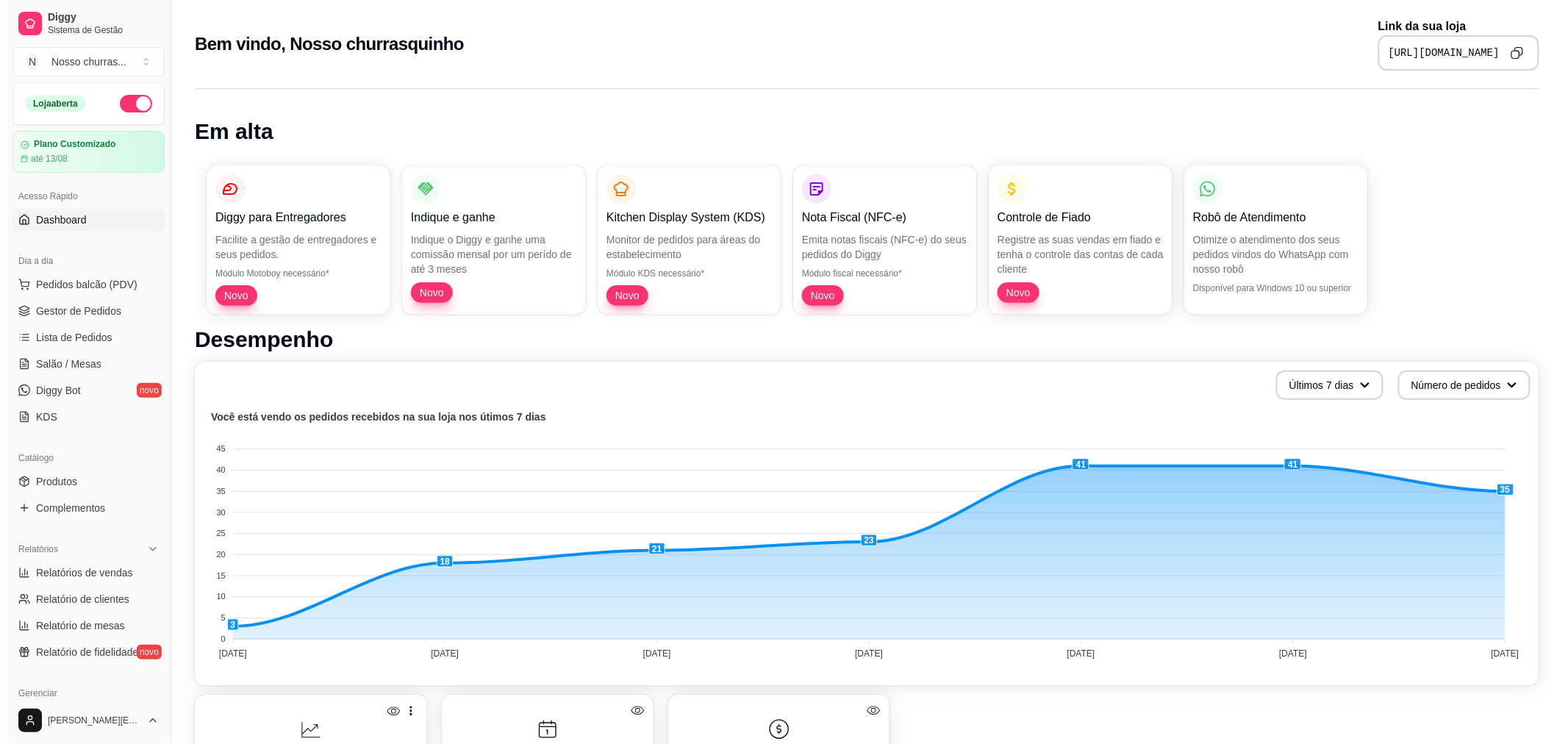
scroll to position [313, 0]
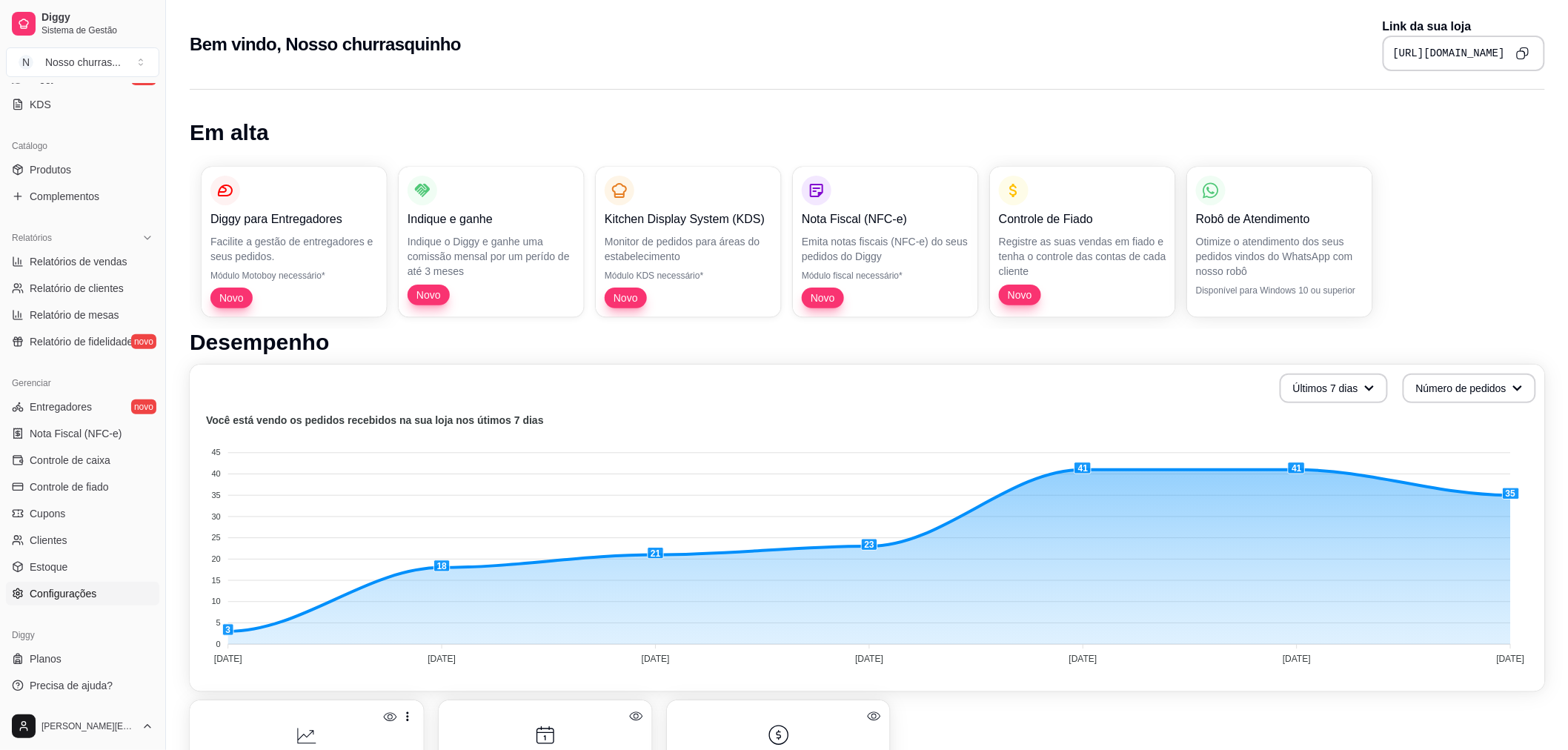
click at [69, 598] on span "Configurações" at bounding box center [63, 593] width 67 height 15
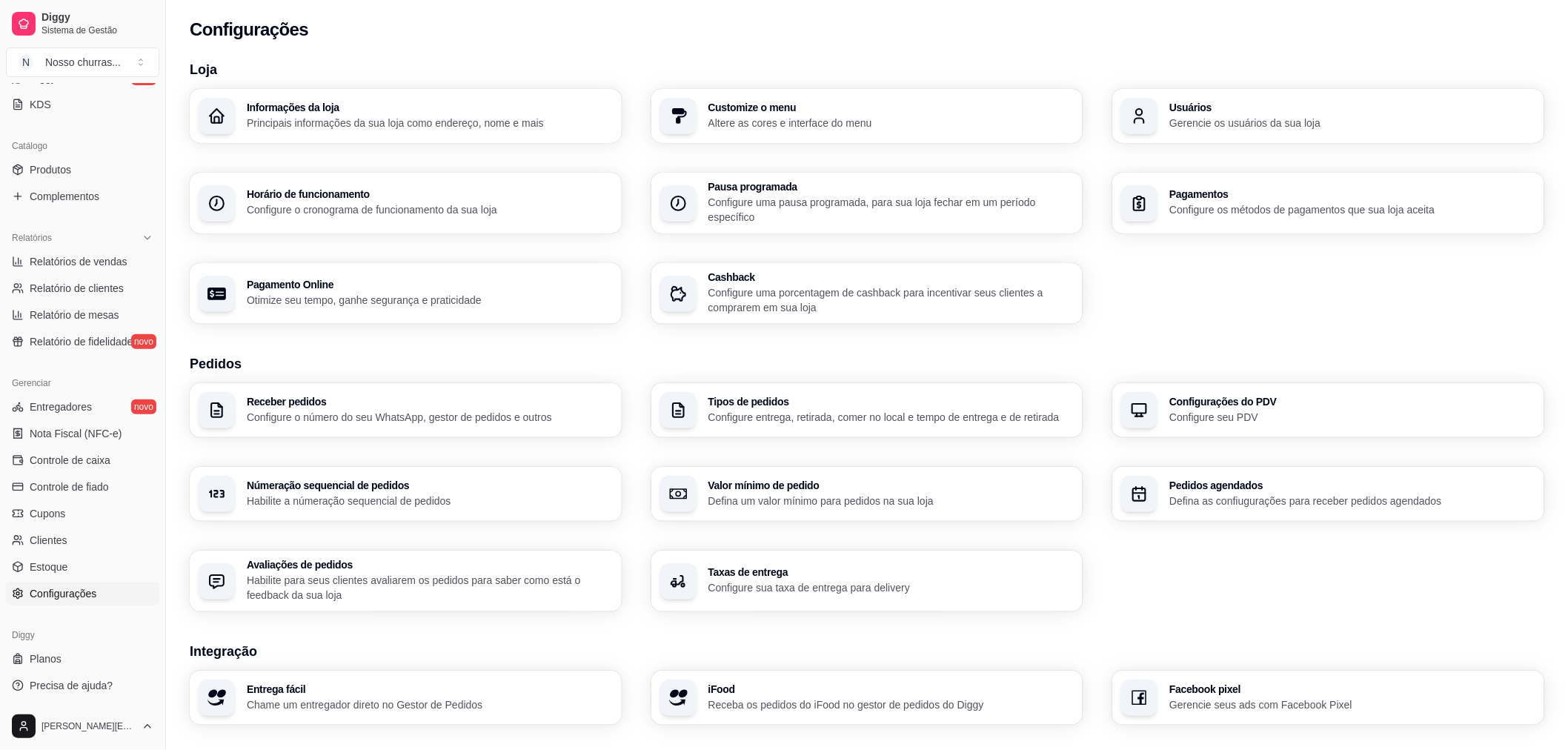
click at [505, 398] on h3 "Receber pedidos" at bounding box center [430, 401] width 366 height 11
click at [426, 298] on p "Otimize seu tempo, ganhe segurança e praticidade" at bounding box center [429, 300] width 355 height 14
select select "4.98"
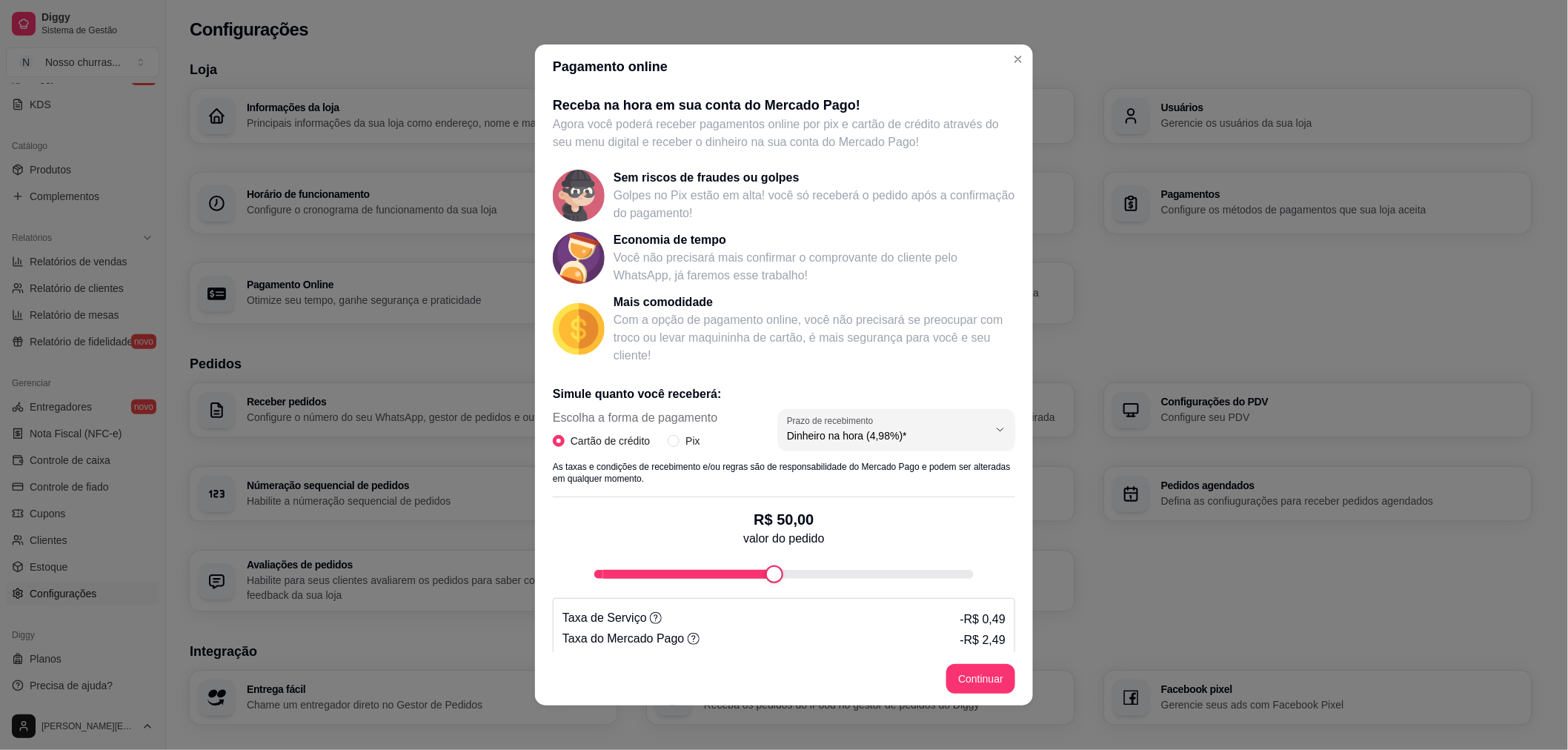
click at [1033, 627] on div "Loja Informações da loja Principais informações da sua loja como endereço, nome…" at bounding box center [861, 505] width 1342 height 892
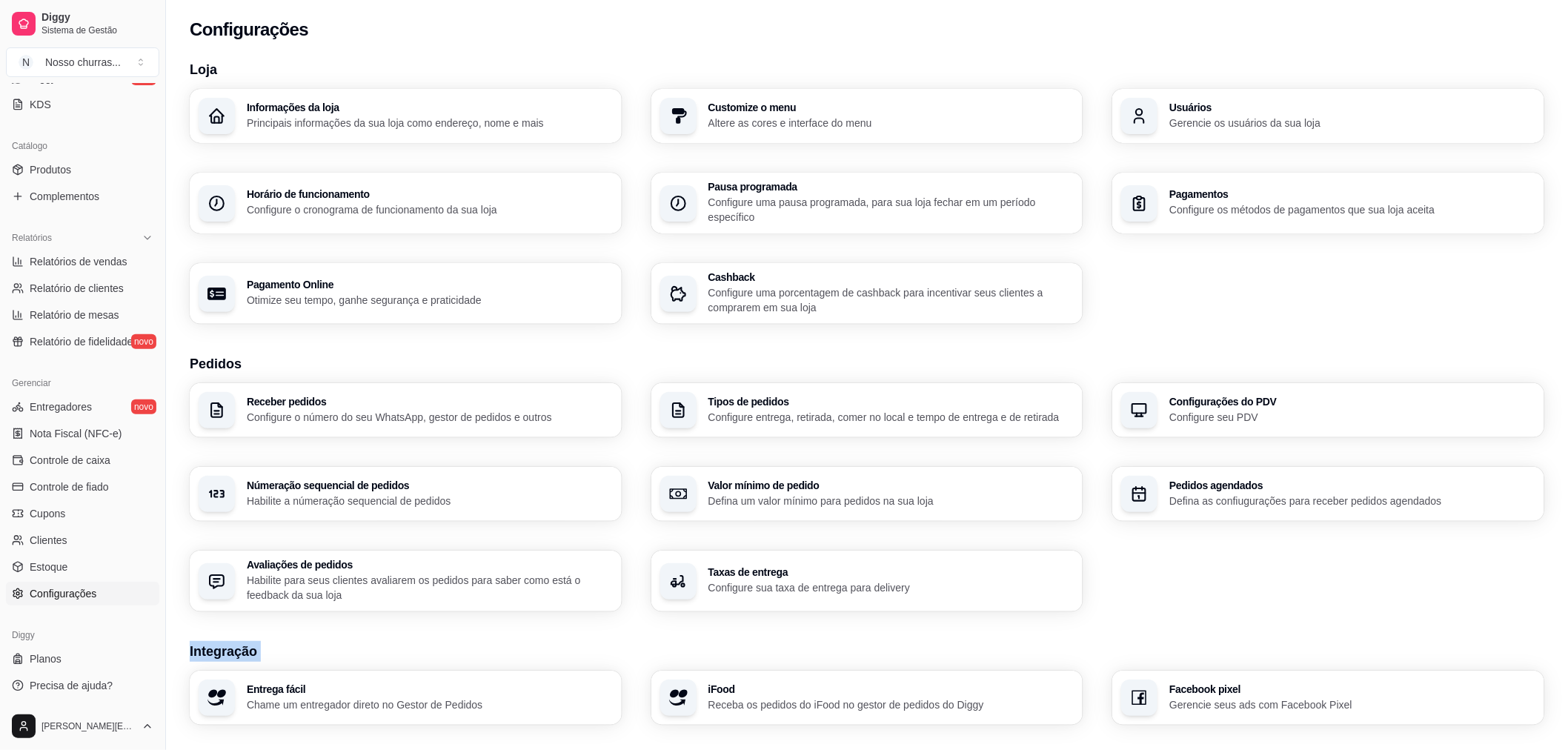
drag, startPoint x: 1033, startPoint y: 627, endPoint x: 776, endPoint y: 597, distance: 258.7
click at [776, 597] on div "Loja Informações da loja Principais informações da sua loja como endereço, nome…" at bounding box center [867, 505] width 1355 height 892
click at [519, 286] on h3 "Pagamento Online" at bounding box center [429, 285] width 355 height 11
select select "4.98"
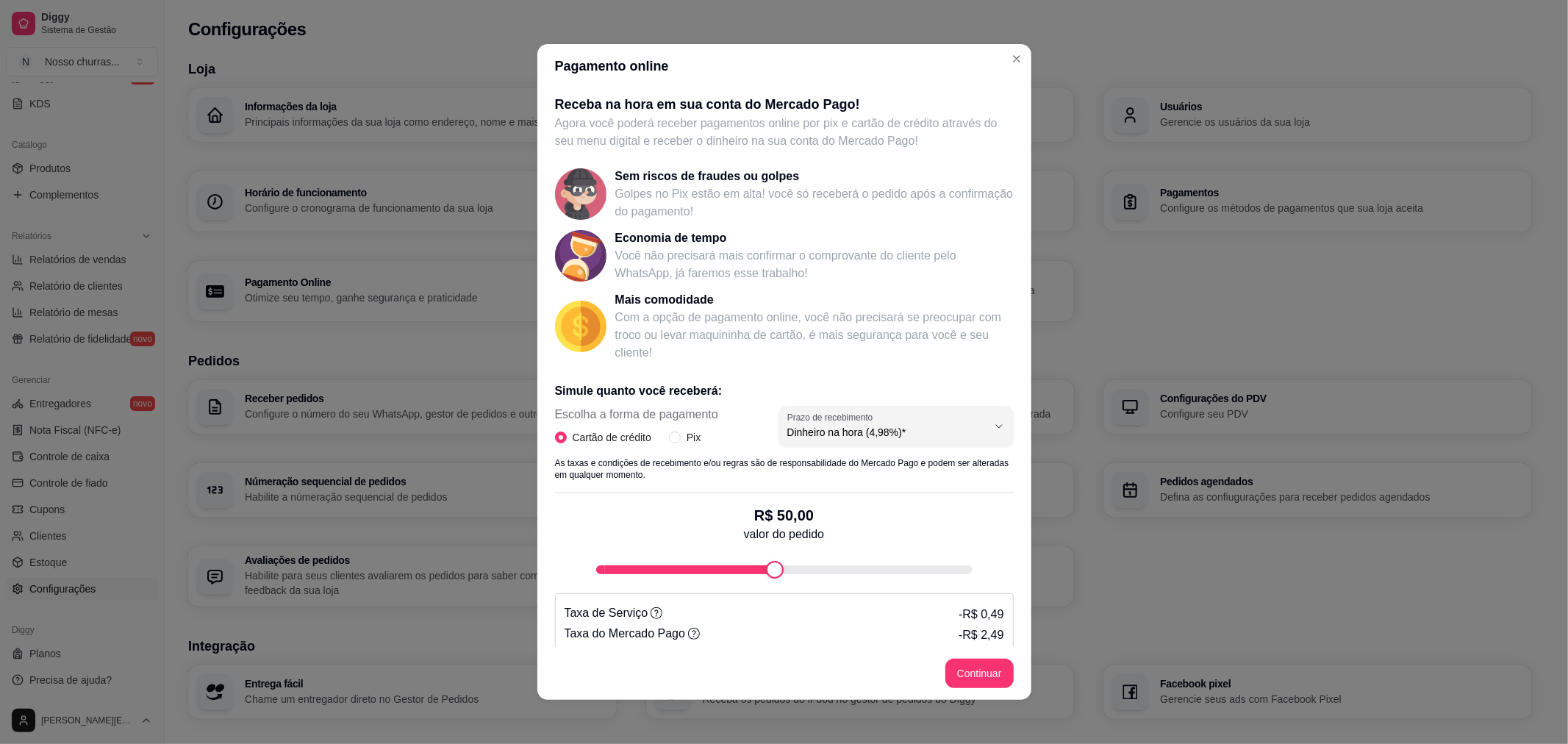
click at [1010, 621] on div "Receba na hora em sua conta do Mercado Pago! Agora você poderá receber pagament…" at bounding box center [784, 368] width 494 height 559
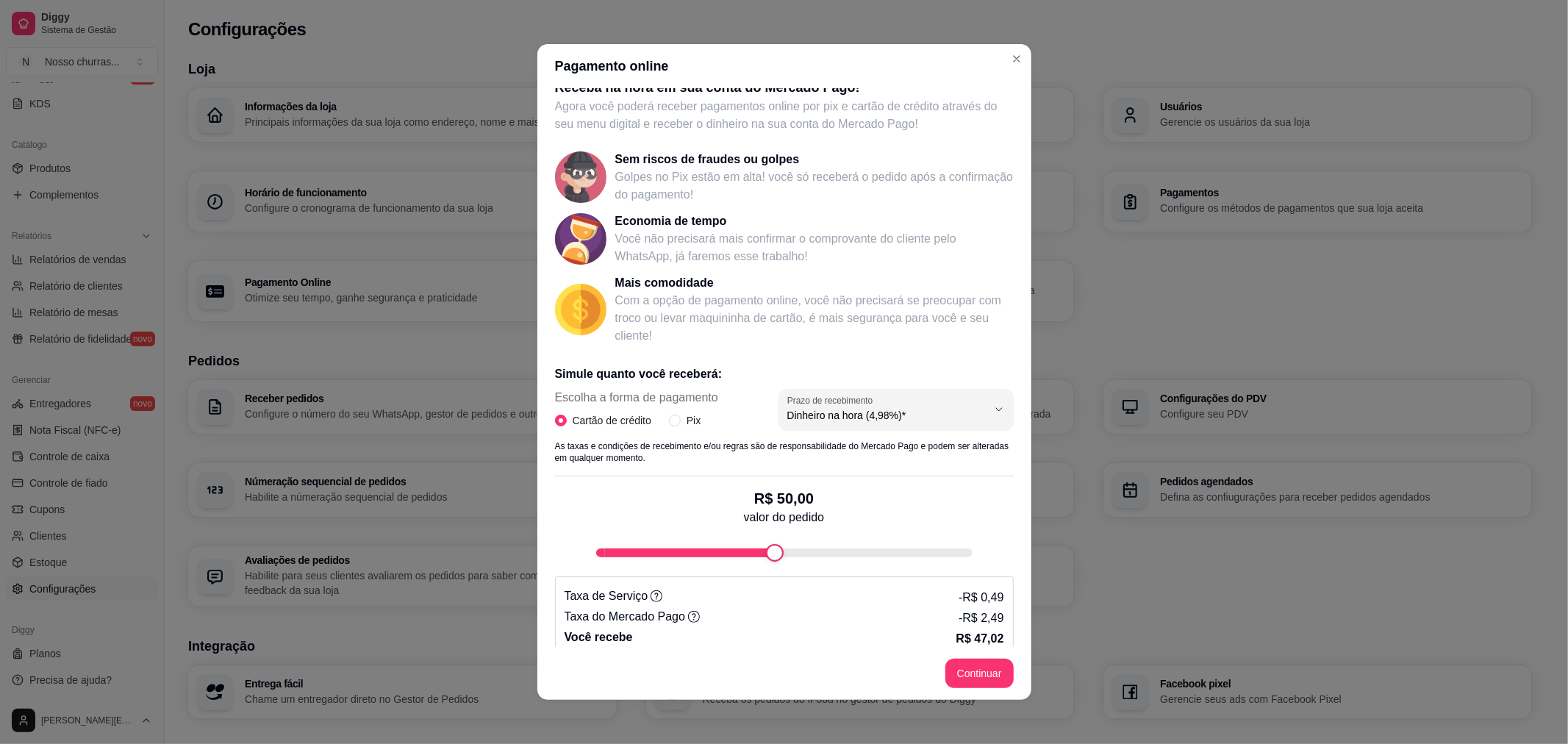
scroll to position [33, 0]
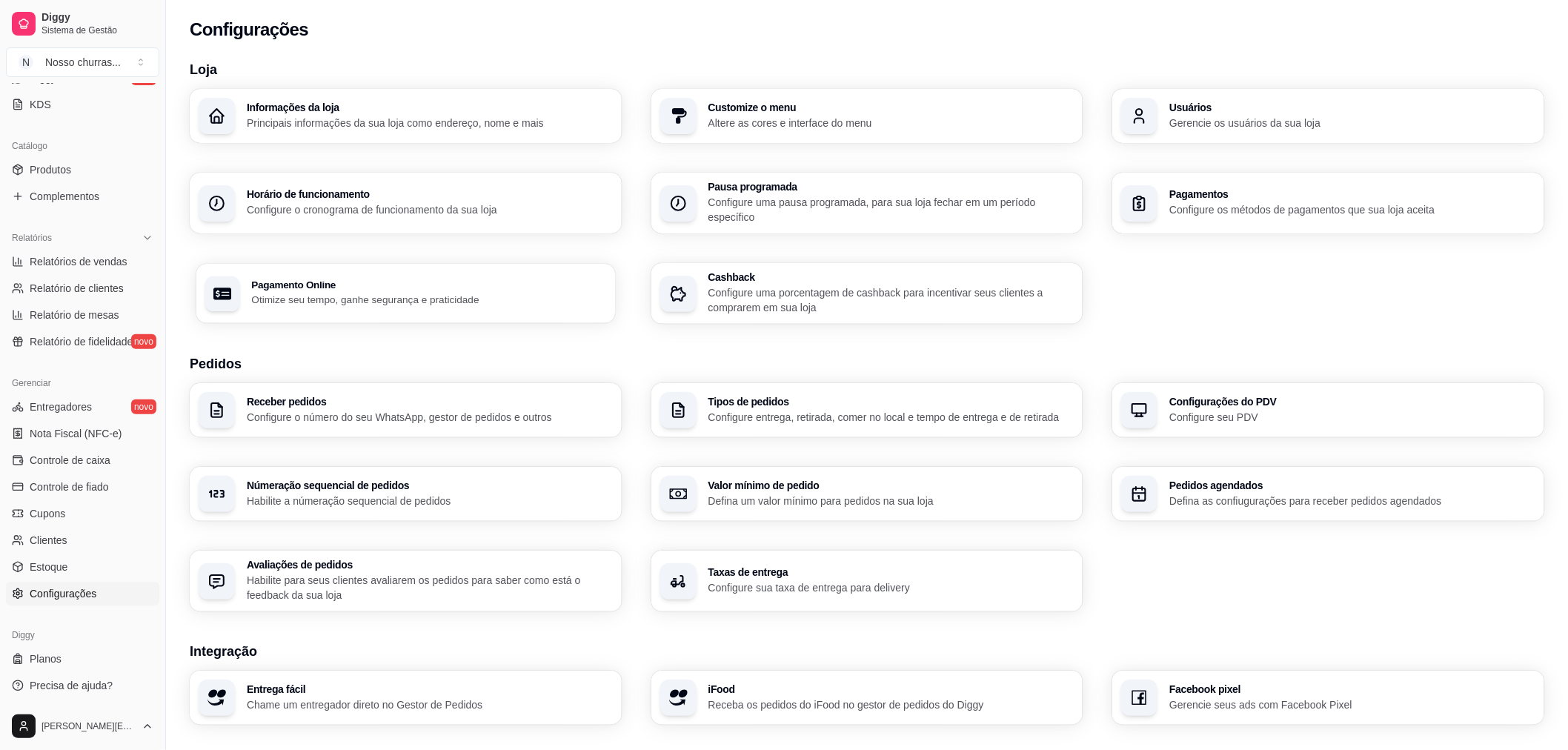
click at [419, 268] on div "Pagamento Online Otimize seu tempo, ganhe segurança e praticidade" at bounding box center [406, 293] width 419 height 59
select select "4.98"
click at [288, 307] on div "Pagamento Online Otimize seu tempo, ganhe segurança e praticidade" at bounding box center [406, 293] width 419 height 59
select select "4.98"
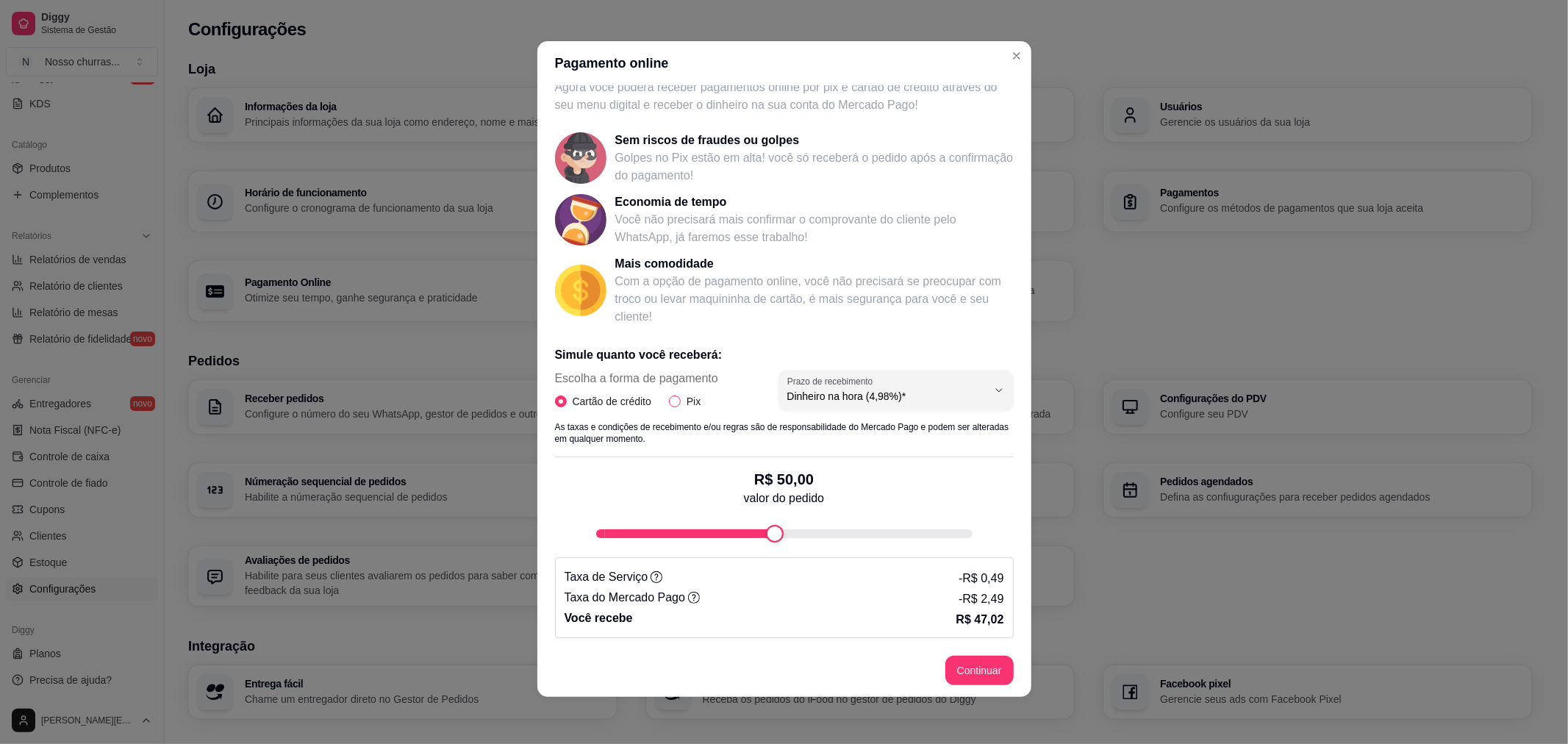
click at [684, 394] on span "Pix" at bounding box center [693, 401] width 25 height 16
click at [681, 395] on input "Pix" at bounding box center [675, 401] width 12 height 12
radio input "true"
radio input "false"
click at [886, 519] on div "R$ 50,00 valor do pedido" at bounding box center [784, 500] width 459 height 85
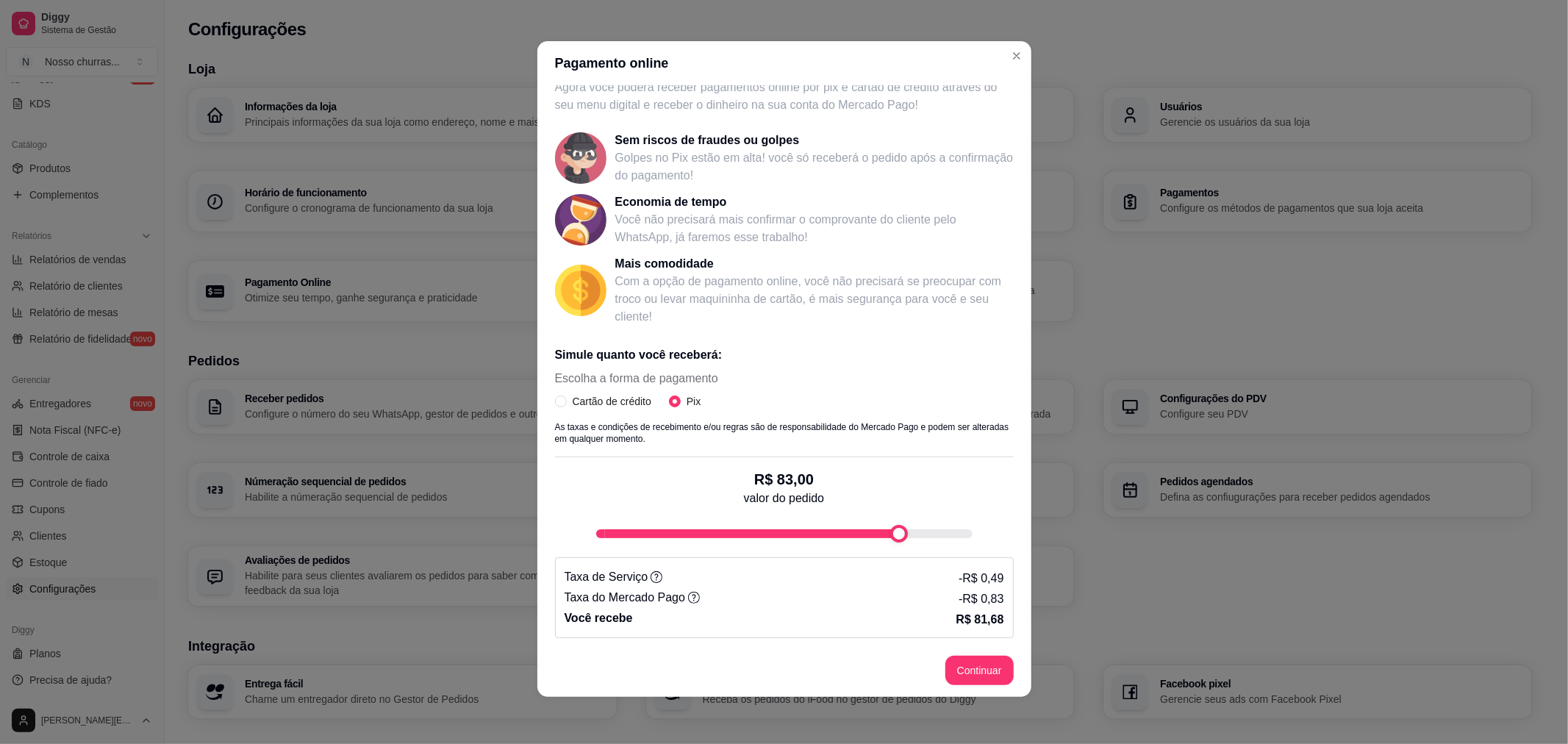
click at [892, 533] on div "fee-calculator" at bounding box center [784, 533] width 376 height 9
type input "49"
click at [757, 513] on div "R$ 65,00 valor do pedido" at bounding box center [784, 500] width 459 height 85
click at [757, 513] on div "R$ 49,00 valor do pedido" at bounding box center [784, 500] width 459 height 85
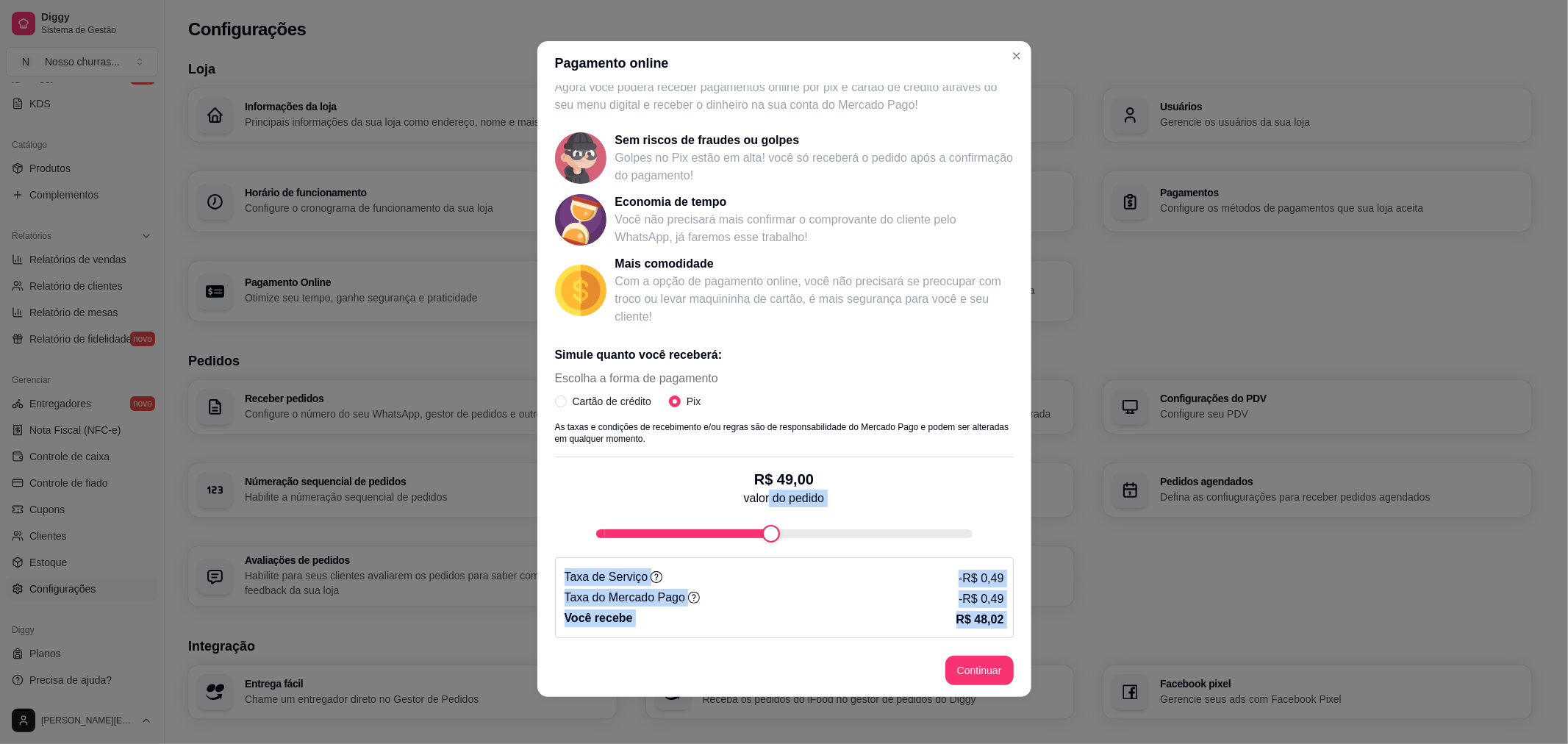
drag, startPoint x: 757, startPoint y: 513, endPoint x: 967, endPoint y: 666, distance: 259.8
click at [967, 666] on section "Pagamento online Receba na hora em sua conta do Mercado Pago! Agora você poderá…" at bounding box center [784, 369] width 494 height 656
click at [967, 666] on button "Continuar" at bounding box center [979, 671] width 66 height 28
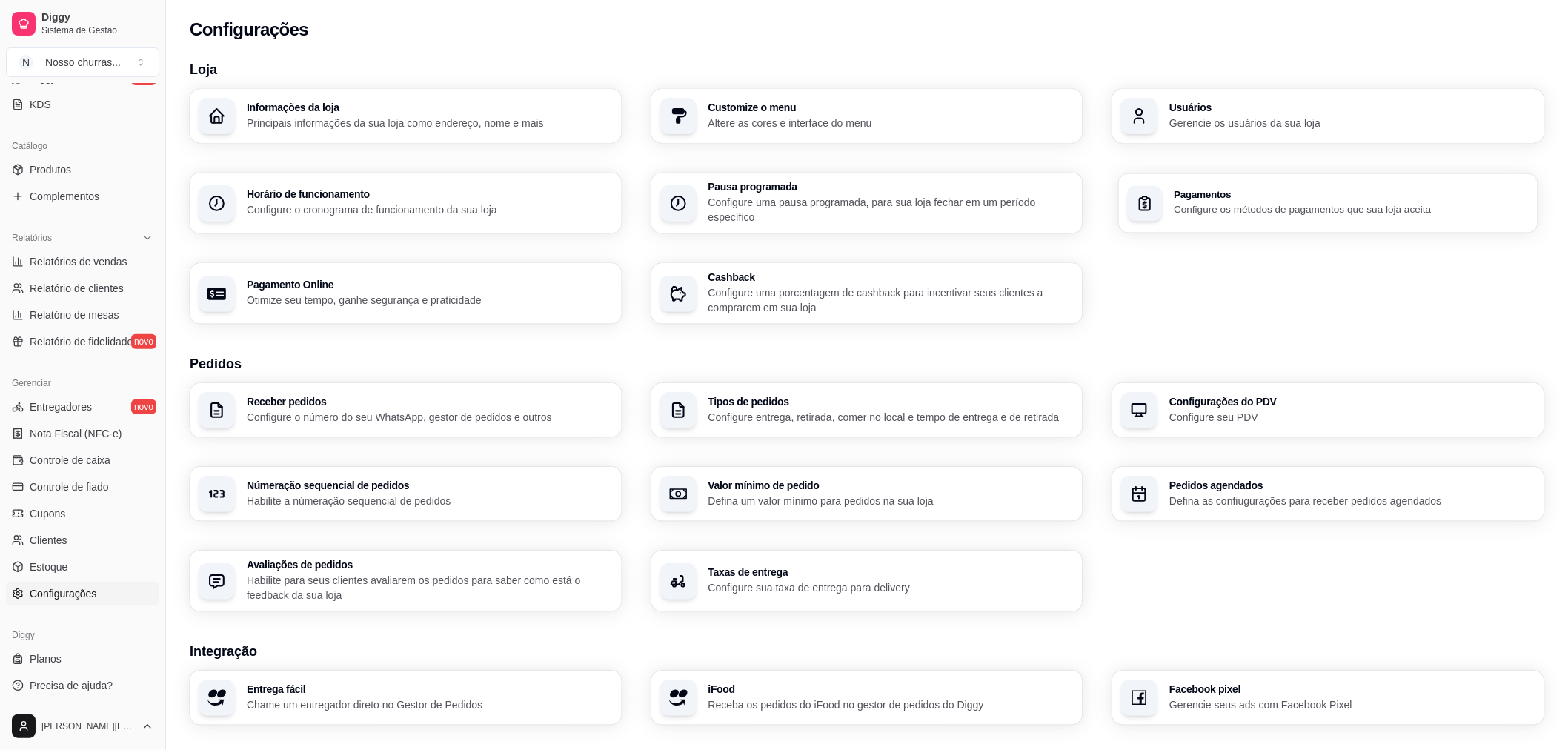
click at [1277, 197] on h3 "Pagamentos" at bounding box center [1352, 195] width 355 height 11
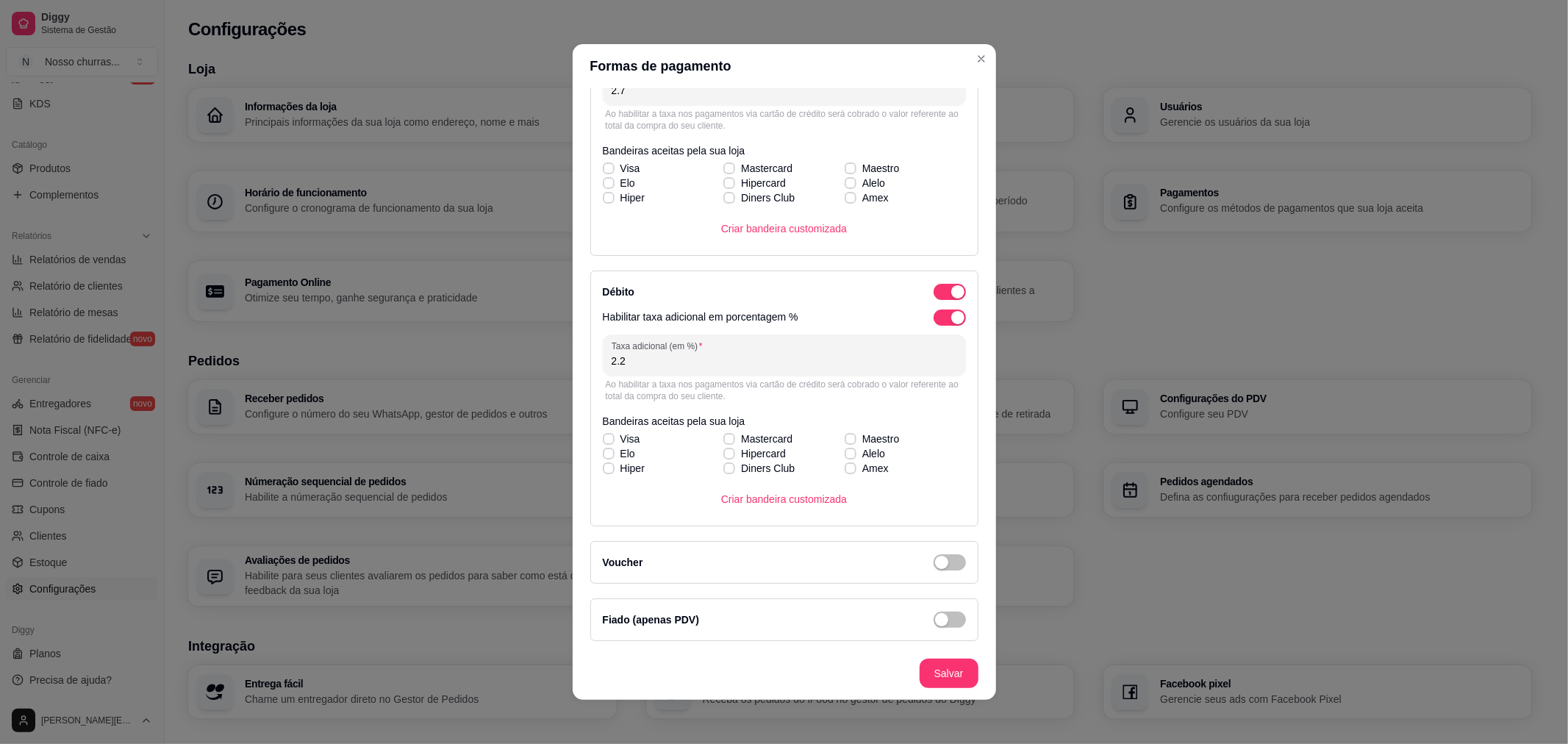
scroll to position [0, 0]
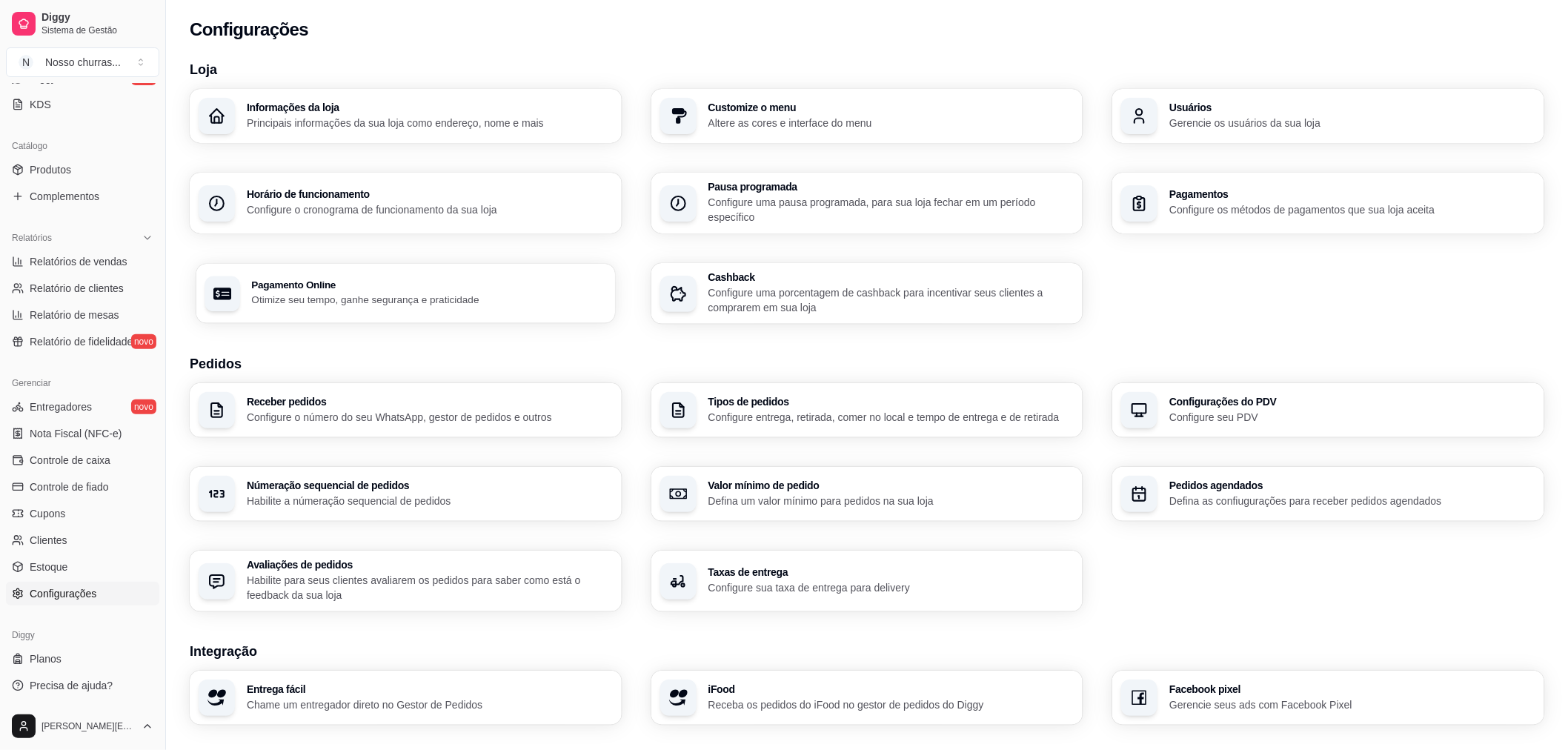
click at [395, 301] on p "Otimize seu tempo, ganhe segurança e praticidade" at bounding box center [429, 300] width 355 height 14
select select "4.98"
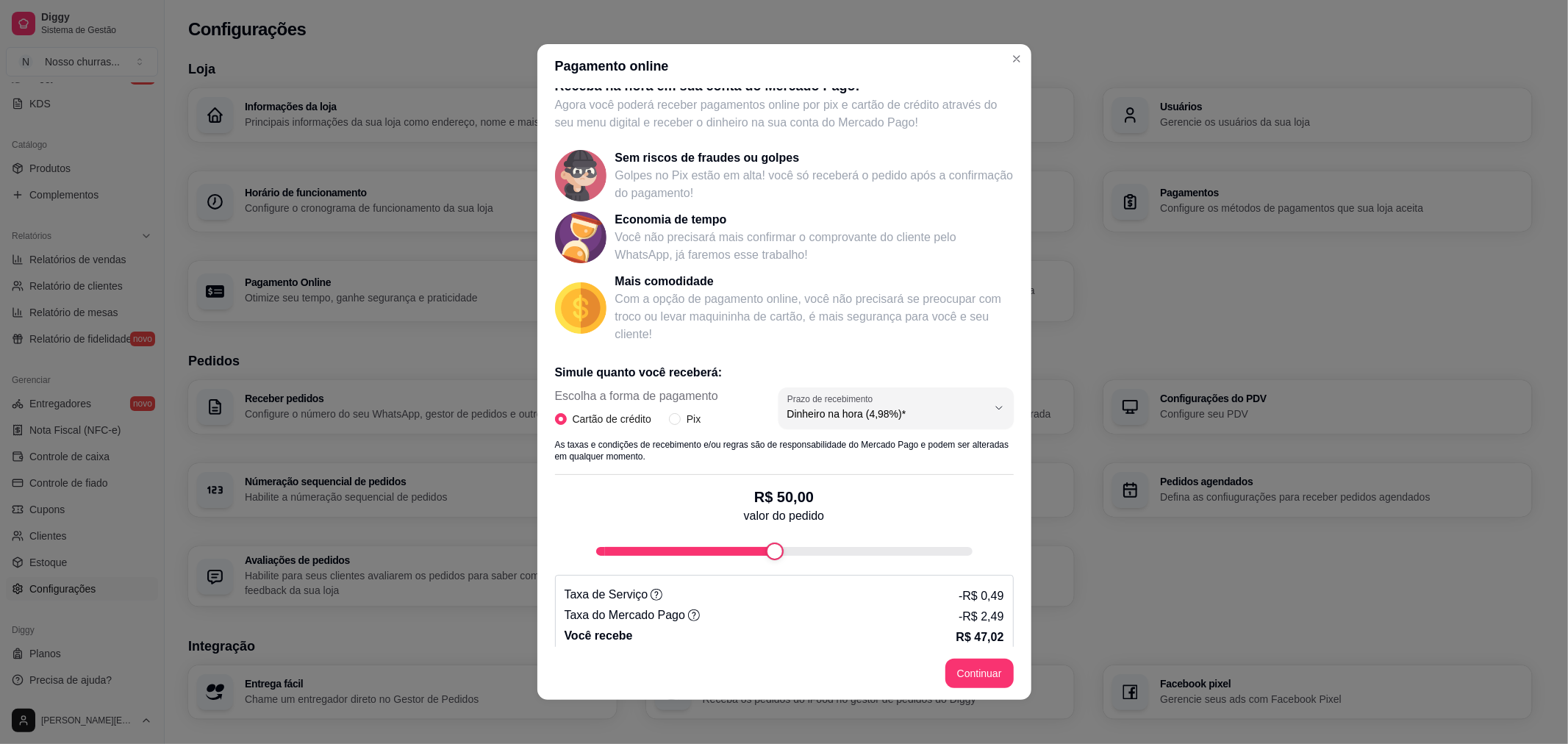
scroll to position [33, 0]
